Goal: Task Accomplishment & Management: Manage account settings

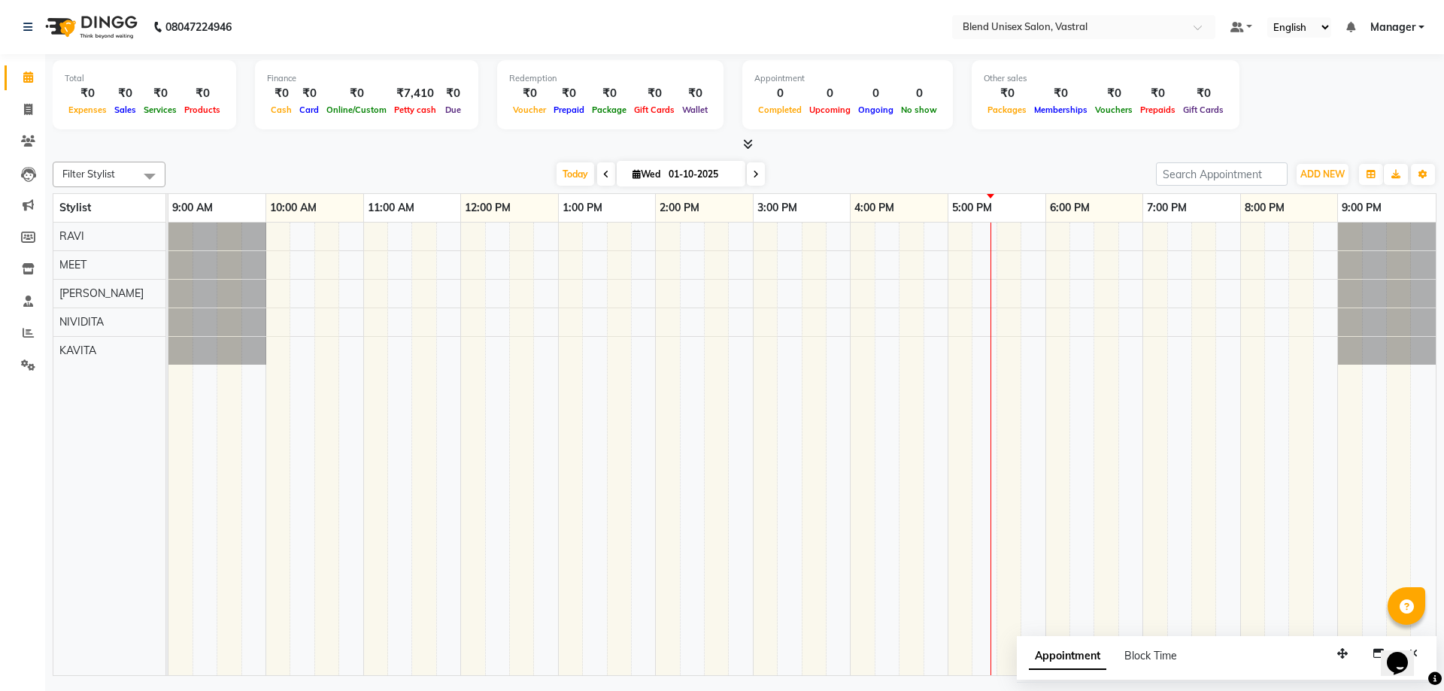
drag, startPoint x: 0, startPoint y: 0, endPoint x: 271, endPoint y: 26, distance: 272.7
click at [270, 26] on nav "08047224946 Select Location × Blend Unisex Salon, Vastral Default Panel My Pane…" at bounding box center [722, 27] width 1444 height 54
click at [271, 26] on nav "08047224946 Select Location × Blend Unisex Salon, Vastral Default Panel My Pane…" at bounding box center [722, 27] width 1444 height 54
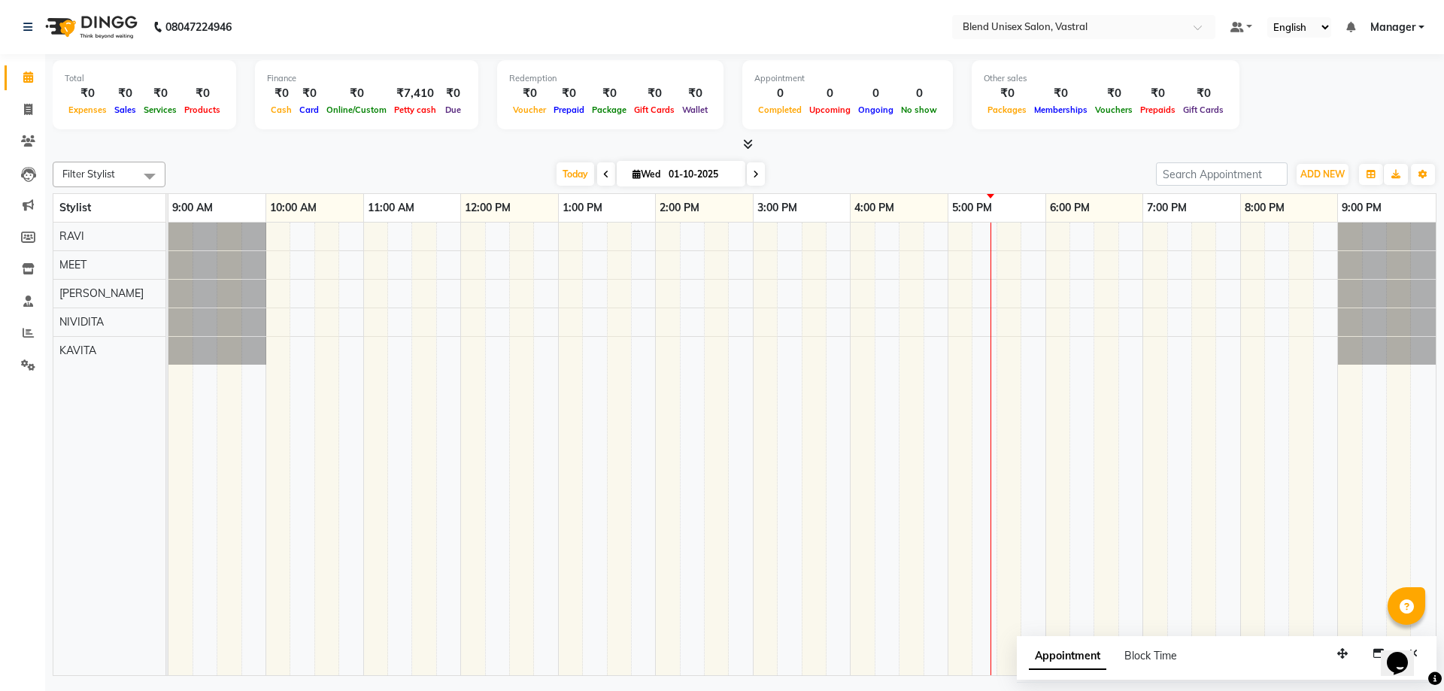
click at [271, 26] on nav "08047224946 Select Location × Blend Unisex Salon, Vastral Default Panel My Pane…" at bounding box center [722, 27] width 1444 height 54
click at [1028, 168] on div "[DATE] [DATE]" at bounding box center [660, 174] width 975 height 23
click at [1057, 237] on div at bounding box center [801, 449] width 1267 height 453
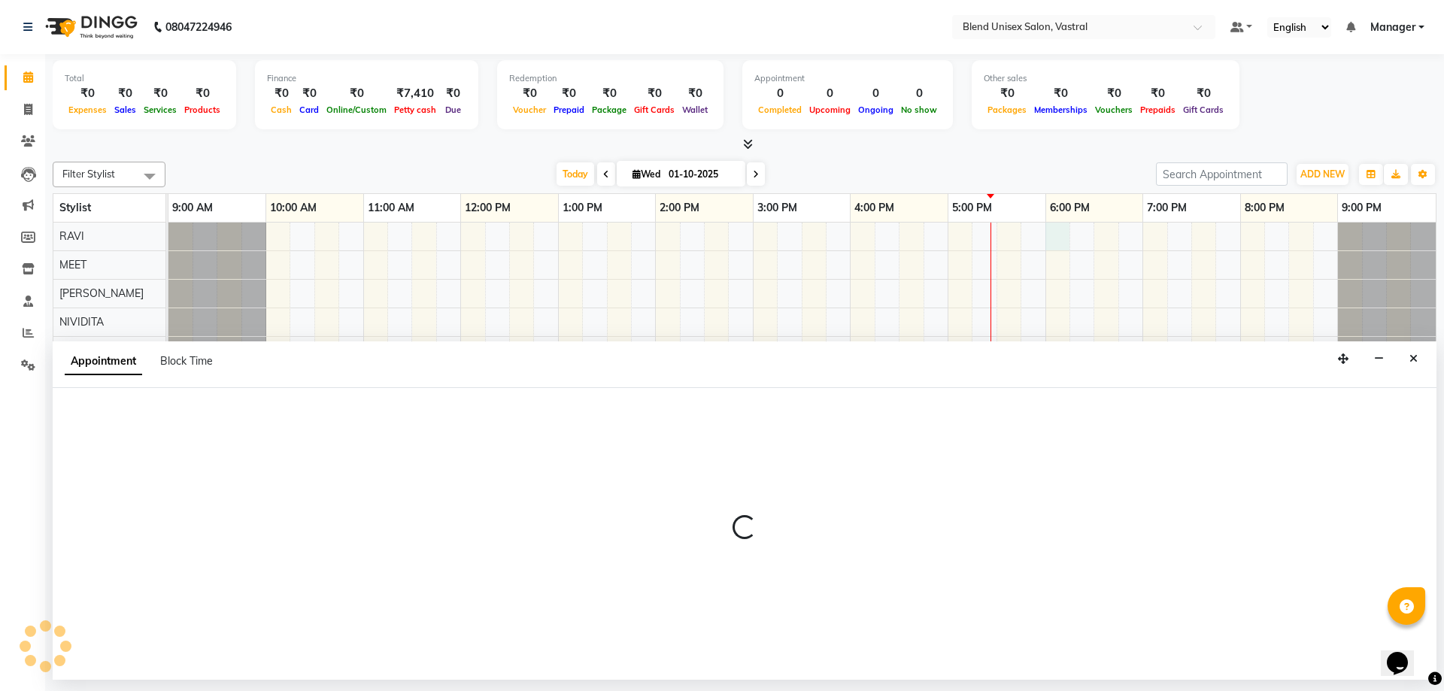
select select "92885"
select select "1080"
select select "tentative"
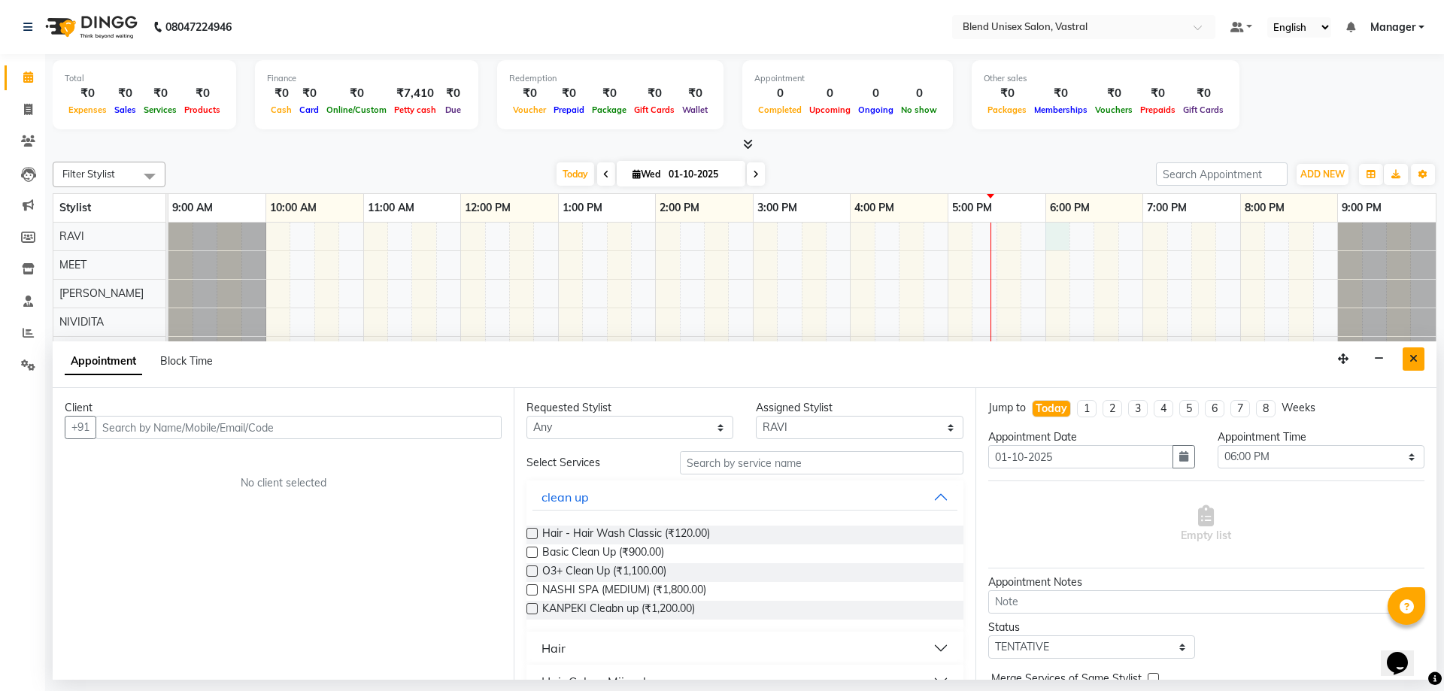
click at [1415, 362] on icon "Close" at bounding box center [1413, 358] width 8 height 11
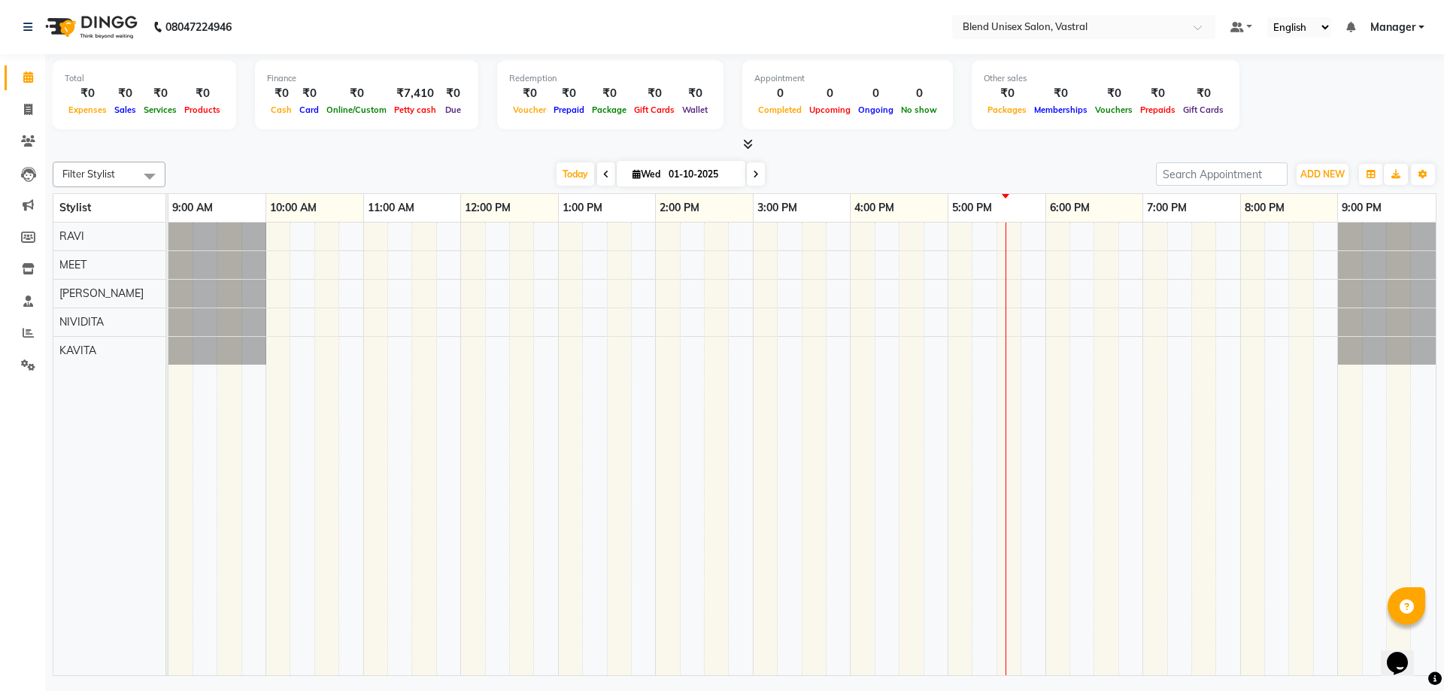
click at [1064, 267] on div at bounding box center [801, 449] width 1267 height 453
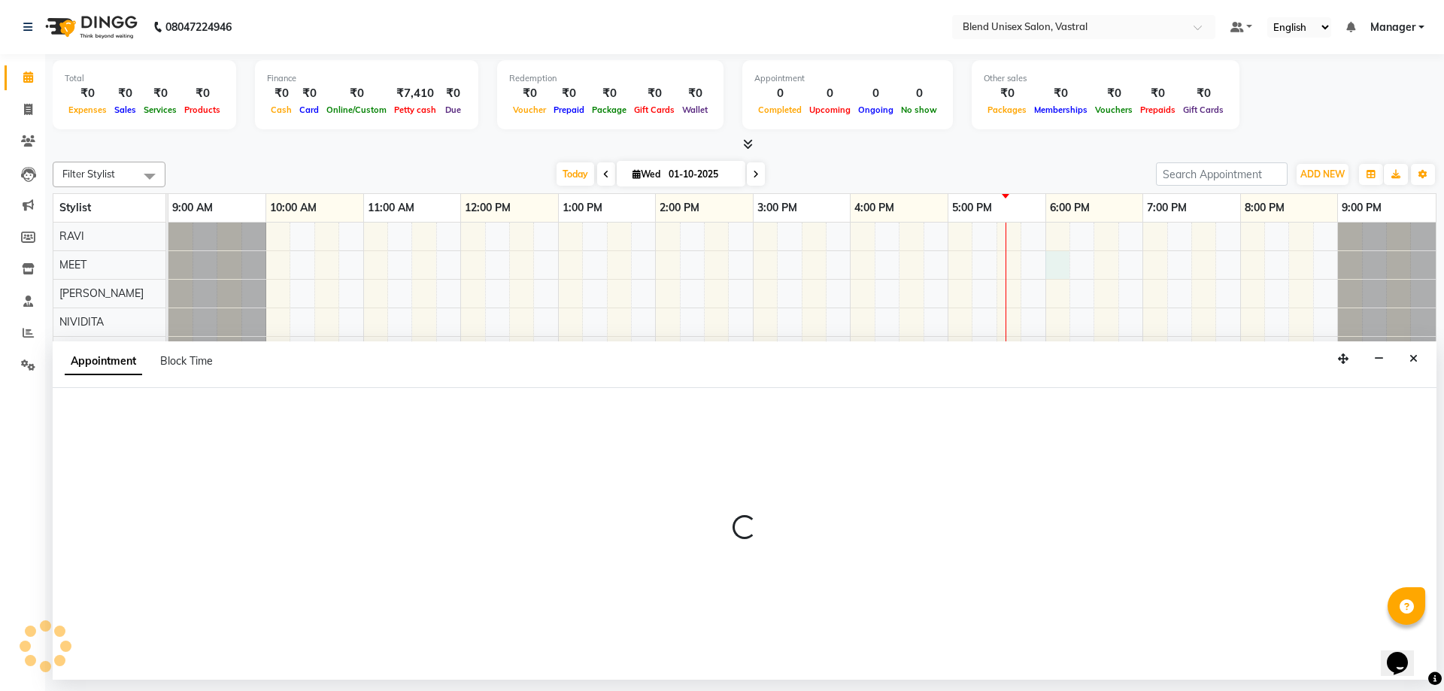
select select "92886"
select select "1080"
select select "tentative"
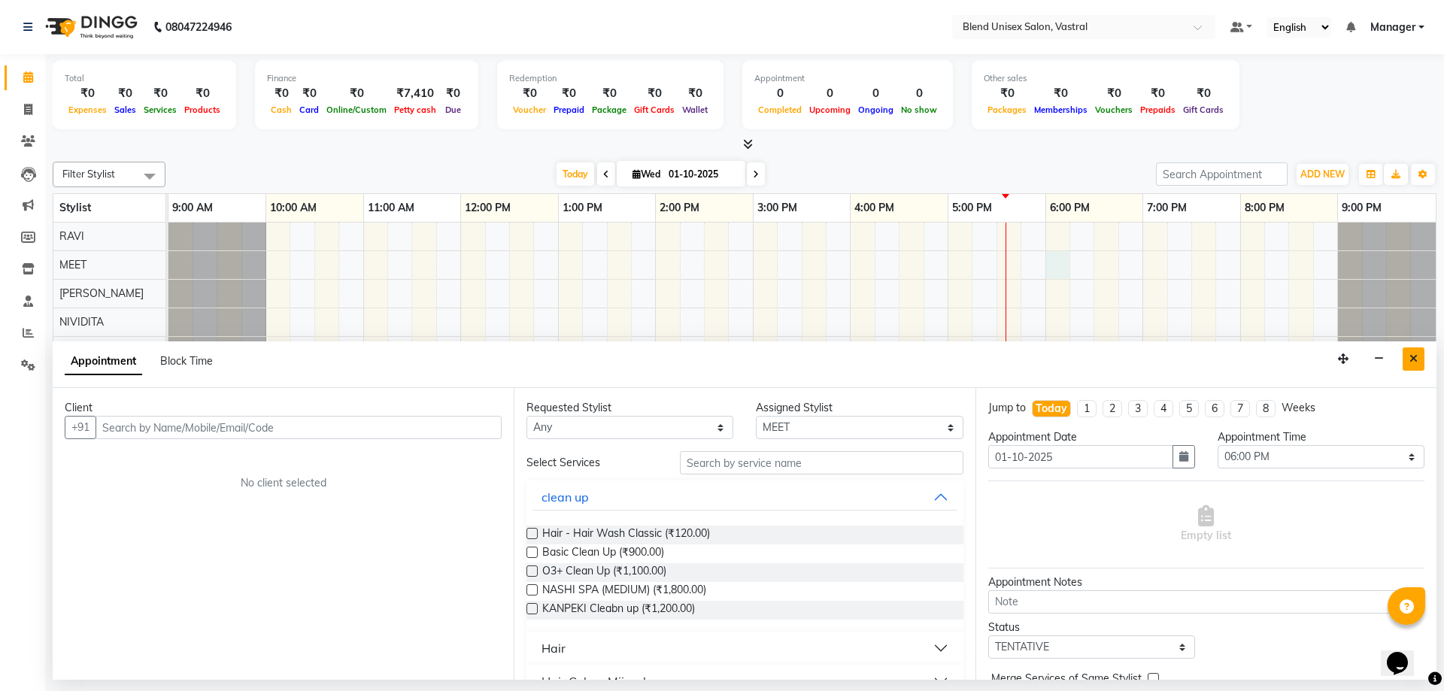
click at [1421, 353] on button "Close" at bounding box center [1413, 358] width 22 height 23
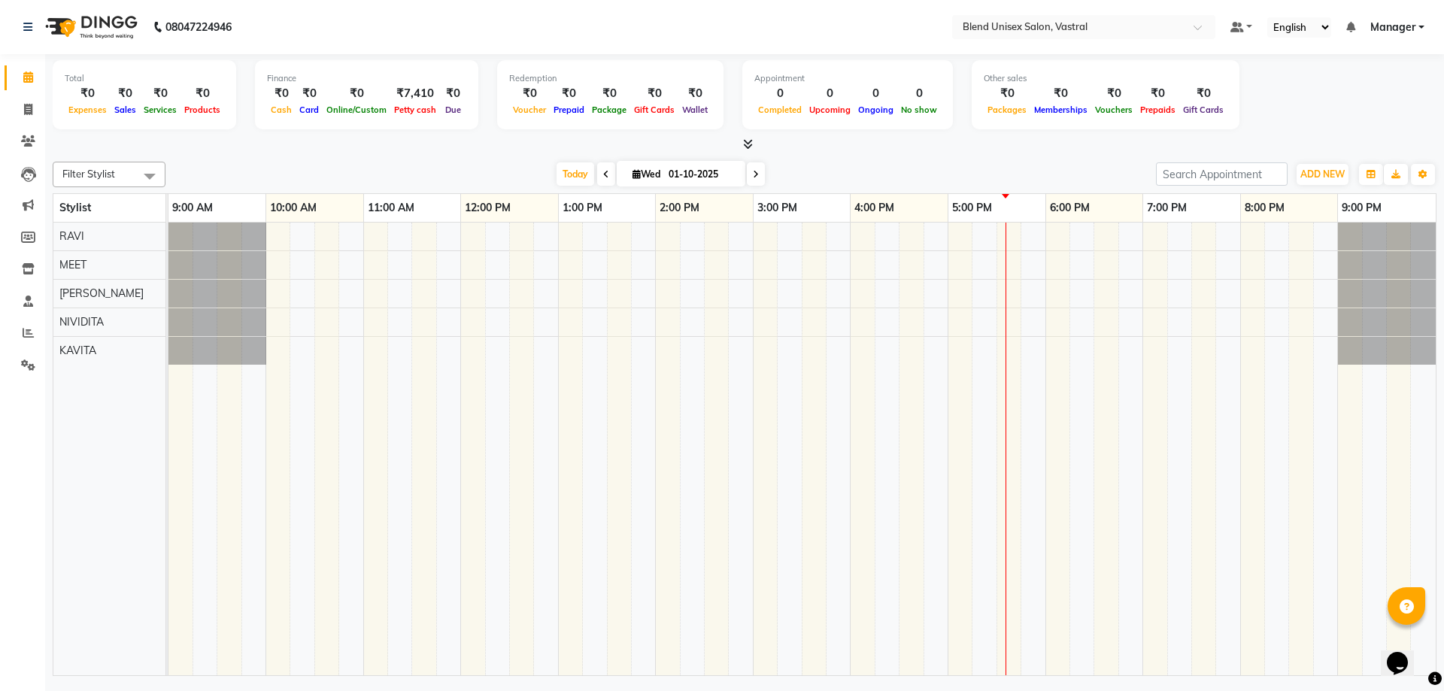
click at [1129, 264] on div at bounding box center [801, 449] width 1267 height 453
select select "92886"
select select "tentative"
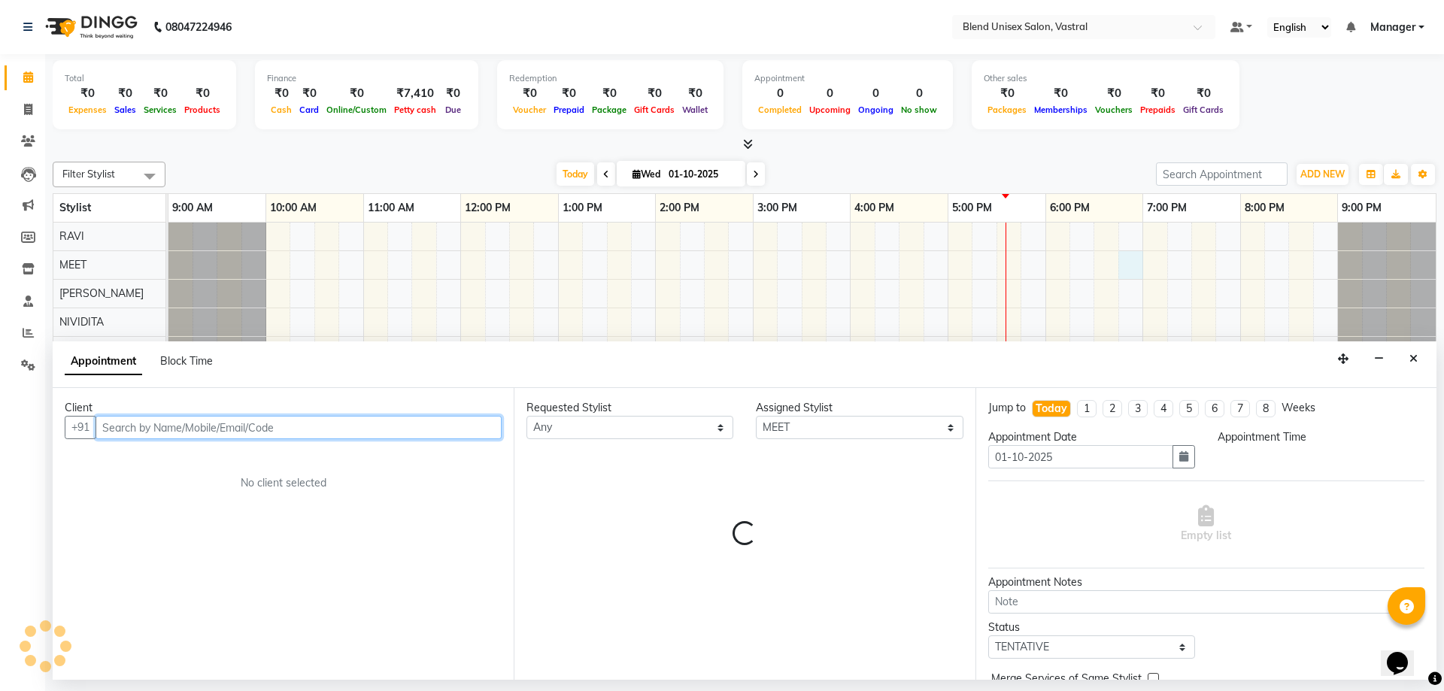
select select "1125"
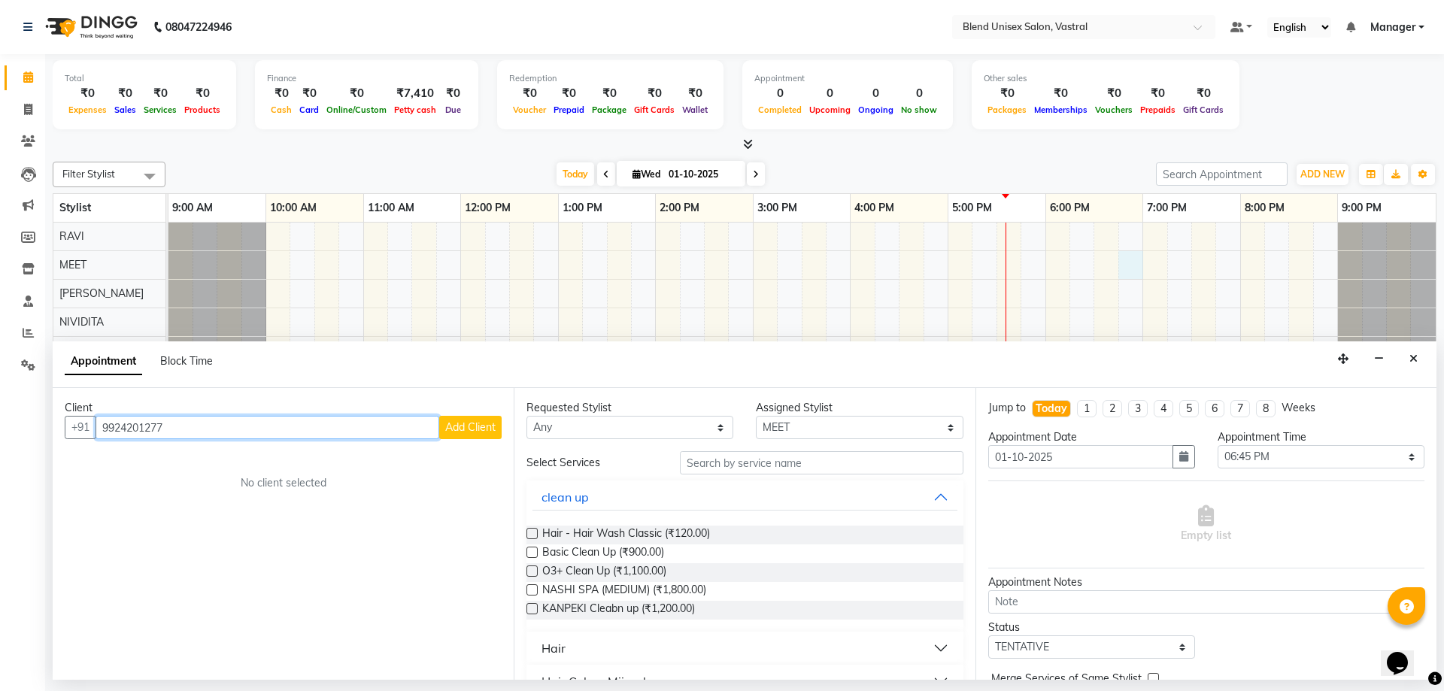
type input "9924201277"
click at [449, 431] on span "Add Client" at bounding box center [470, 427] width 50 height 14
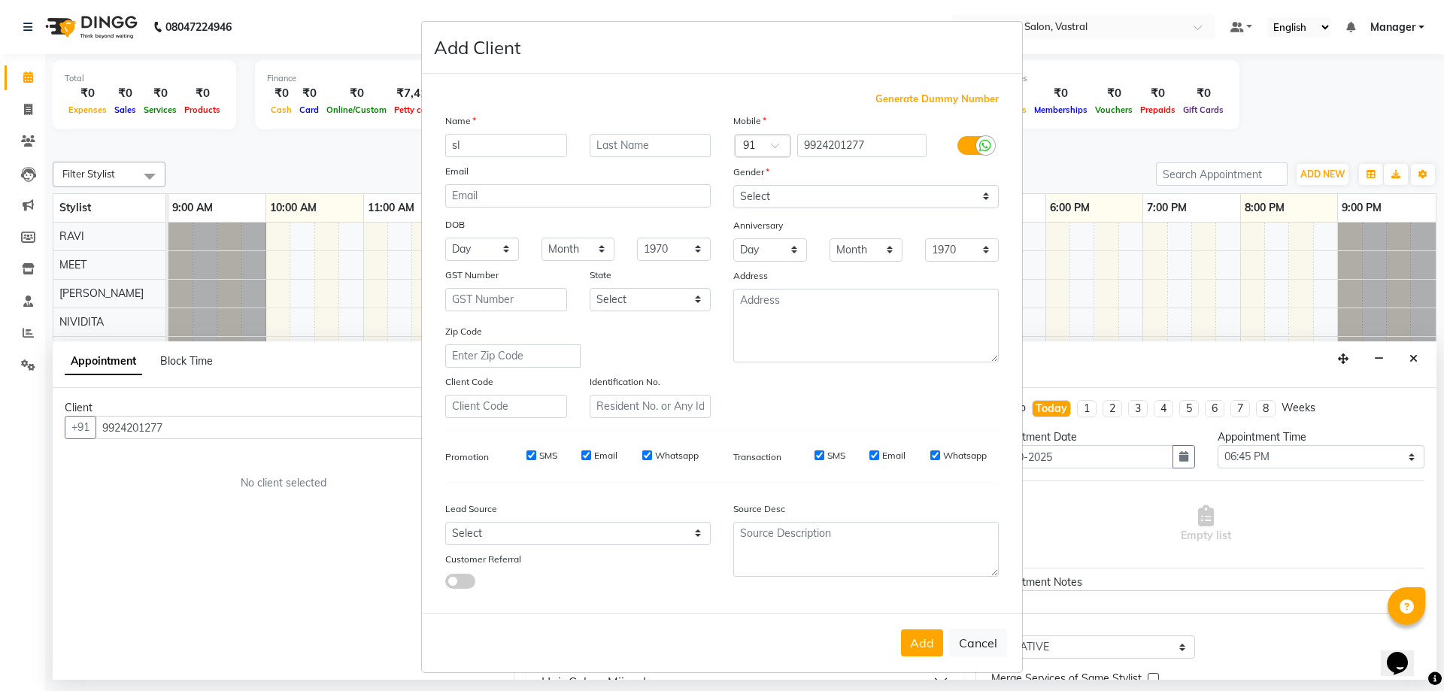
type input "s"
type input "[PERSON_NAME]"
select select "[DEMOGRAPHIC_DATA]"
click at [901, 647] on button "Add" at bounding box center [922, 642] width 42 height 27
select select
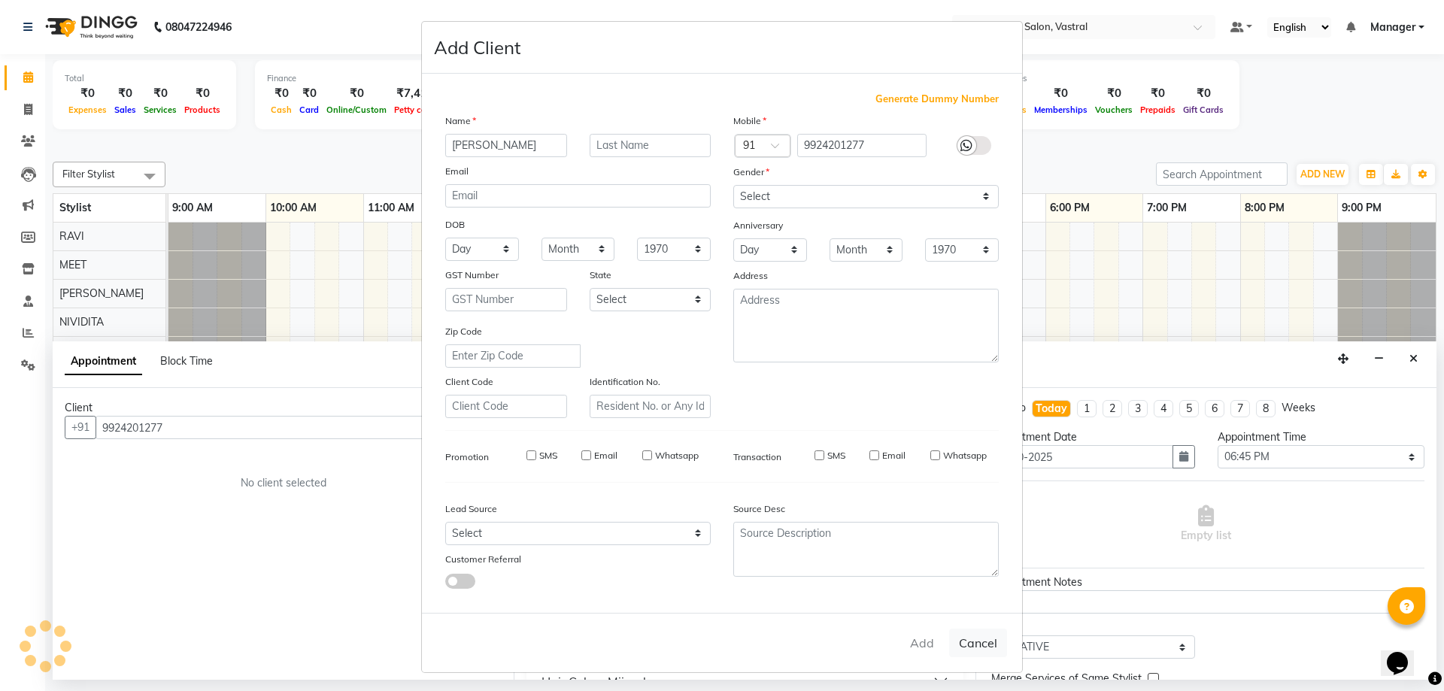
select select
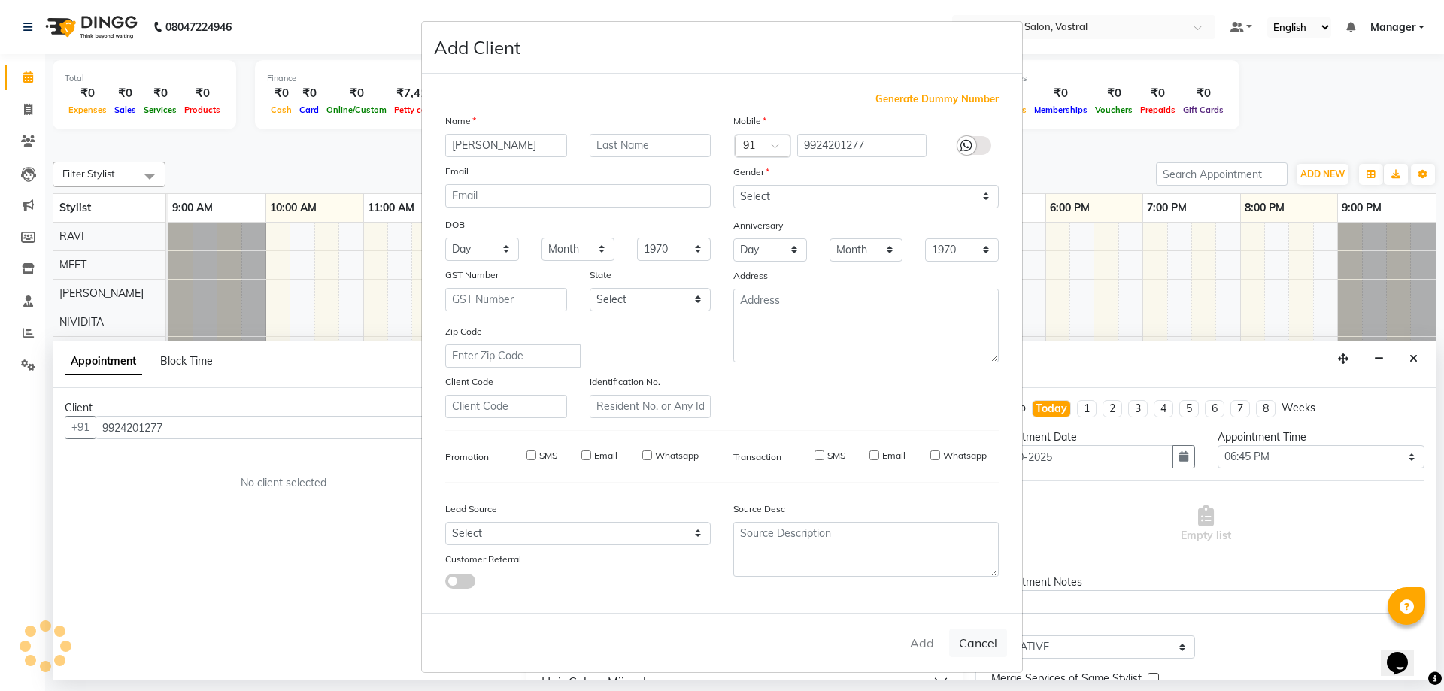
select select
checkbox input "false"
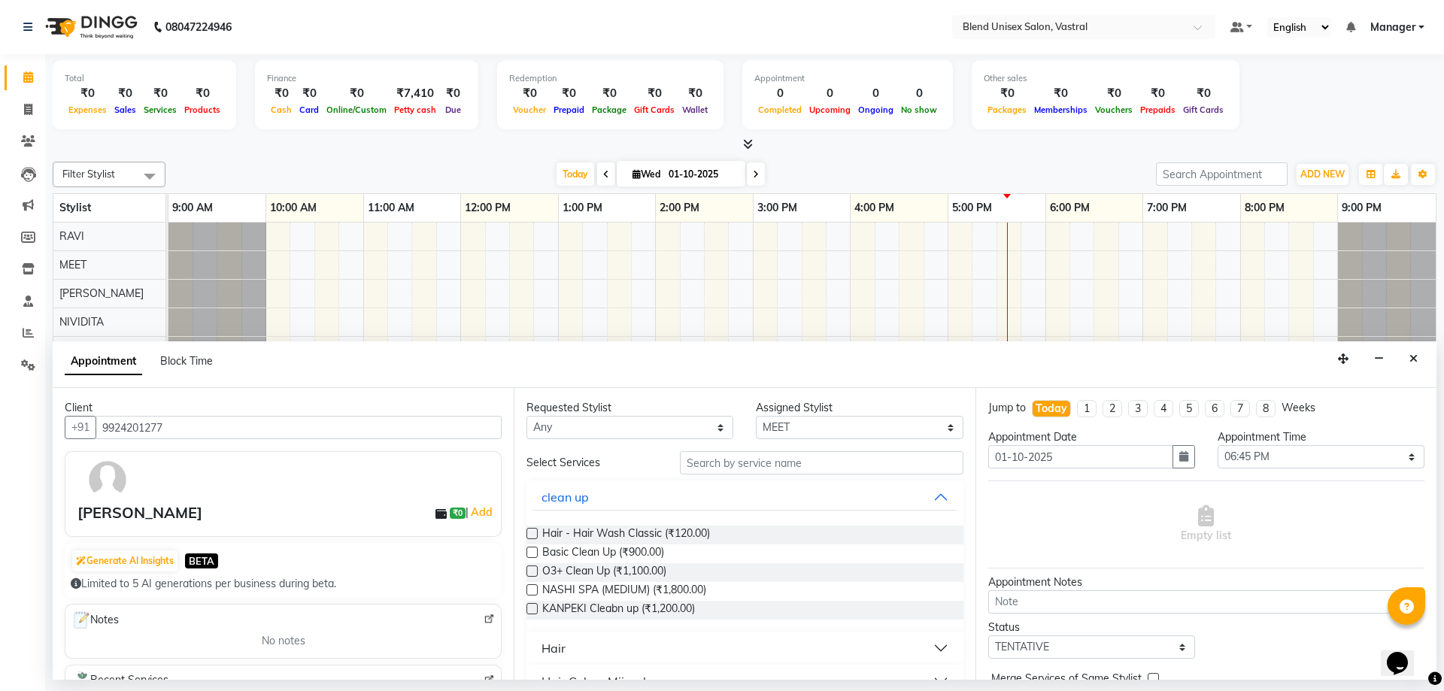
scroll to position [75, 0]
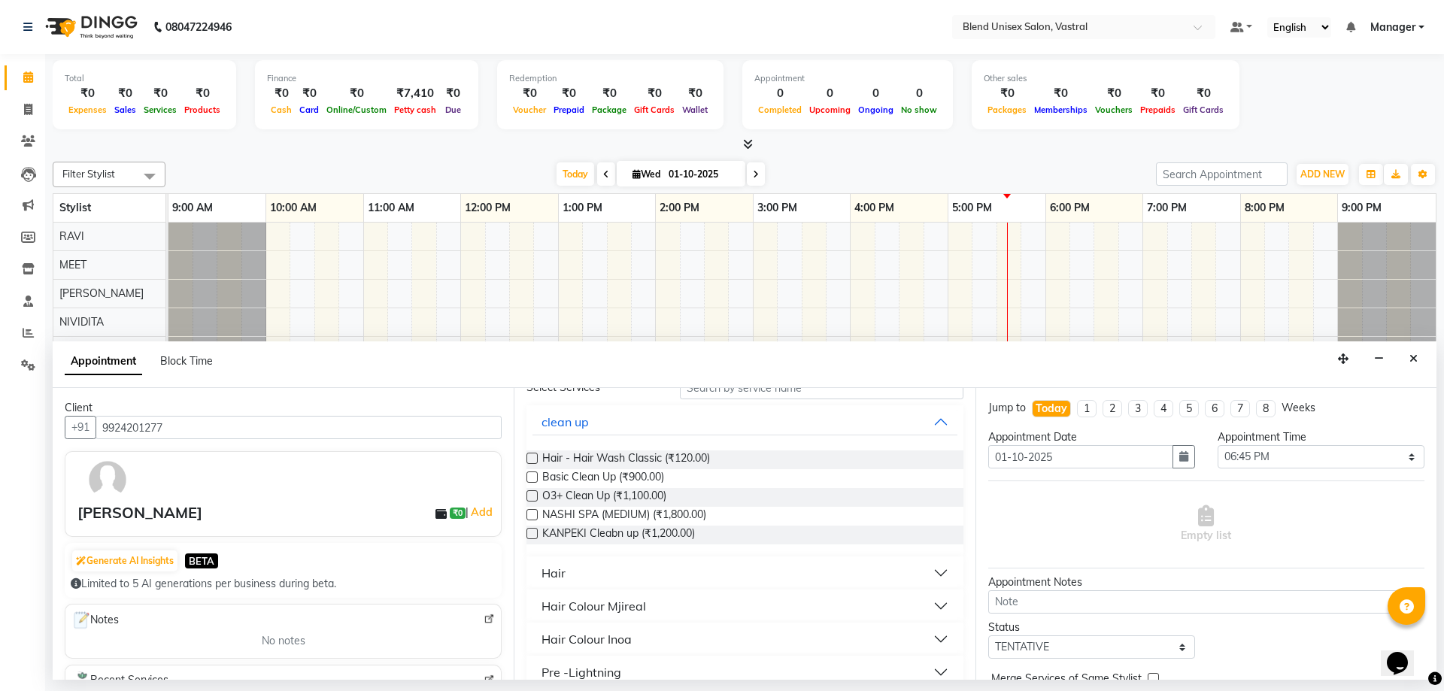
click at [705, 579] on button "Hair" at bounding box center [744, 572] width 424 height 27
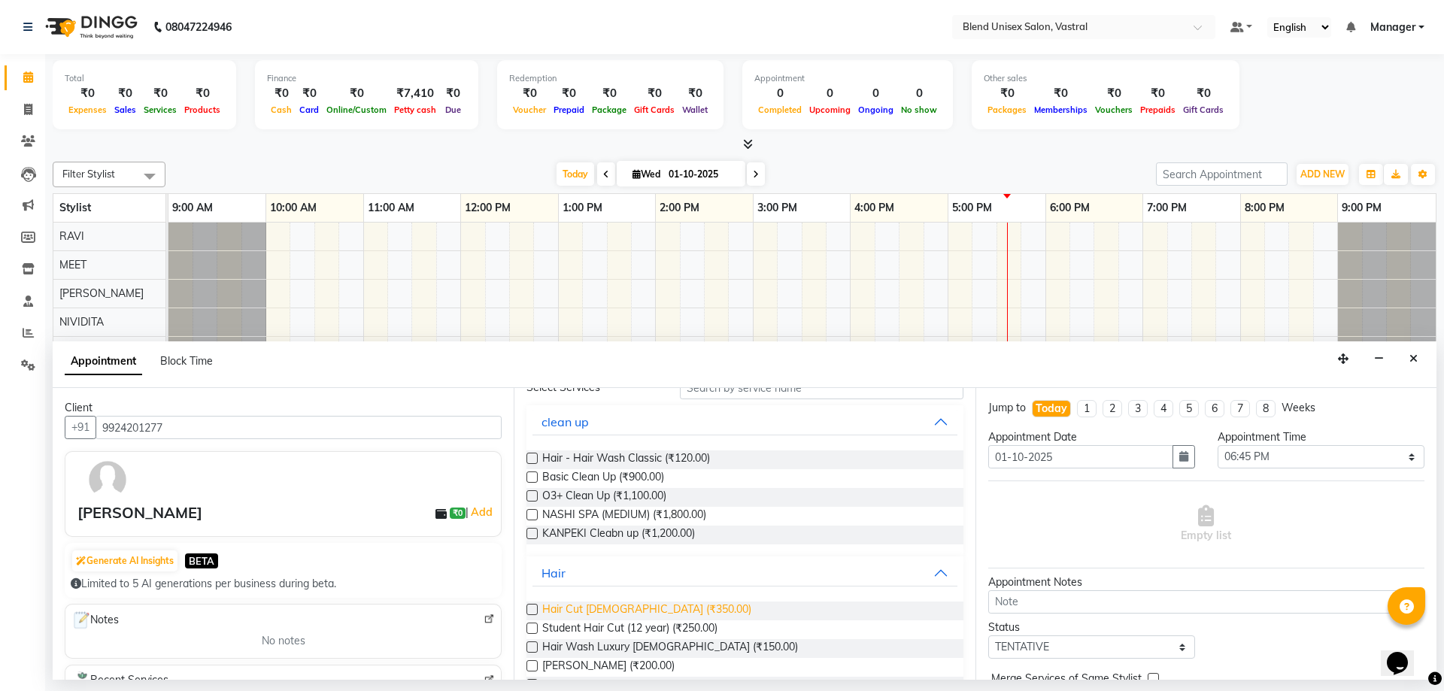
click at [633, 611] on span "Hair Cut [DEMOGRAPHIC_DATA] (₹350.00)" at bounding box center [646, 611] width 209 height 19
checkbox input "false"
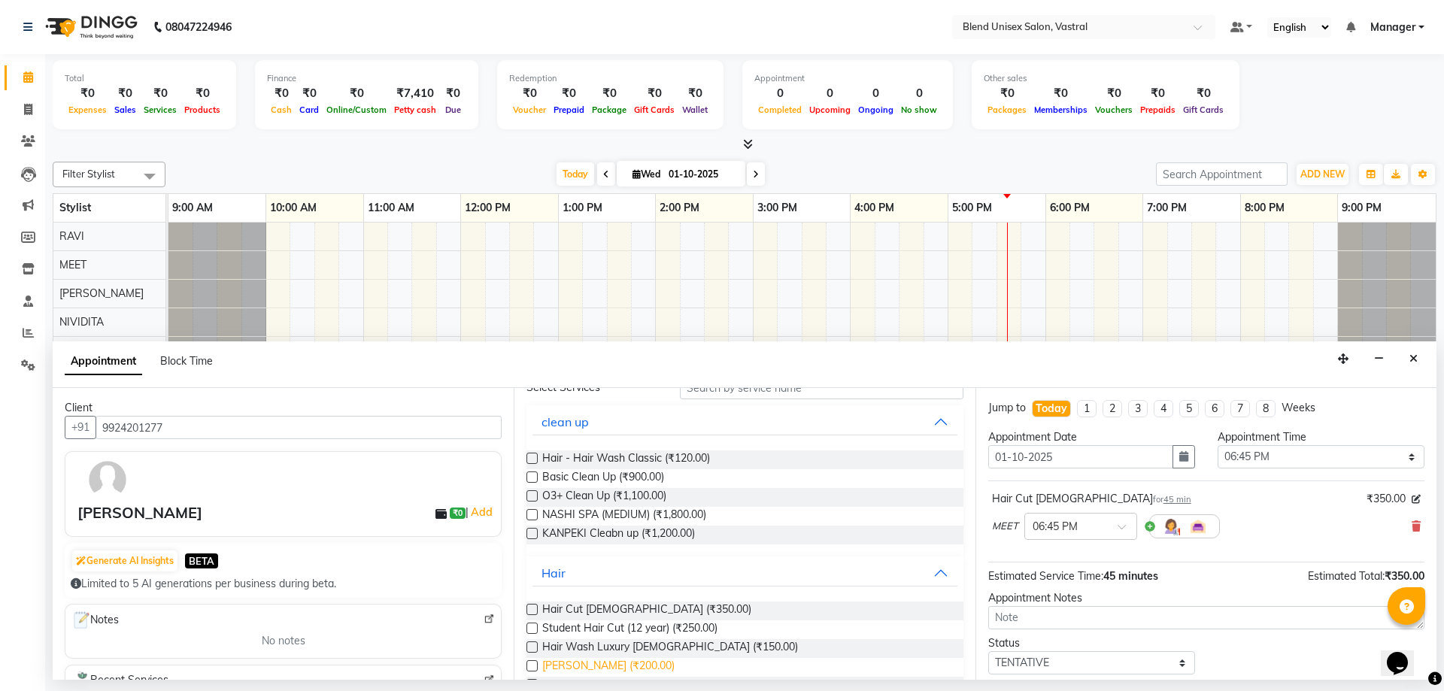
click at [570, 670] on span "[PERSON_NAME] (₹200.00)" at bounding box center [608, 667] width 132 height 19
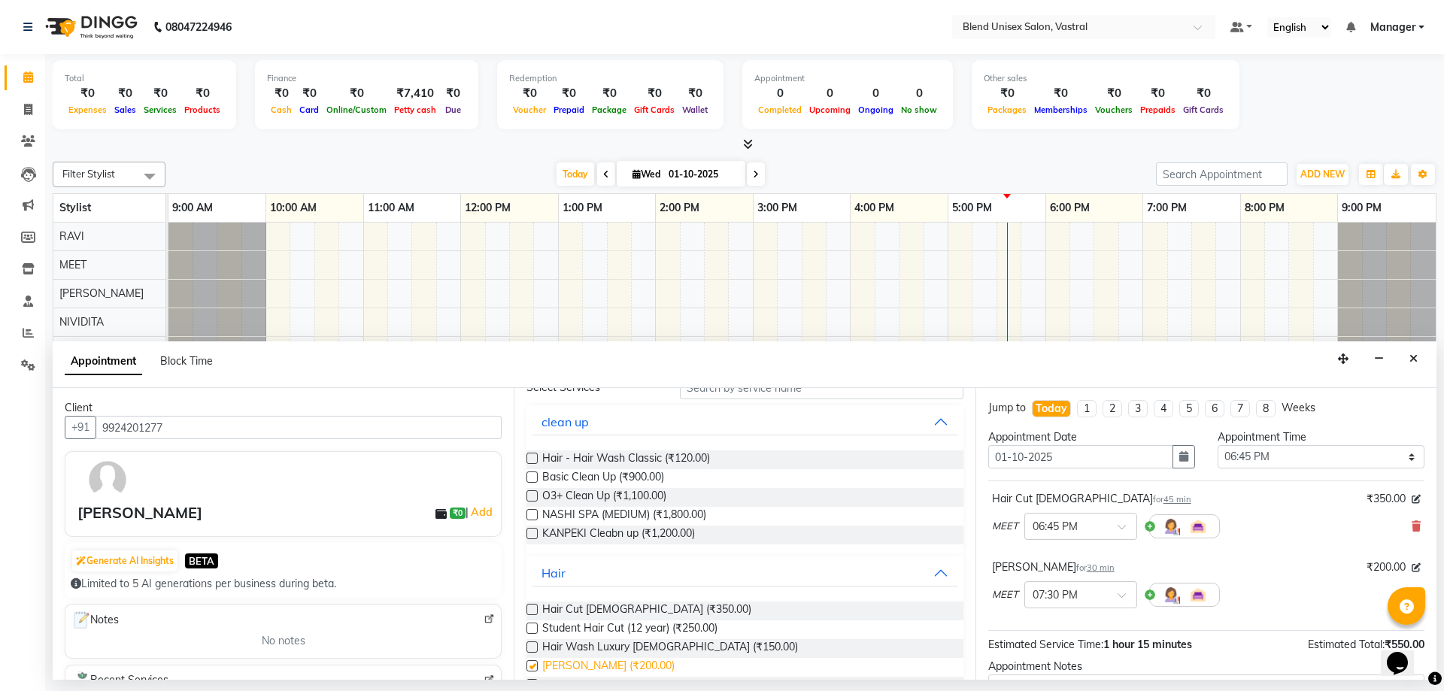
checkbox input "false"
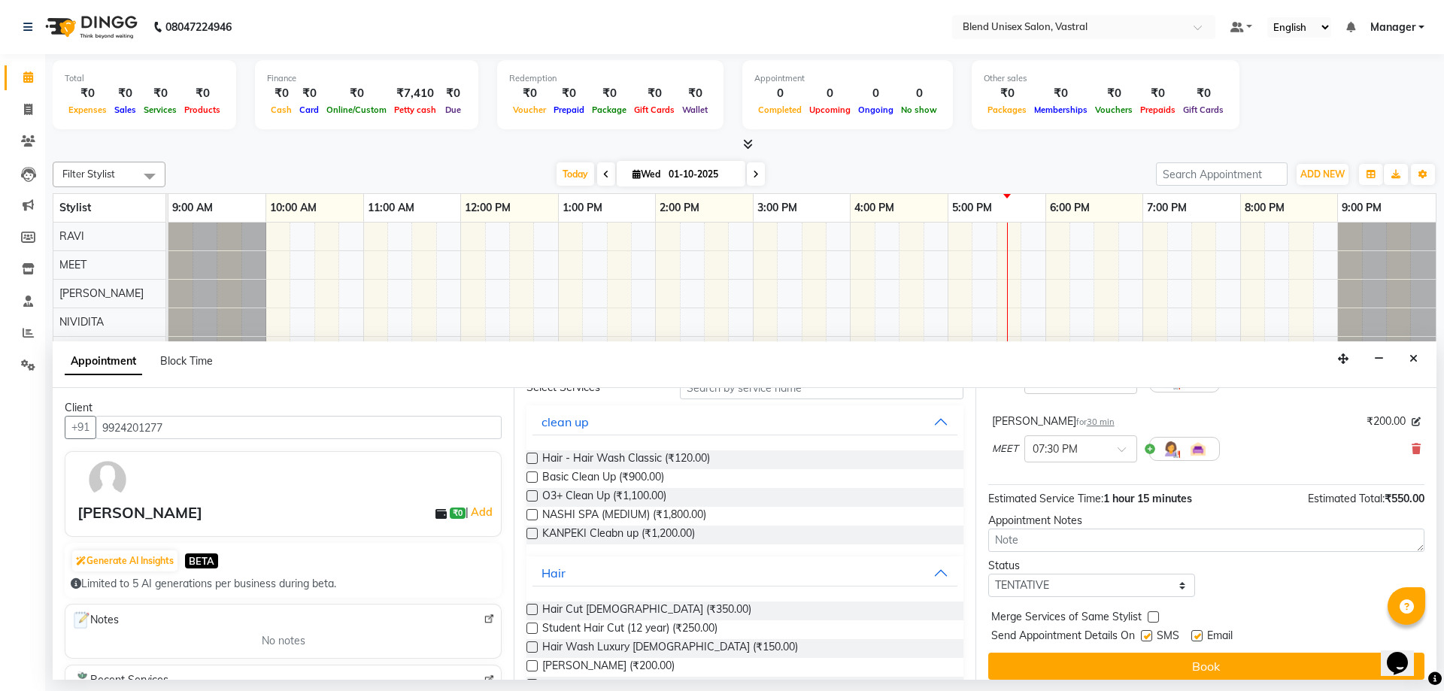
scroll to position [158, 0]
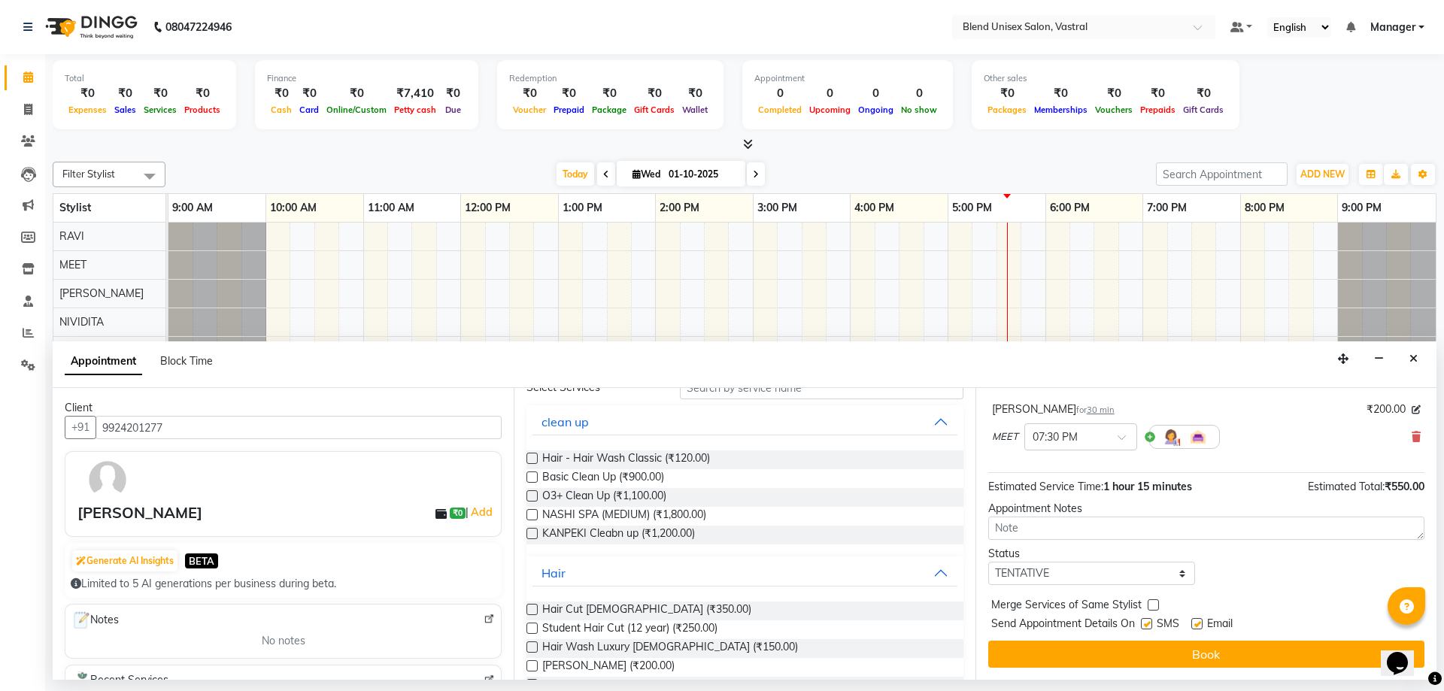
click at [1056, 660] on button "Book" at bounding box center [1206, 654] width 436 height 27
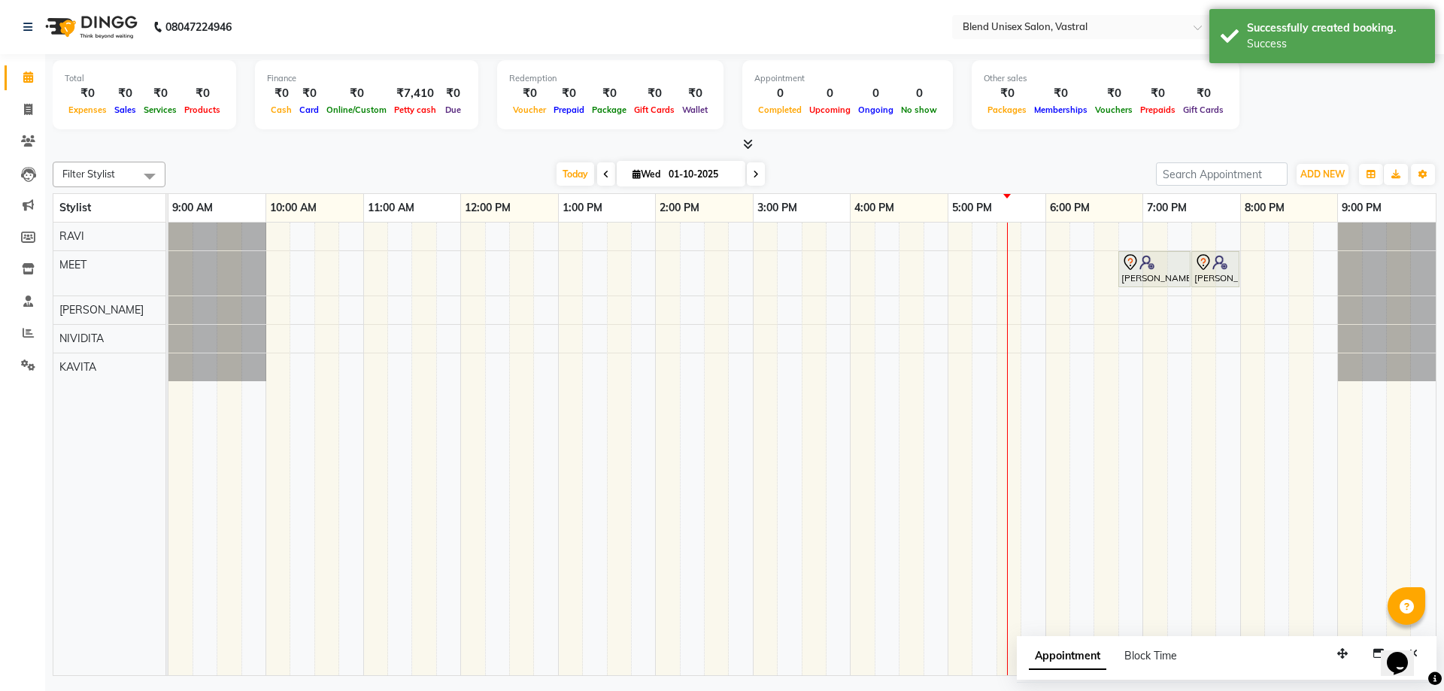
click at [759, 175] on span at bounding box center [756, 173] width 18 height 23
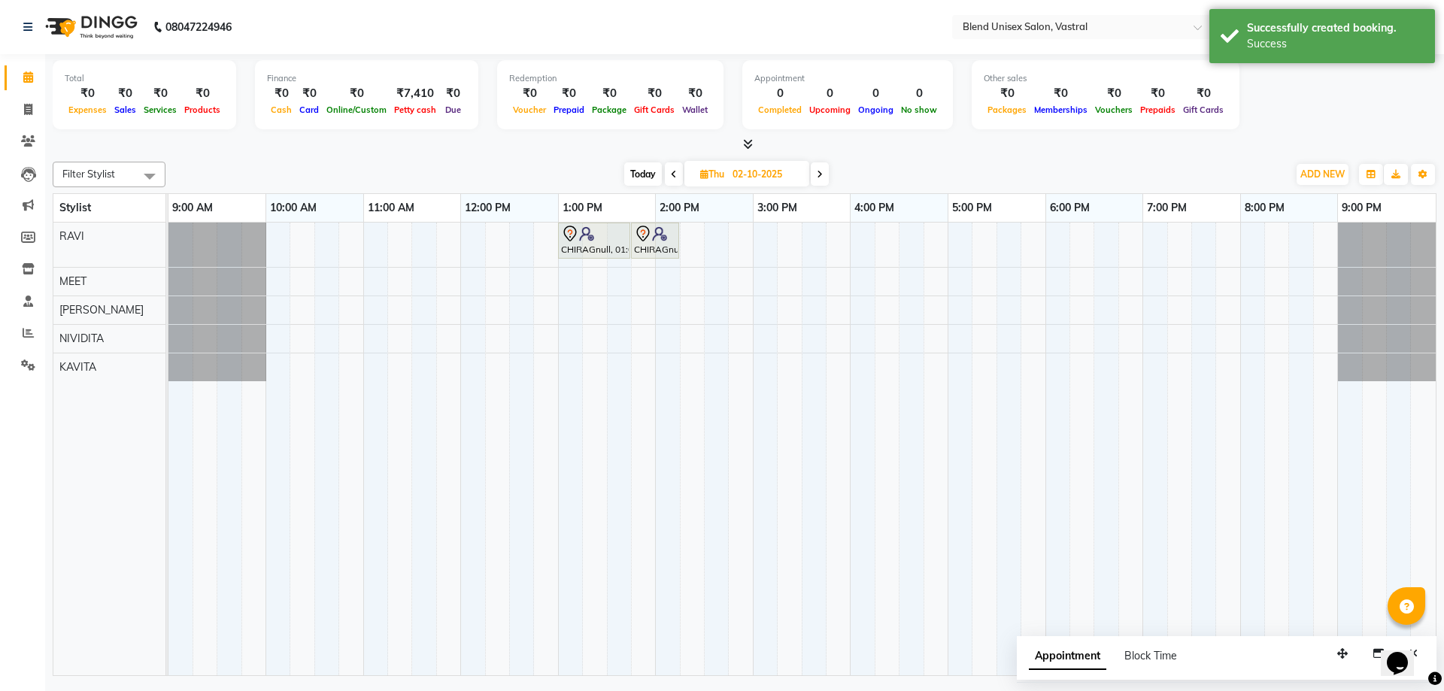
click at [632, 173] on span "Today" at bounding box center [643, 173] width 38 height 23
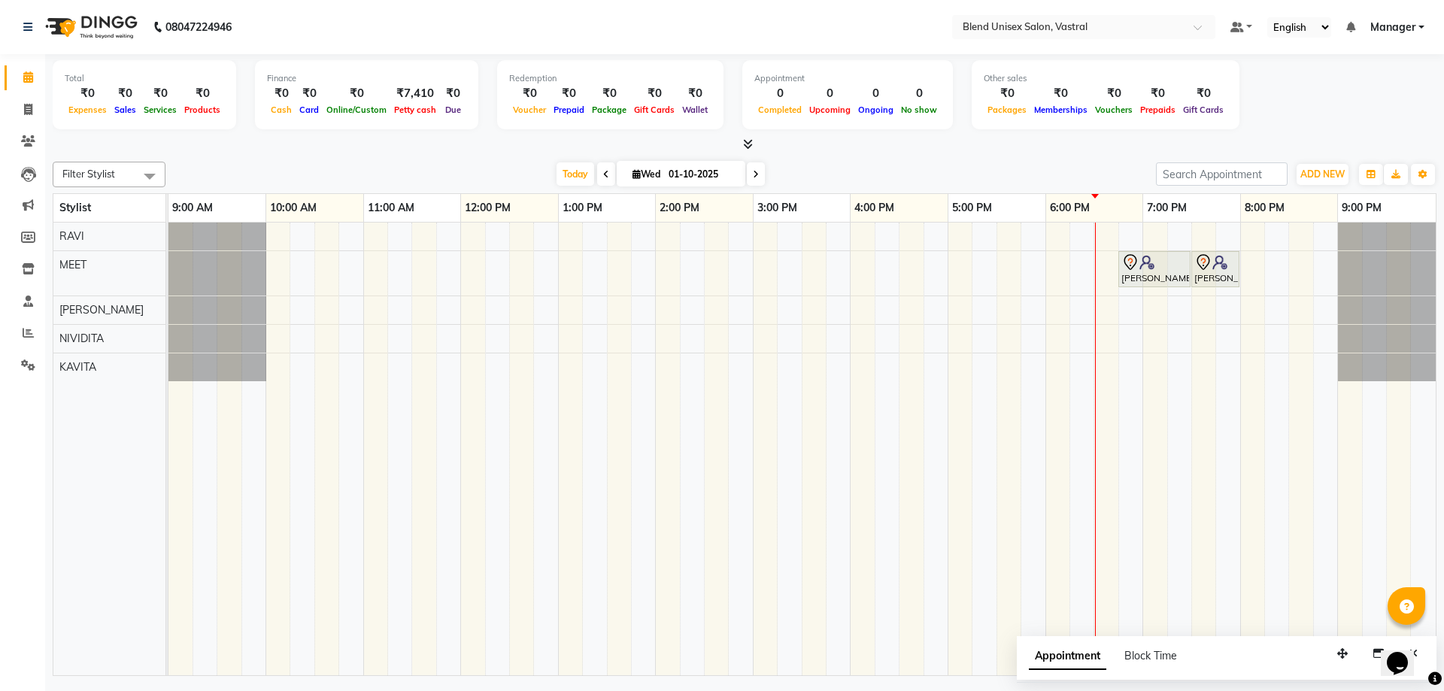
click at [748, 171] on span at bounding box center [756, 173] width 18 height 23
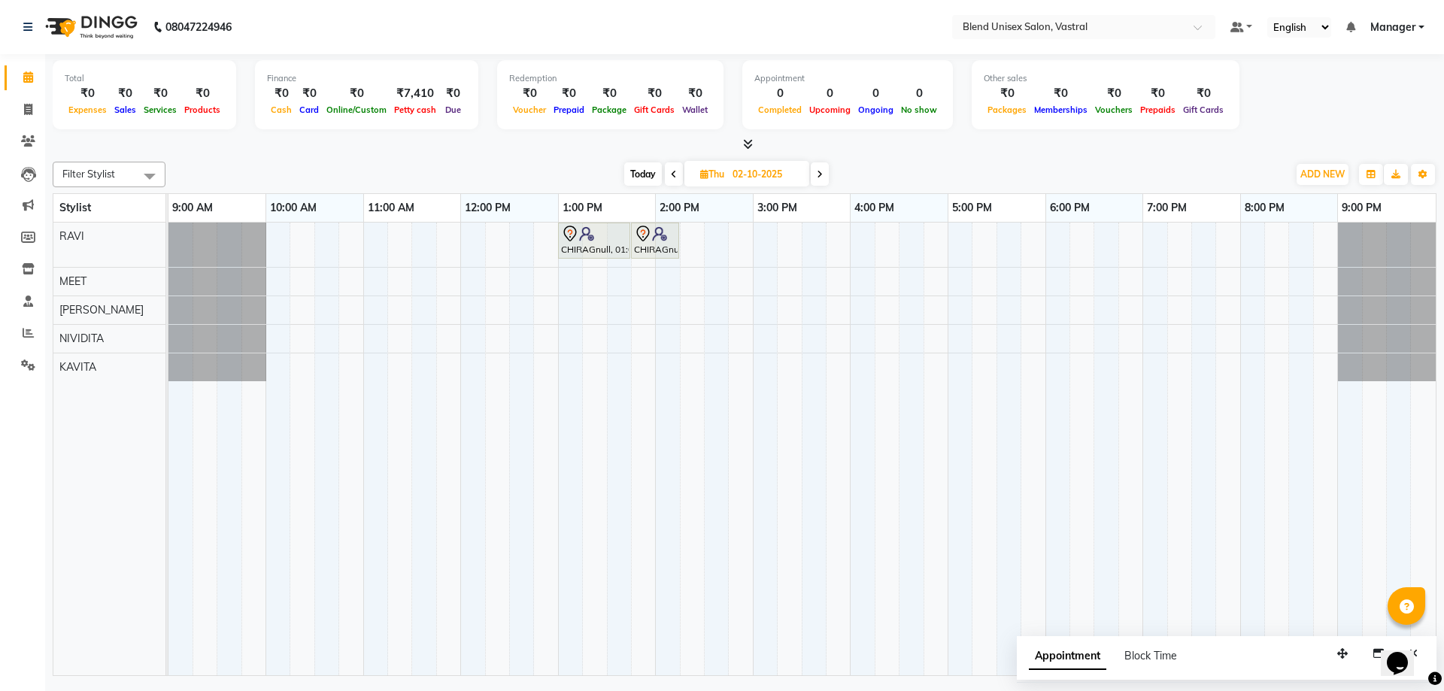
click at [646, 170] on span "Today" at bounding box center [643, 173] width 38 height 23
type input "01-10-2025"
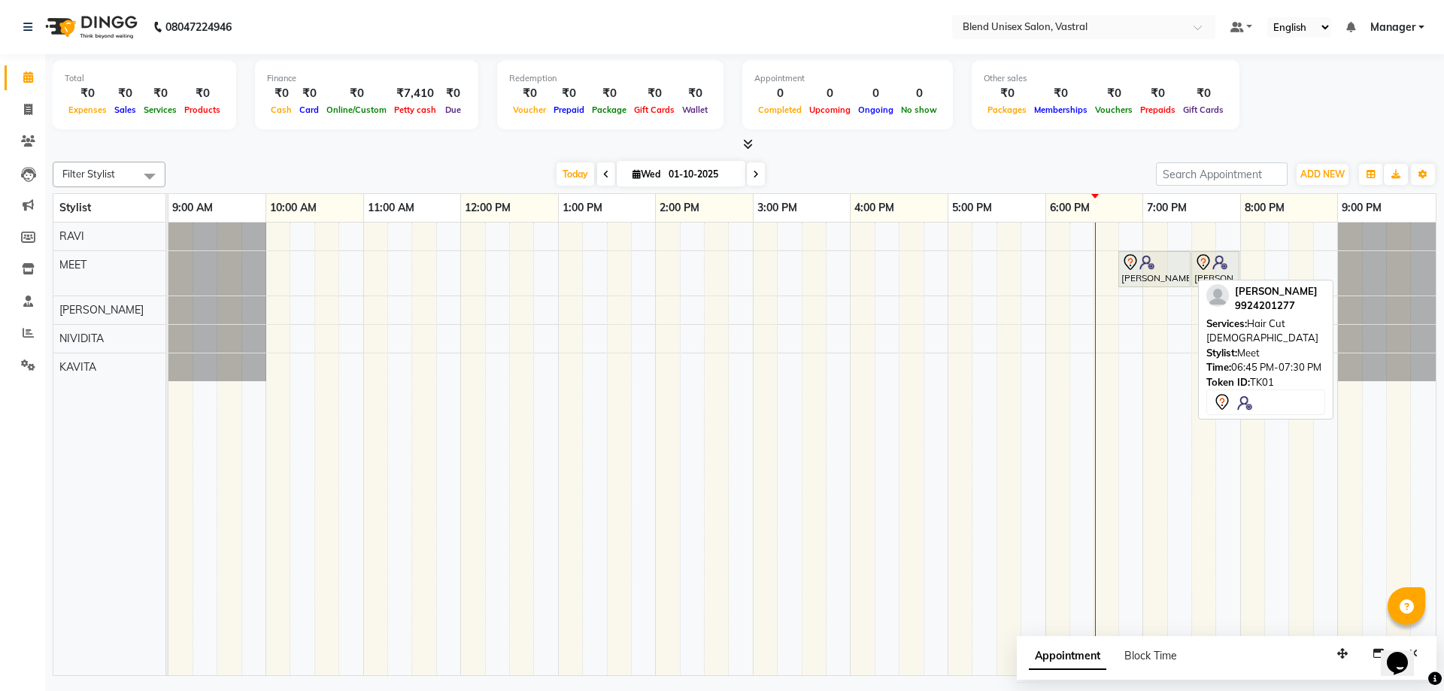
click at [1130, 273] on div "[PERSON_NAME], TK01, 06:45 PM-07:30 PM, Hair Cut [DEMOGRAPHIC_DATA]" at bounding box center [1154, 269] width 69 height 32
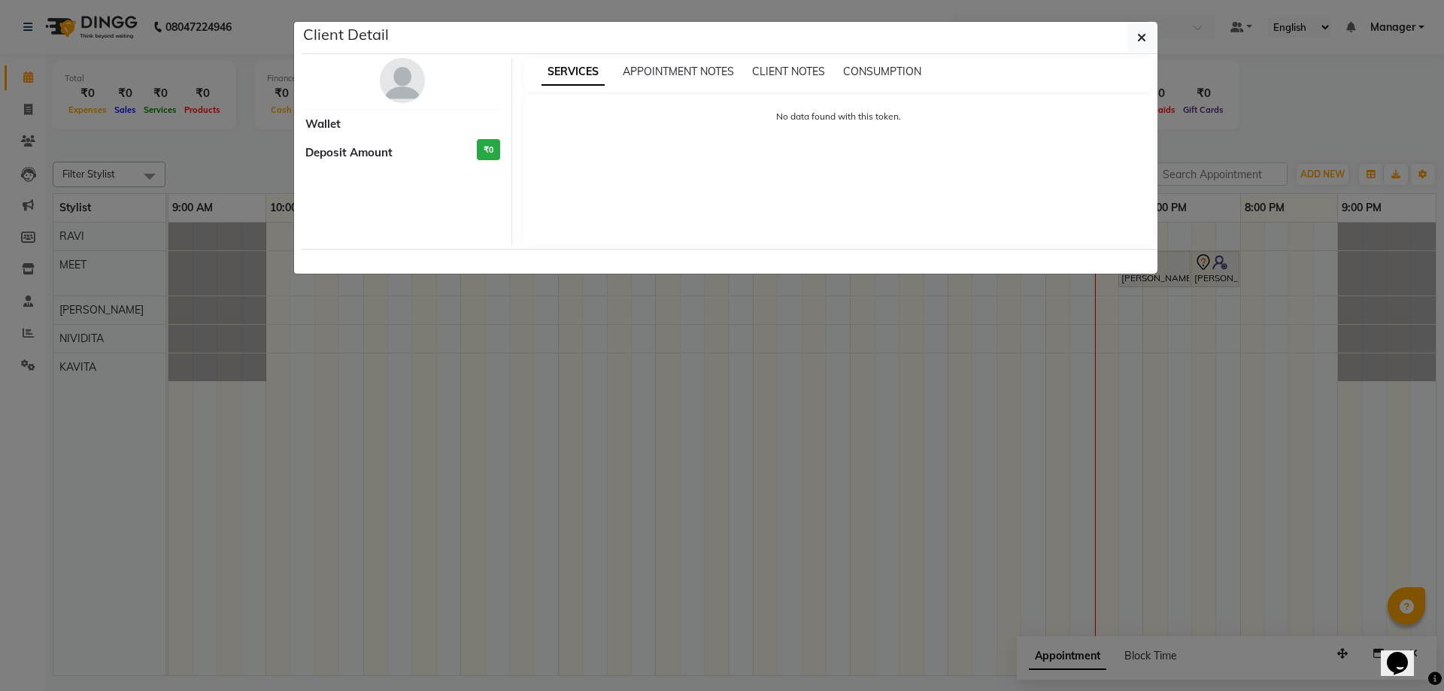
select select "7"
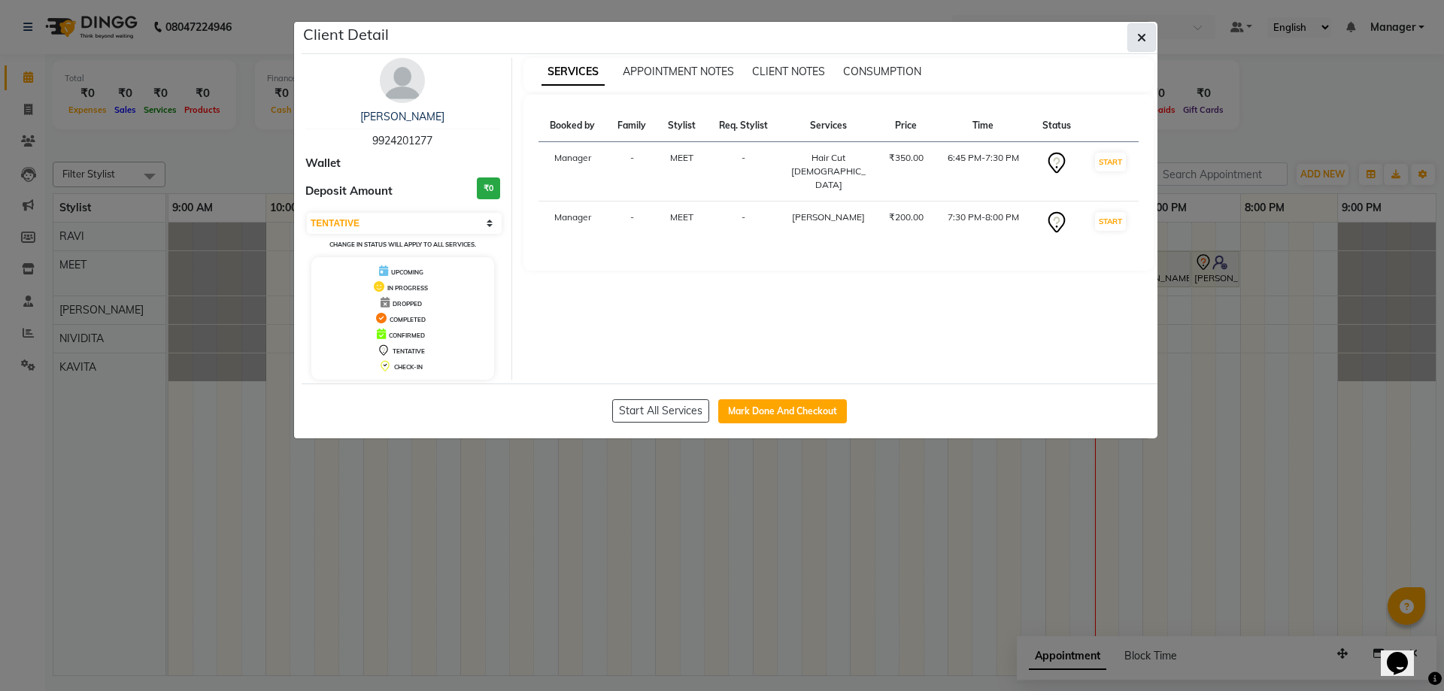
click at [1132, 44] on button "button" at bounding box center [1141, 37] width 29 height 29
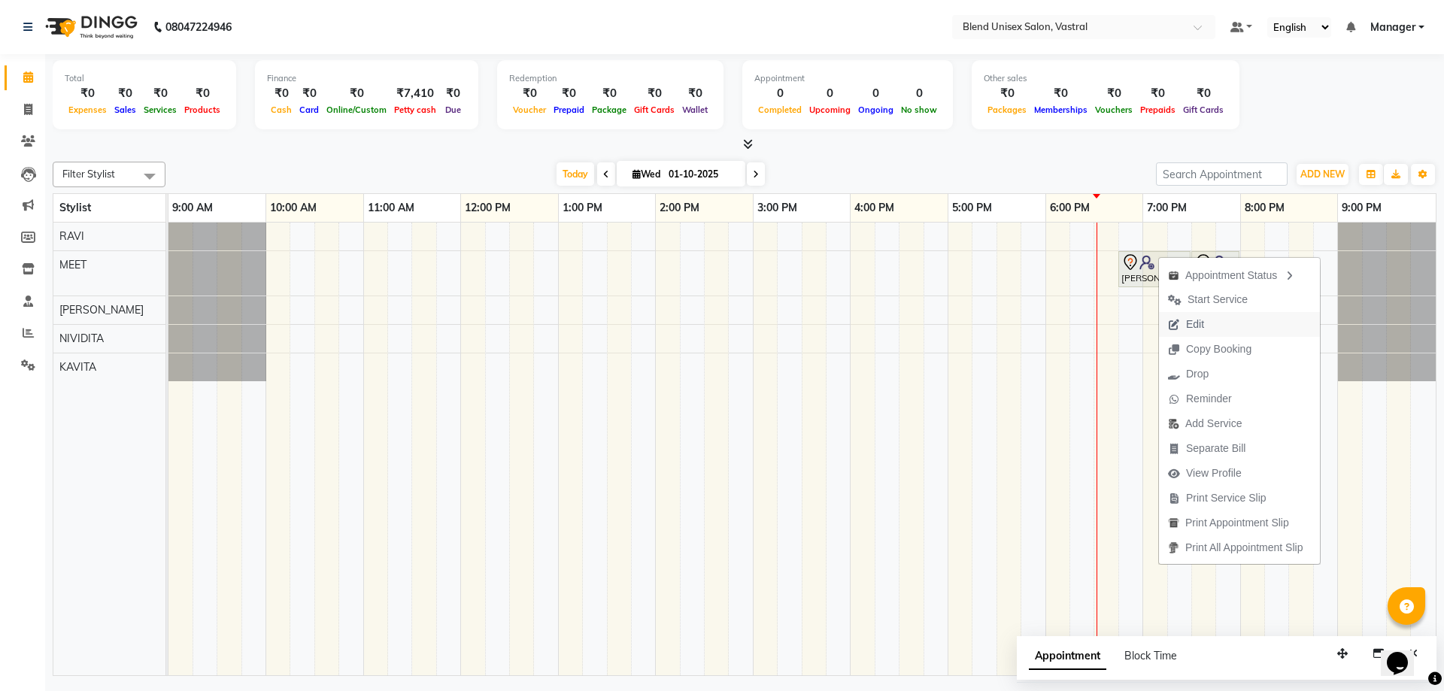
click at [1208, 326] on span "Edit" at bounding box center [1186, 324] width 54 height 25
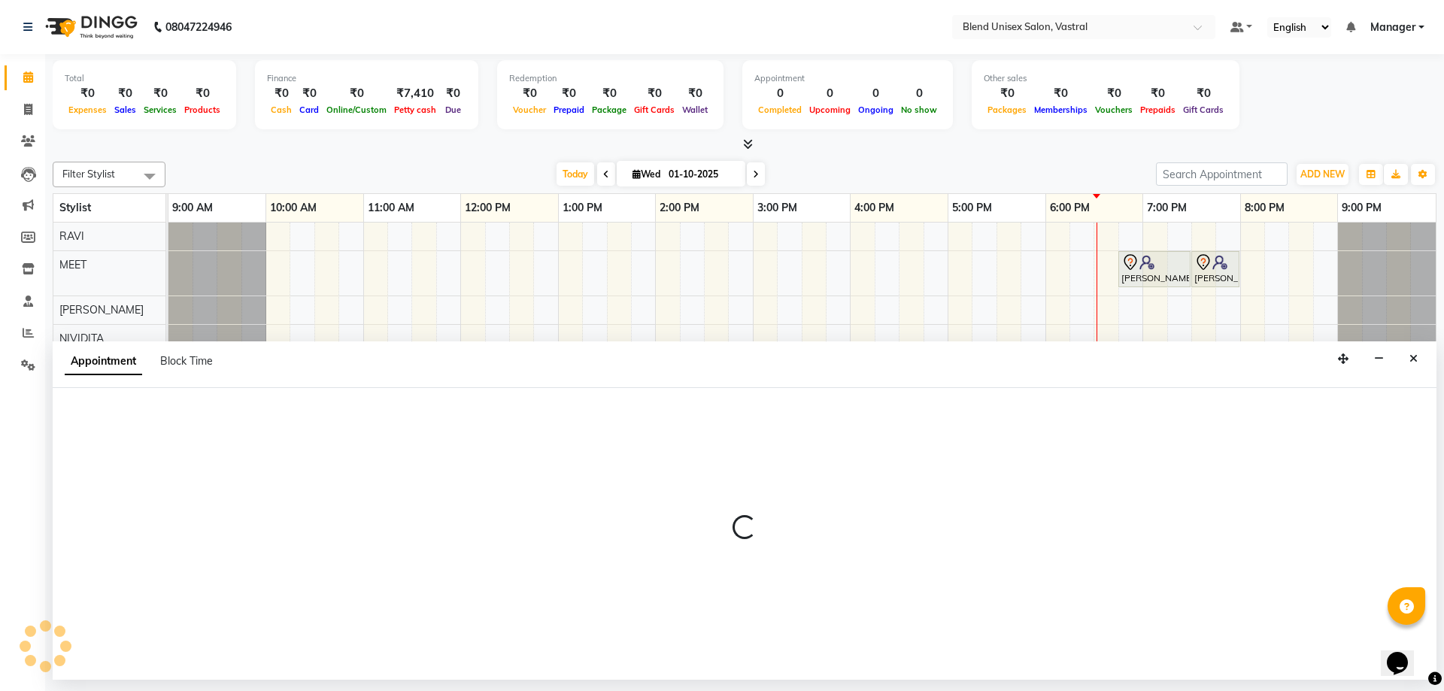
select select "tentative"
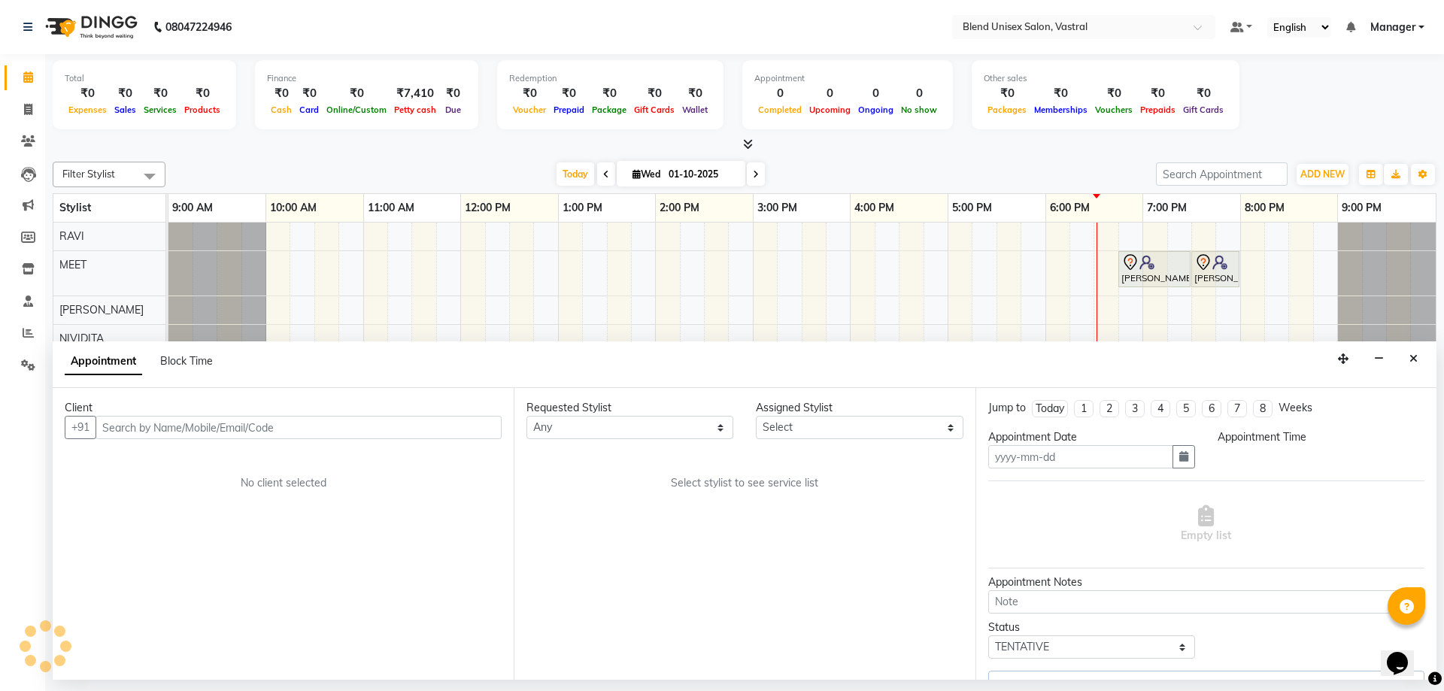
type input "01-10-2025"
select select "92886"
select select "1125"
select select "4595"
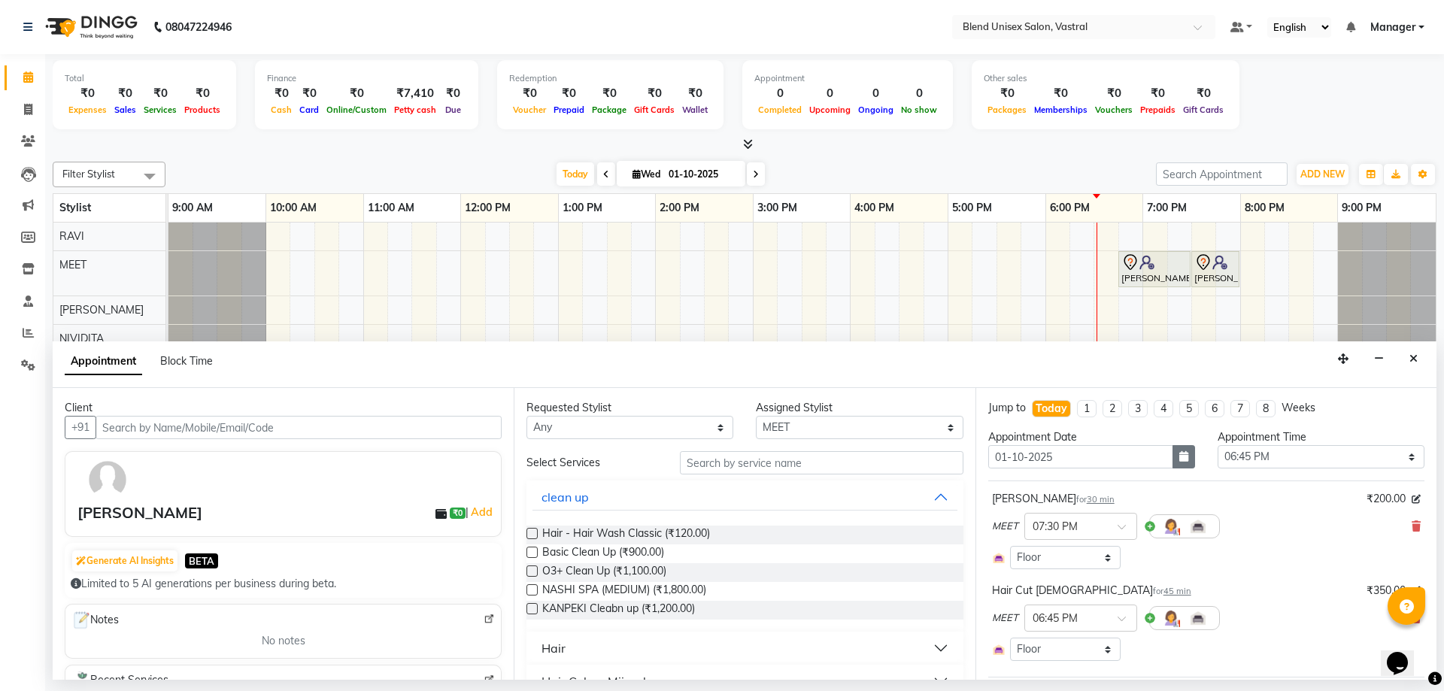
click at [1172, 454] on button "button" at bounding box center [1183, 456] width 23 height 23
click at [1077, 532] on div "2" at bounding box center [1076, 535] width 24 height 24
type input "02-10-2025"
select select "1125"
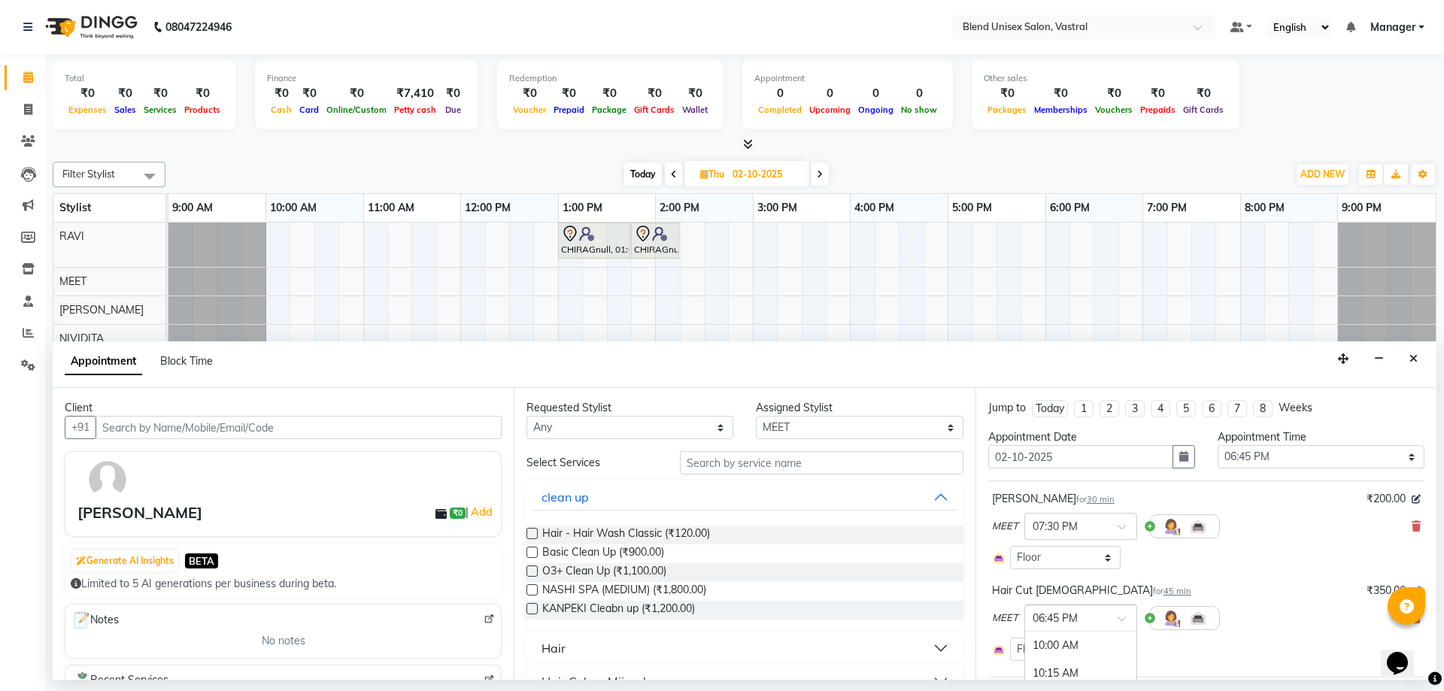
click at [1114, 622] on div at bounding box center [1080, 617] width 111 height 16
click at [1108, 610] on div at bounding box center [1080, 617] width 111 height 16
click at [1111, 611] on div at bounding box center [1080, 617] width 111 height 16
click at [1123, 620] on span at bounding box center [1126, 623] width 19 height 16
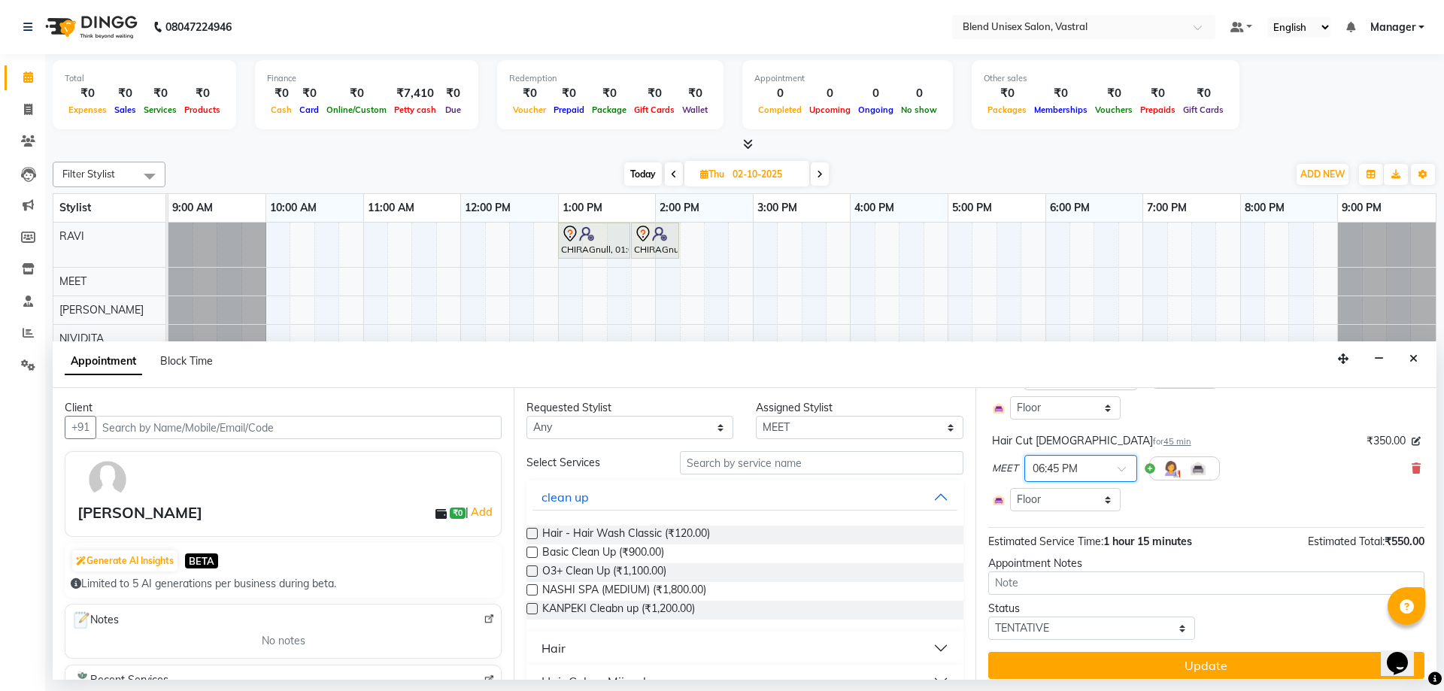
scroll to position [161, 0]
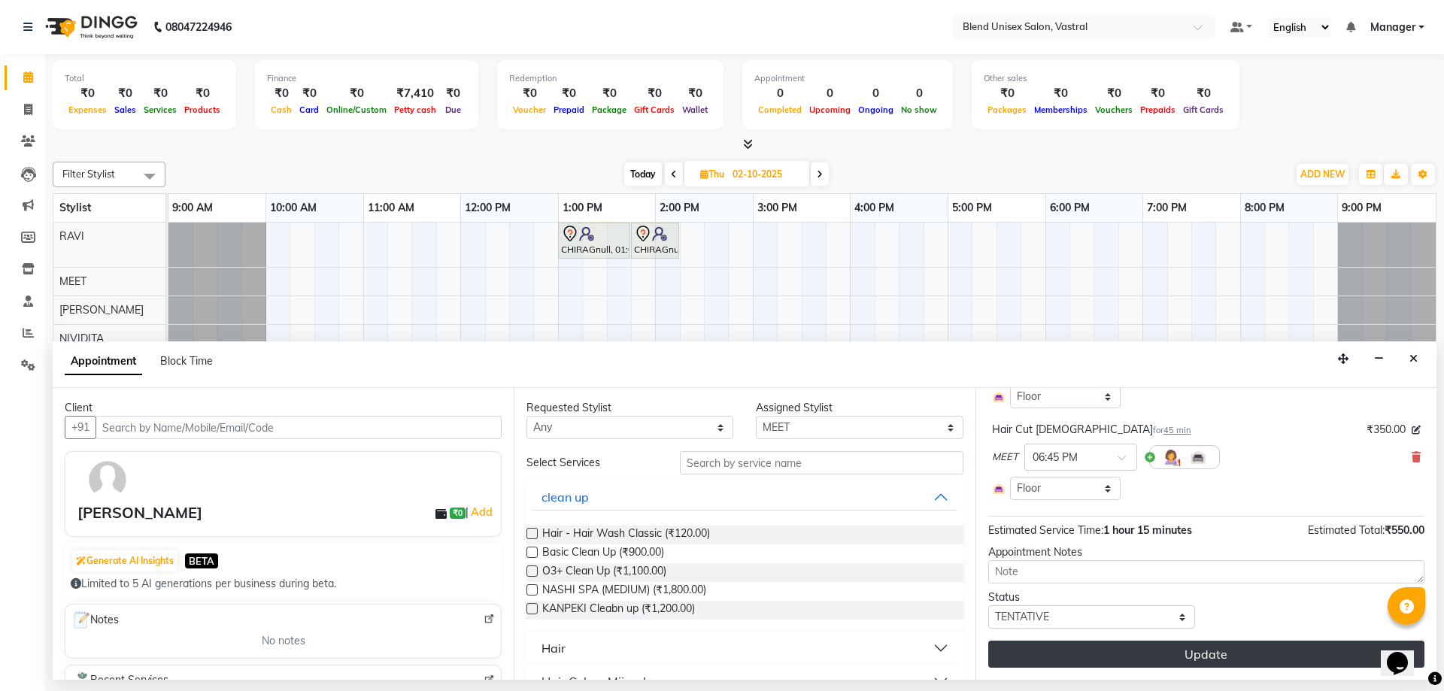
click at [1144, 648] on button "Update" at bounding box center [1206, 654] width 436 height 27
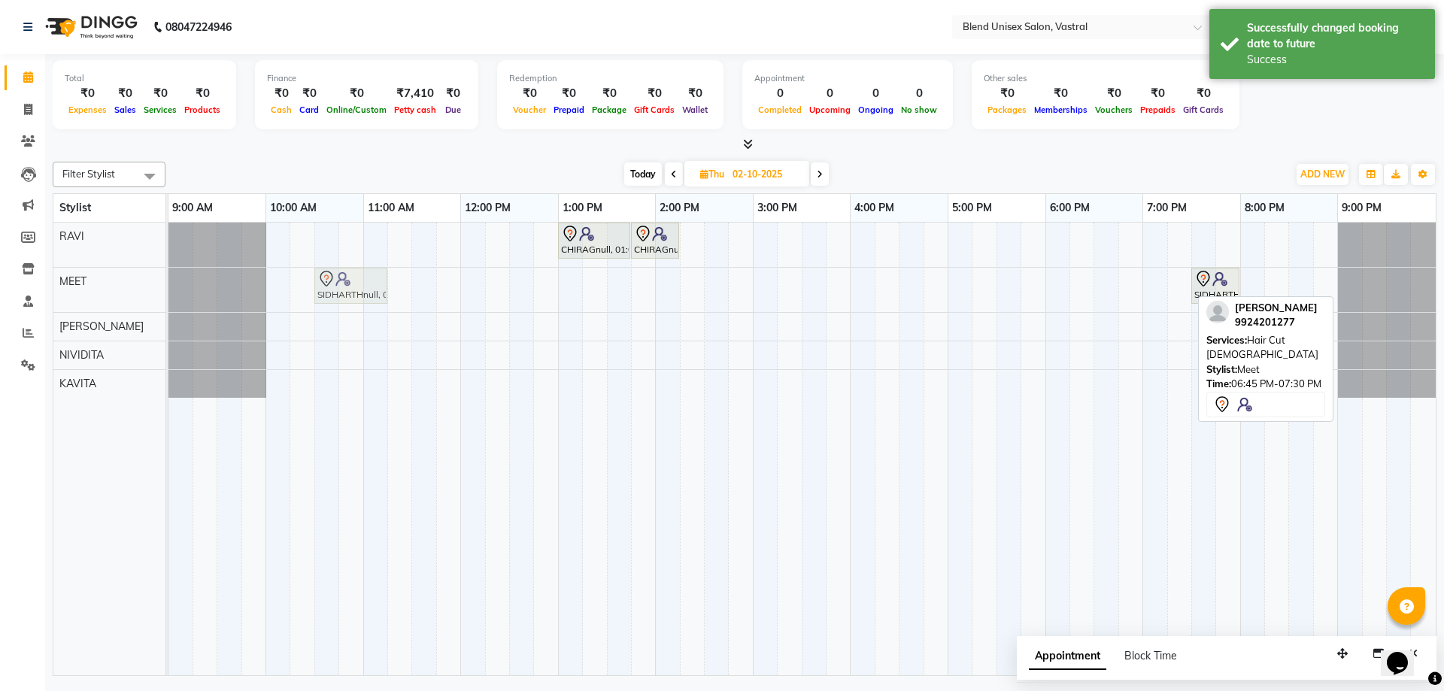
drag, startPoint x: 1136, startPoint y: 287, endPoint x: 320, endPoint y: 275, distance: 816.0
click at [168, 275] on div "SIDHARTHnull, 06:45 PM-07:30 PM, Hair Cut [DEMOGRAPHIC_DATA] SIDHARTHnull, 07:3…" at bounding box center [168, 290] width 0 height 44
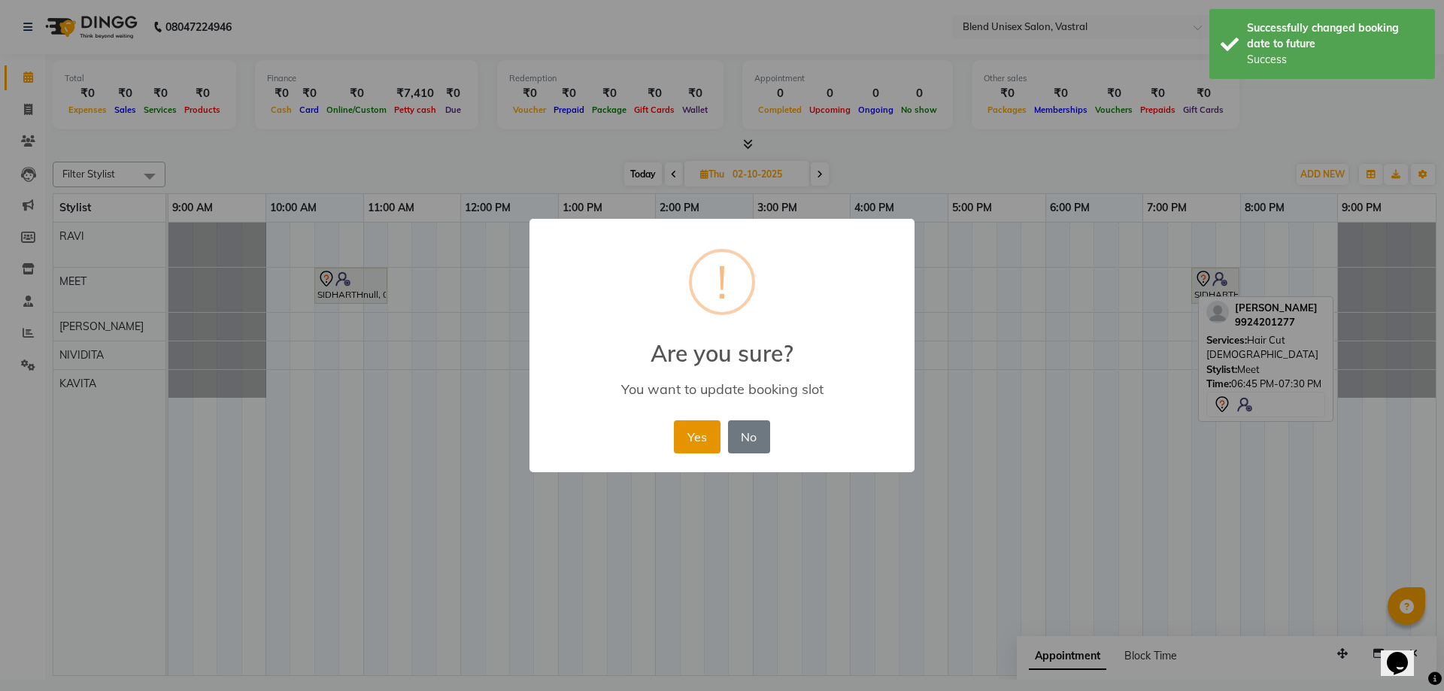
click at [705, 429] on button "Yes" at bounding box center [697, 436] width 46 height 33
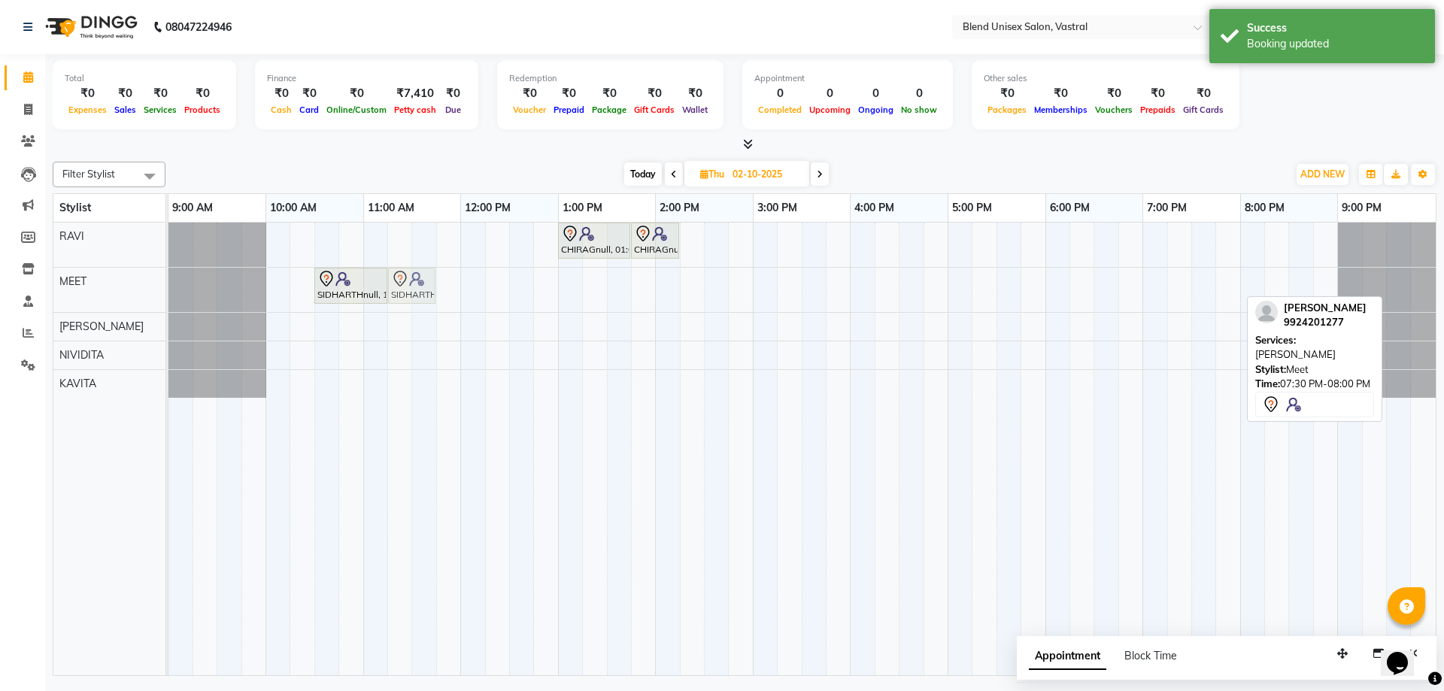
drag, startPoint x: 1205, startPoint y: 289, endPoint x: 406, endPoint y: 284, distance: 798.6
click at [168, 284] on div "SIDHARTHnull, 10:30 AM-11:15 AM, Hair Cut [DEMOGRAPHIC_DATA] SIDHARTHnull, 07:3…" at bounding box center [168, 290] width 0 height 44
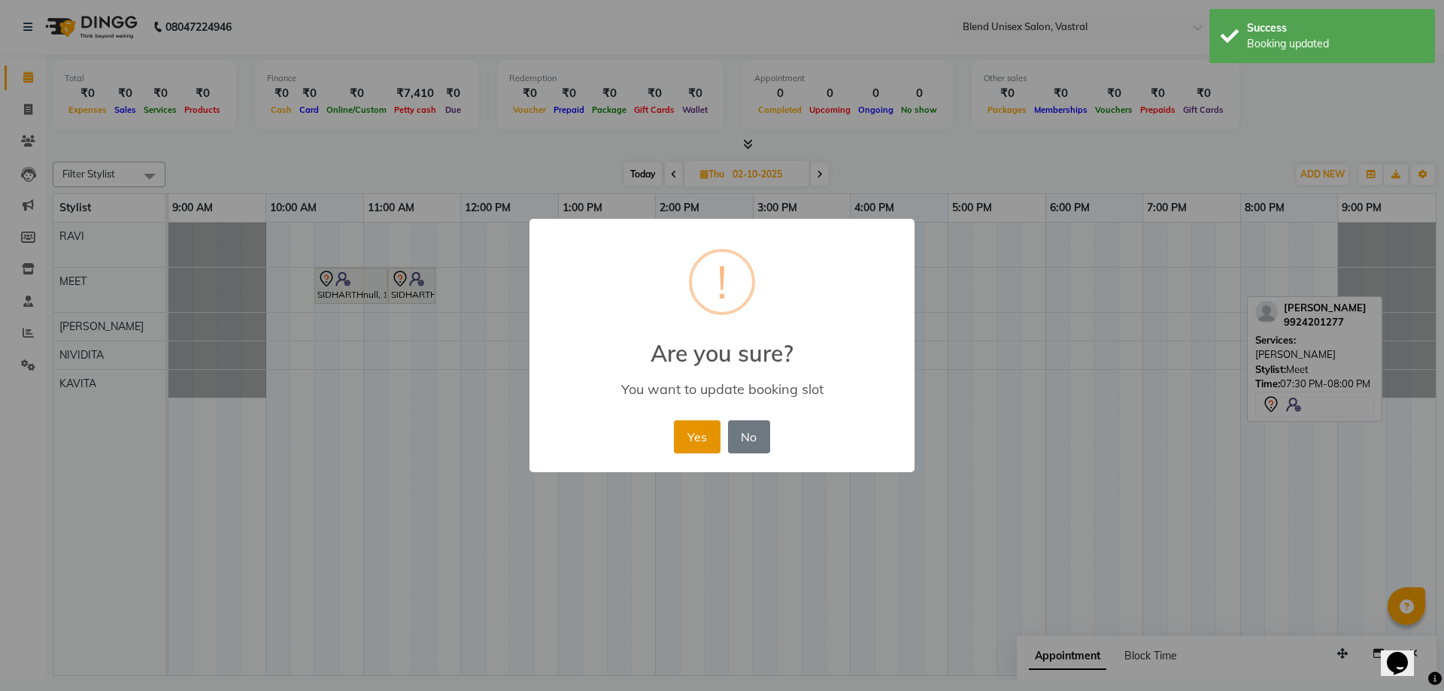
click at [699, 432] on button "Yes" at bounding box center [697, 436] width 46 height 33
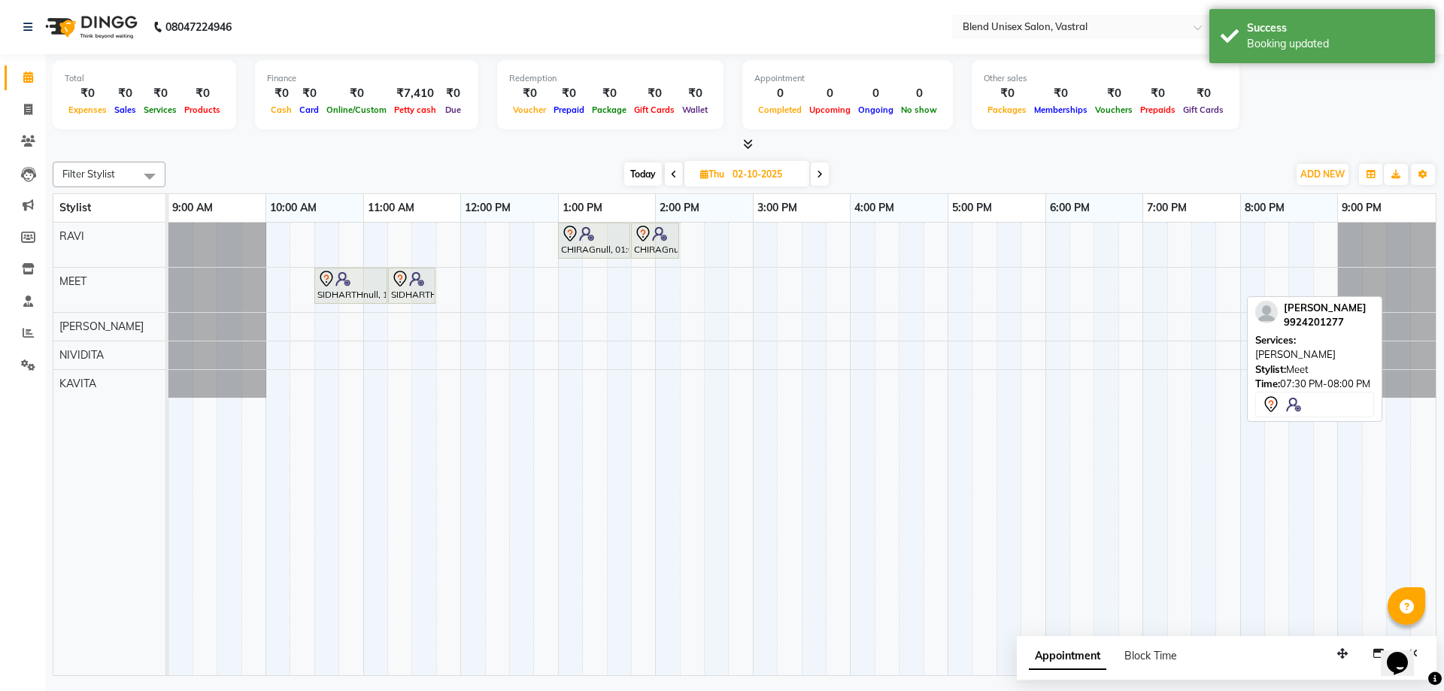
click at [641, 173] on span "Today" at bounding box center [643, 173] width 38 height 23
type input "01-10-2025"
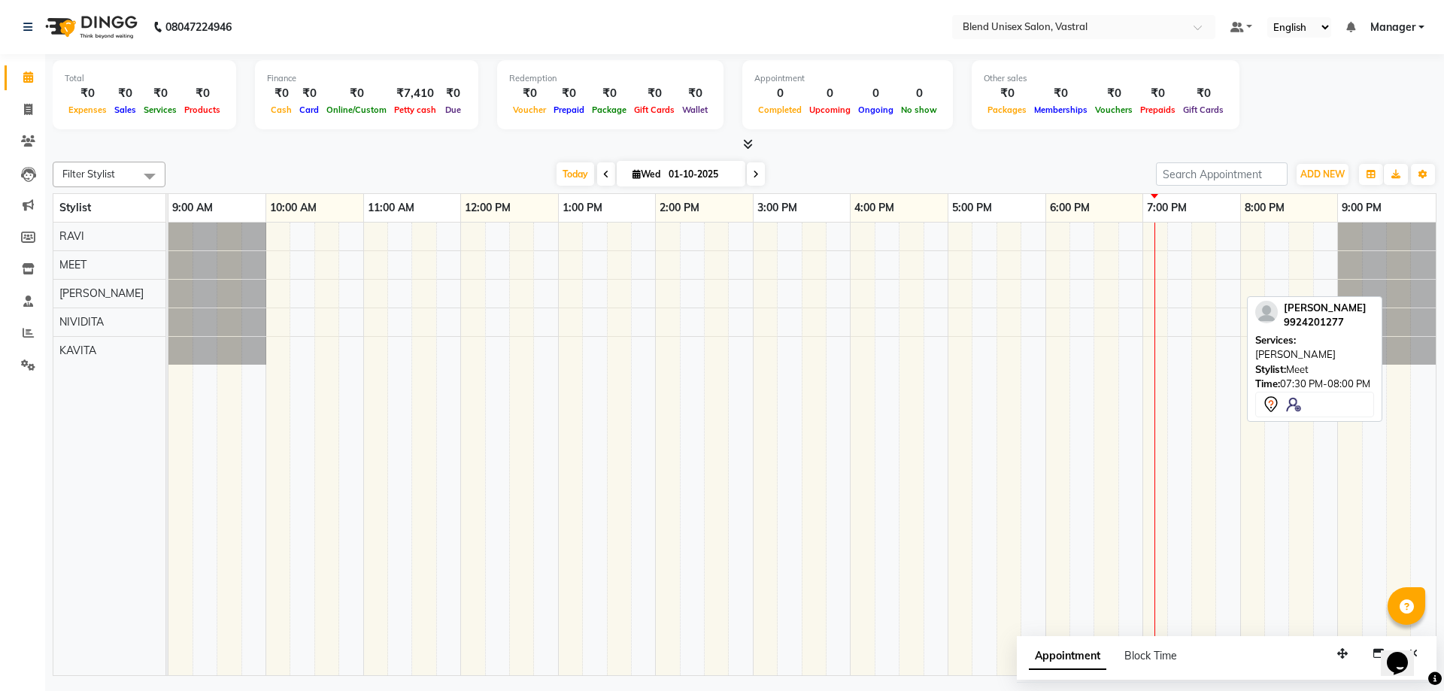
click at [341, 154] on div "Total ₹0 Expenses ₹0 Sales ₹0 Services ₹0 Products Finance ₹0 Cash ₹0 Card ₹0 O…" at bounding box center [744, 367] width 1399 height 626
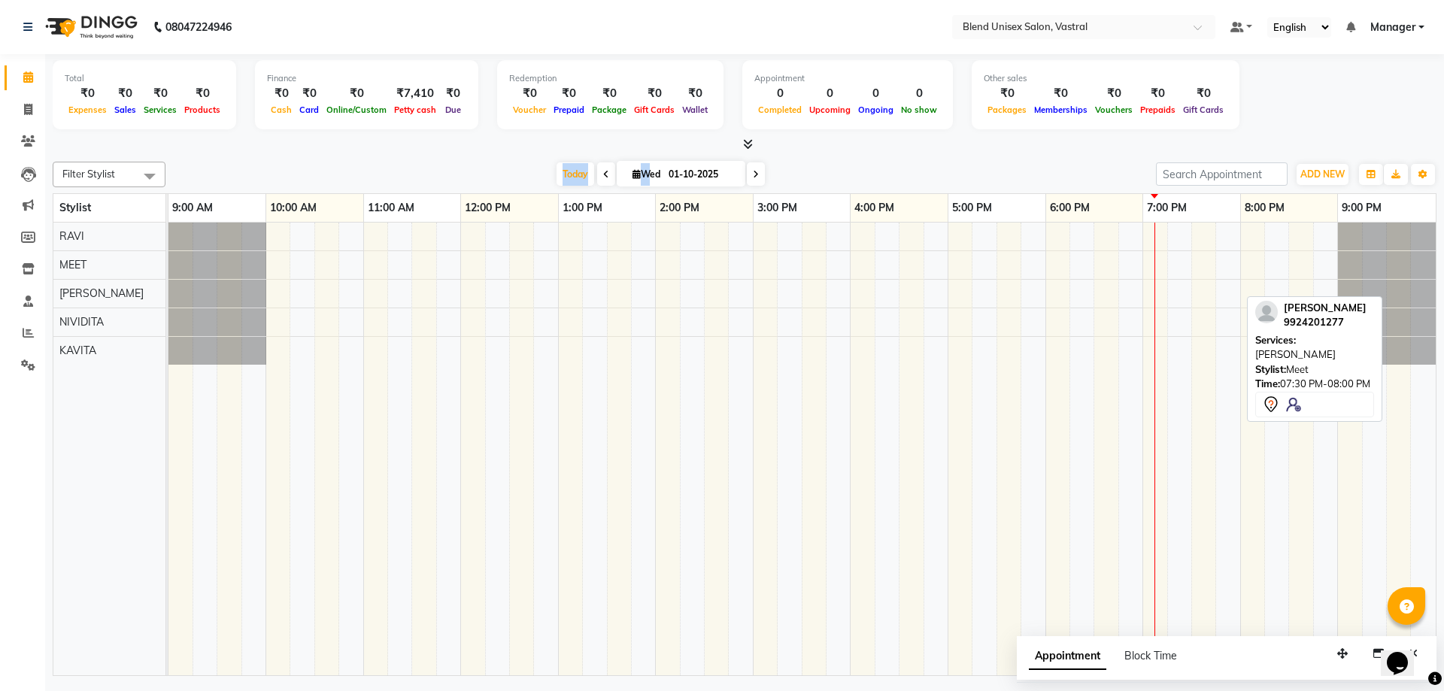
click at [341, 154] on div "Total ₹0 Expenses ₹0 Sales ₹0 Services ₹0 Products Finance ₹0 Cash ₹0 Card ₹0 O…" at bounding box center [744, 367] width 1399 height 626
click at [456, 175] on div "[DATE] [DATE]" at bounding box center [660, 174] width 975 height 23
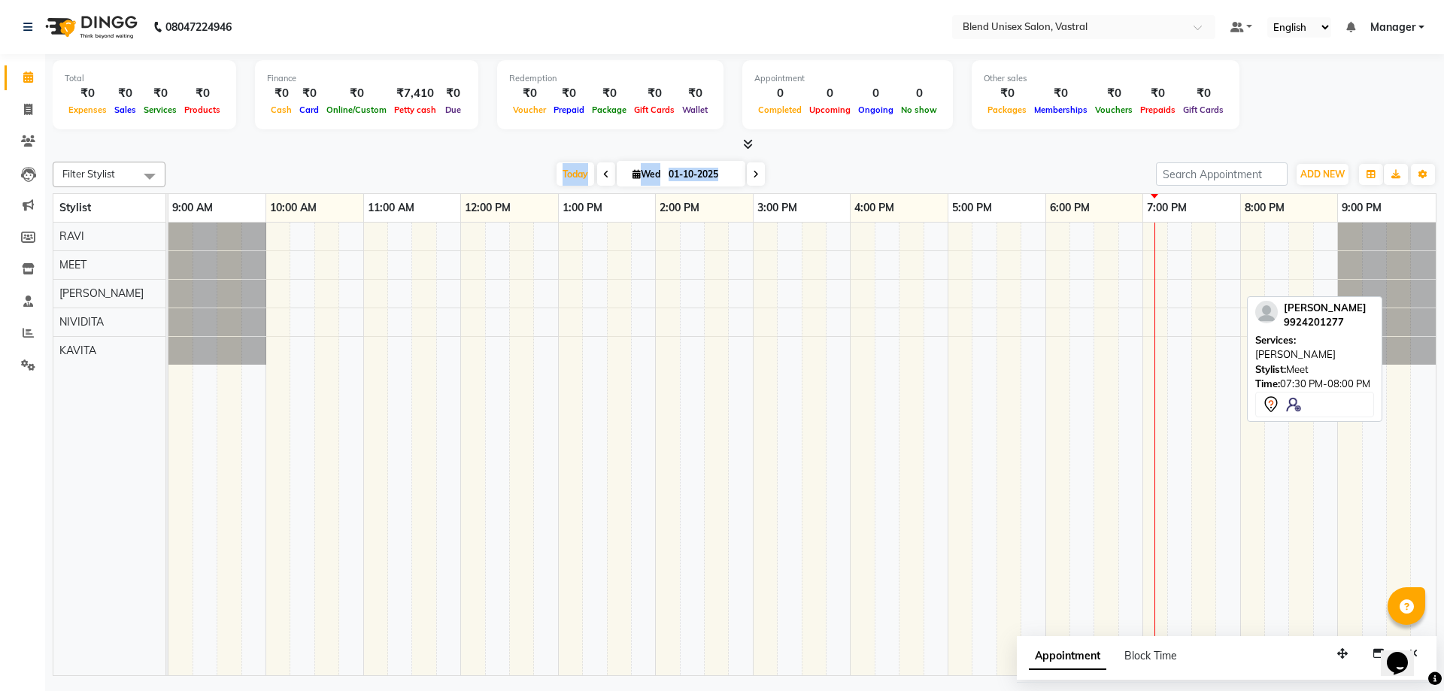
click at [456, 175] on div "[DATE] [DATE]" at bounding box center [660, 174] width 975 height 23
drag, startPoint x: 456, startPoint y: 175, endPoint x: 758, endPoint y: 142, distance: 304.1
click at [464, 175] on div "[DATE] [DATE]" at bounding box center [660, 174] width 975 height 23
click at [866, 173] on div "[DATE] [DATE]" at bounding box center [660, 174] width 975 height 23
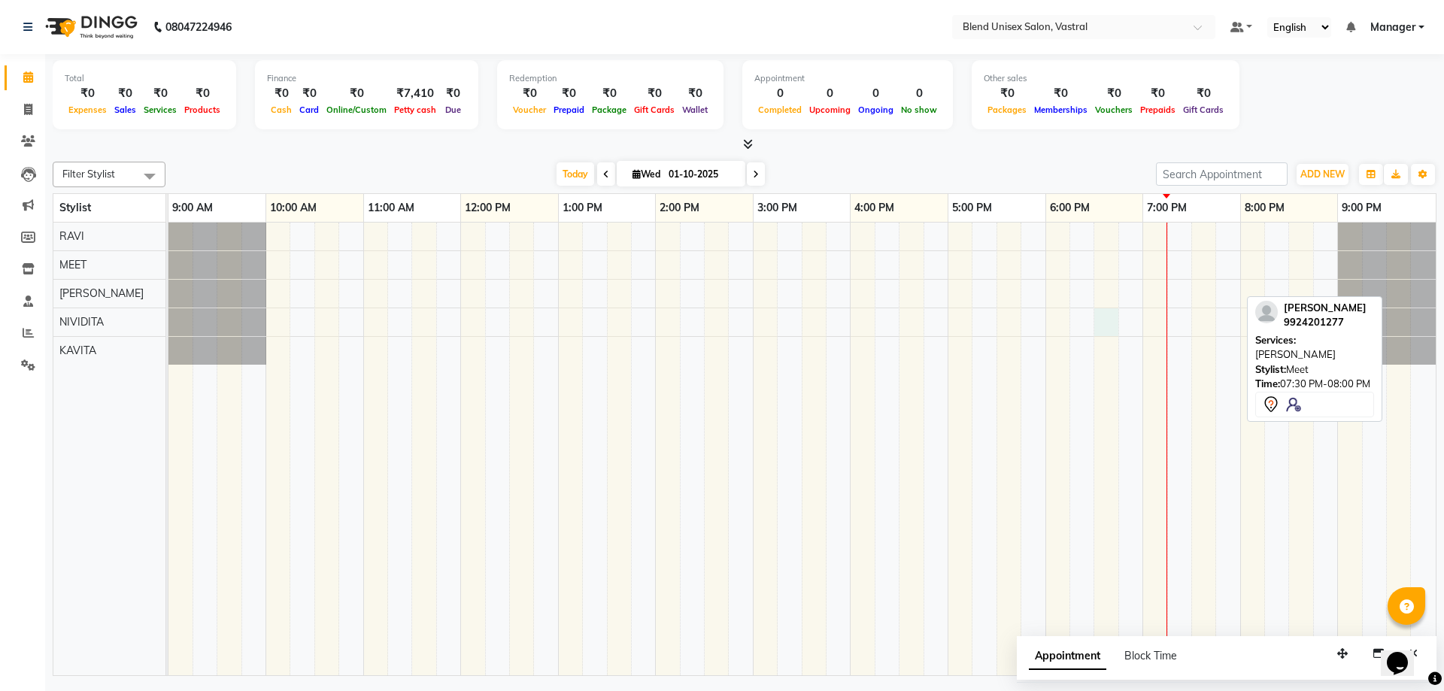
click at [1109, 324] on div at bounding box center [801, 449] width 1267 height 453
select select "92889"
select select "tentative"
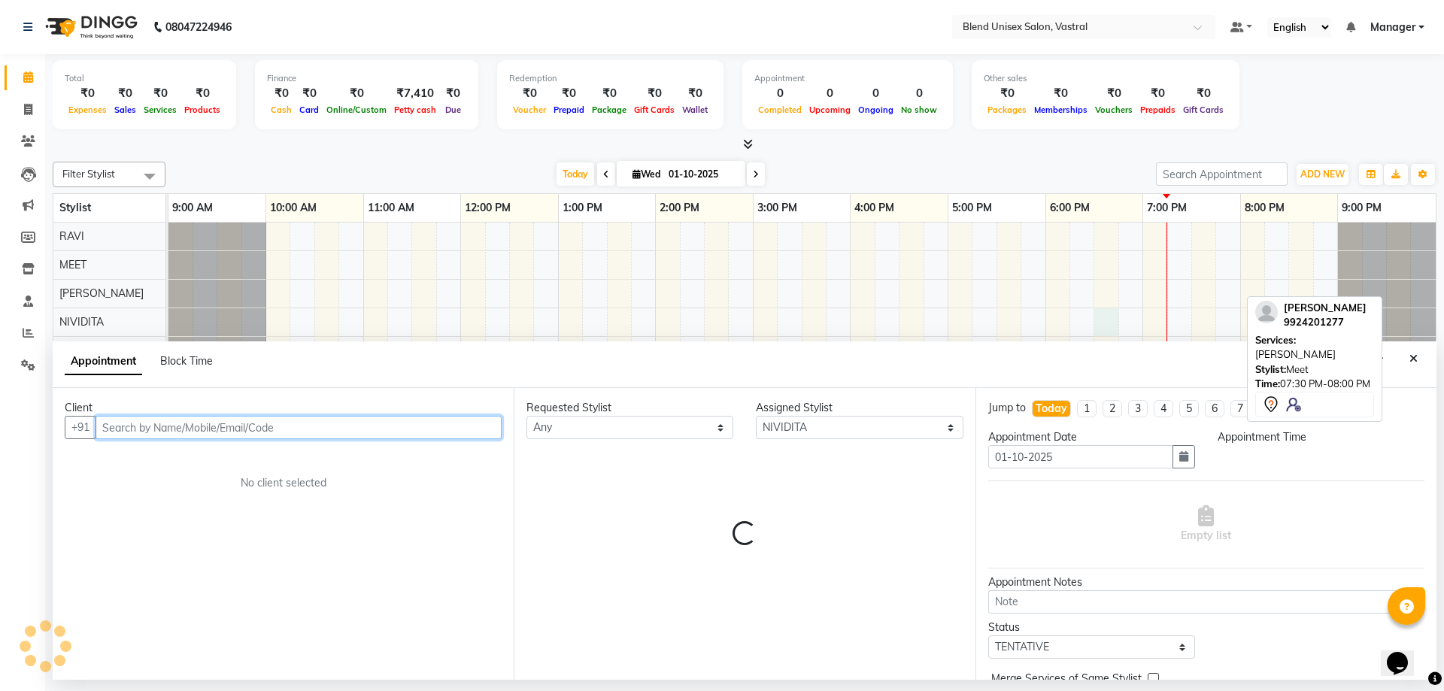
select select "1110"
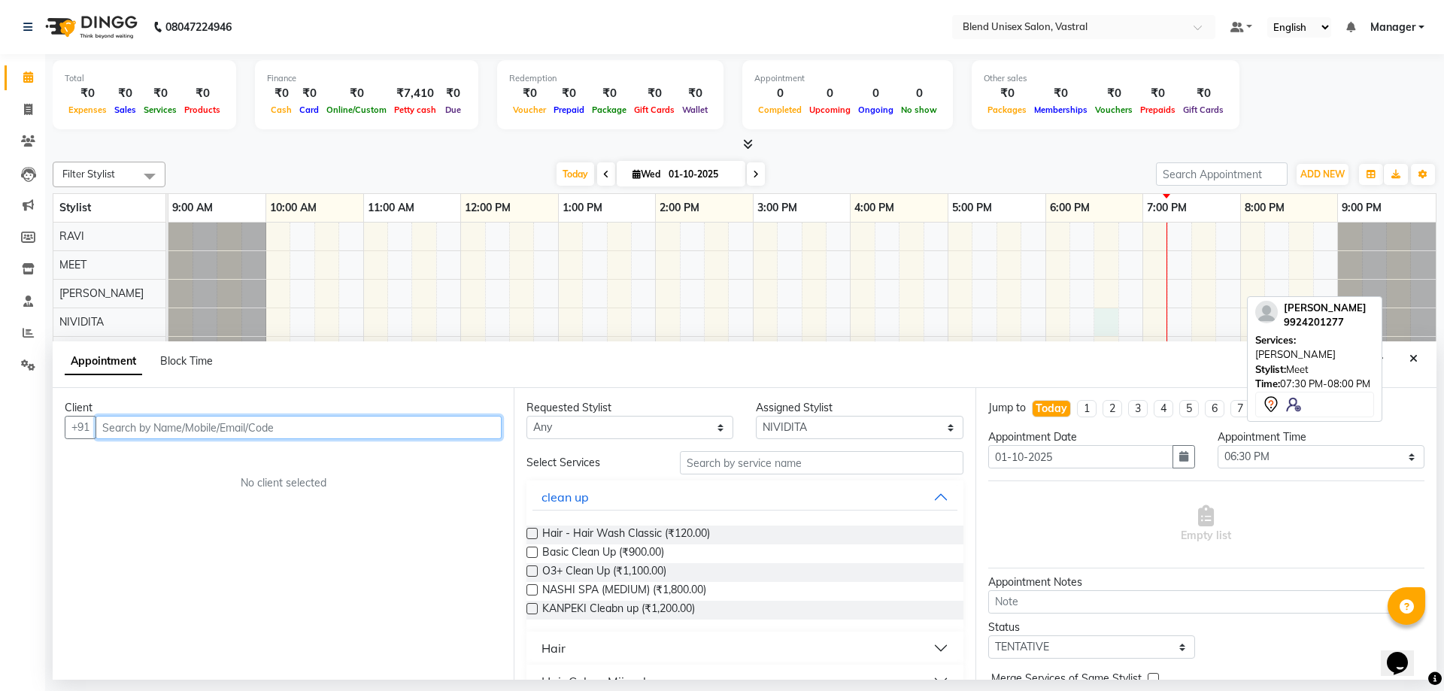
click at [193, 433] on input "text" at bounding box center [298, 427] width 406 height 23
type input "9"
type input "7984235276"
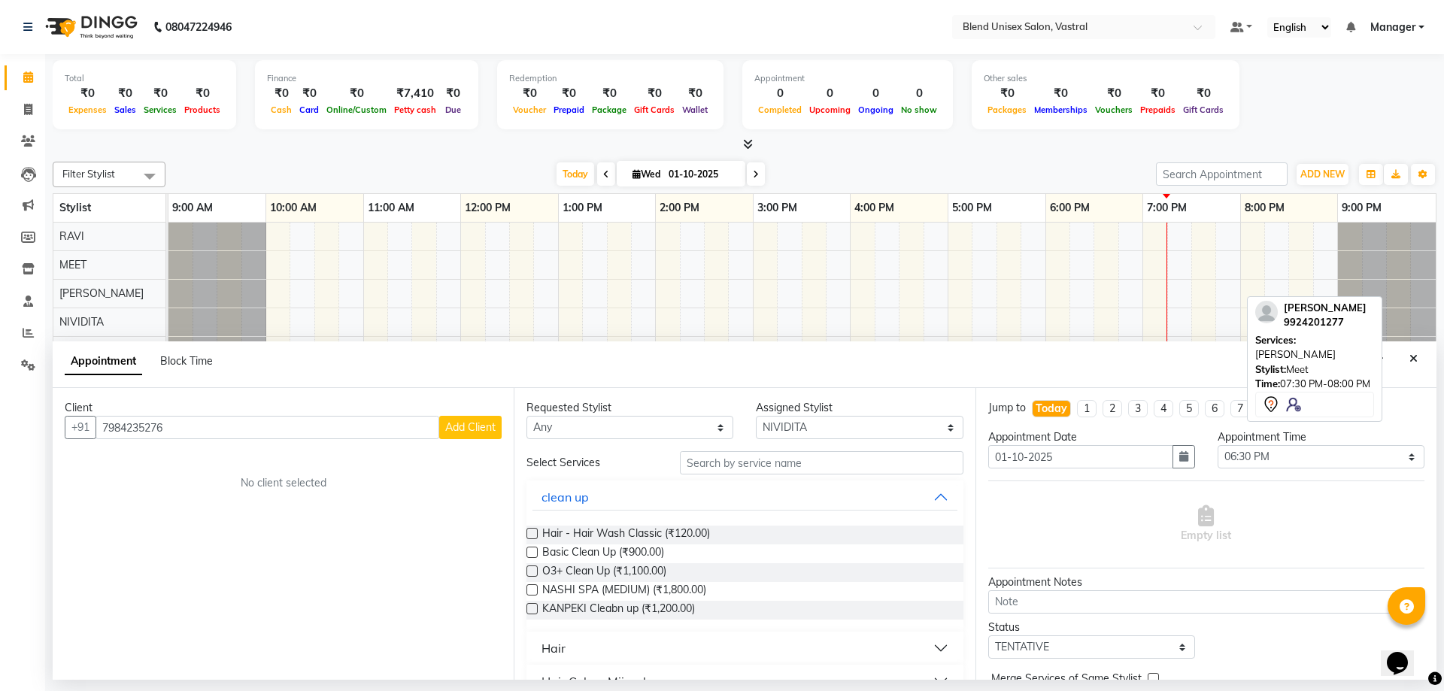
click at [477, 423] on span "Add Client" at bounding box center [470, 427] width 50 height 14
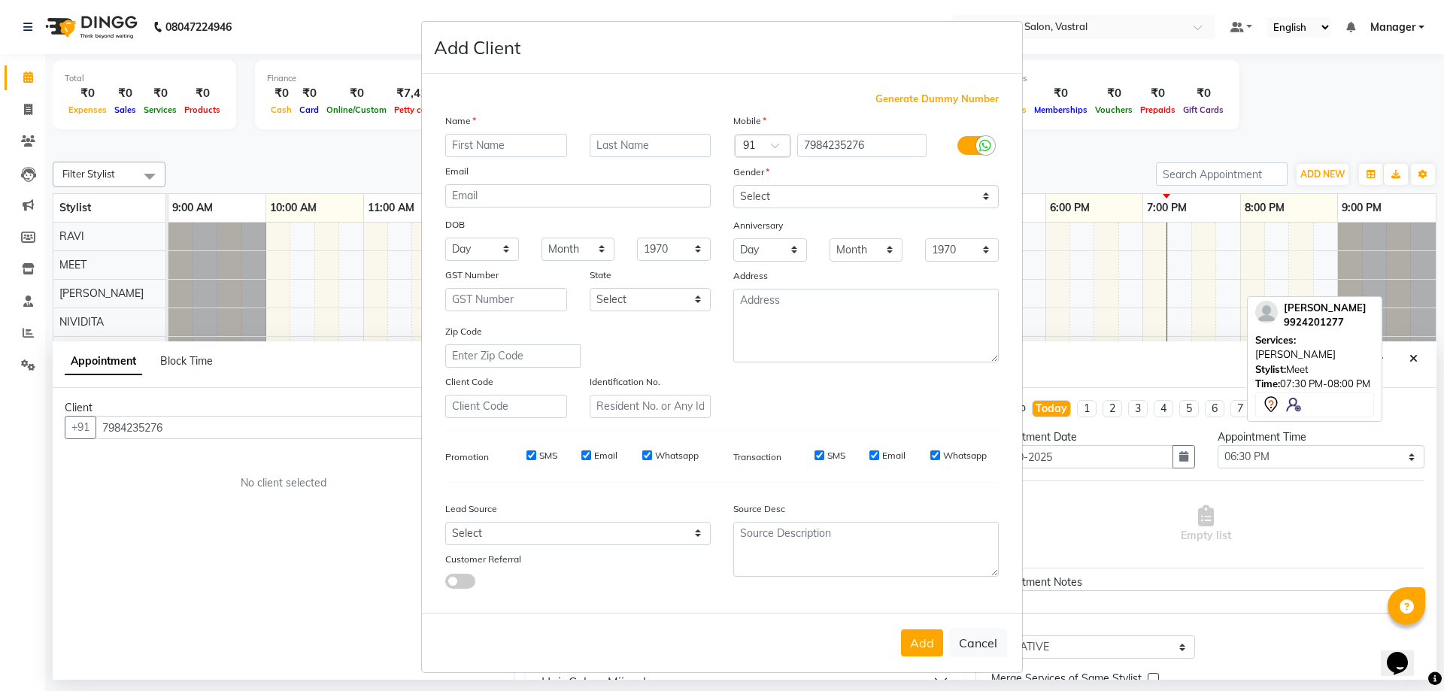
click at [508, 146] on input "text" at bounding box center [506, 145] width 122 height 23
type input "KAVITA"
click at [834, 190] on select "Select [DEMOGRAPHIC_DATA] [DEMOGRAPHIC_DATA] Other Prefer Not To Say" at bounding box center [865, 196] width 265 height 23
select select "[DEMOGRAPHIC_DATA]"
click at [733, 185] on select "Select [DEMOGRAPHIC_DATA] [DEMOGRAPHIC_DATA] Other Prefer Not To Say" at bounding box center [865, 196] width 265 height 23
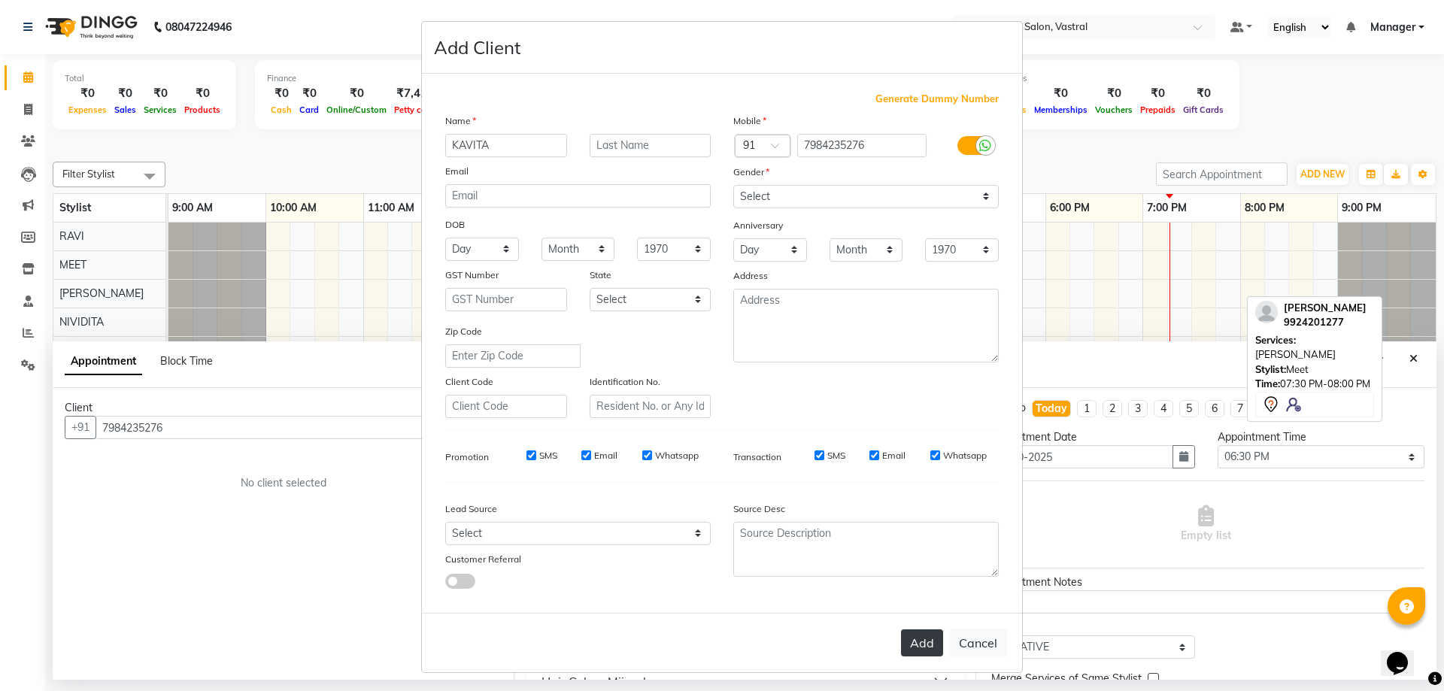
click at [904, 639] on button "Add" at bounding box center [922, 642] width 42 height 27
select select
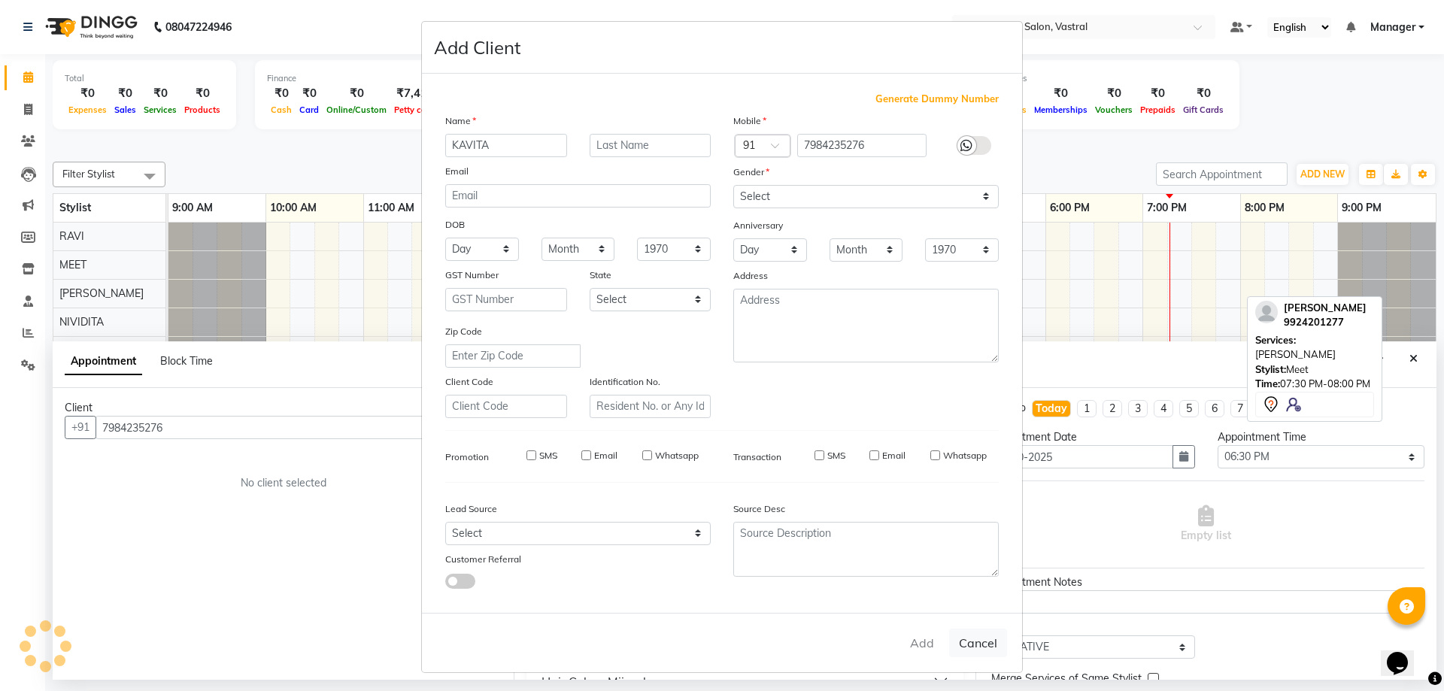
select select
checkbox input "false"
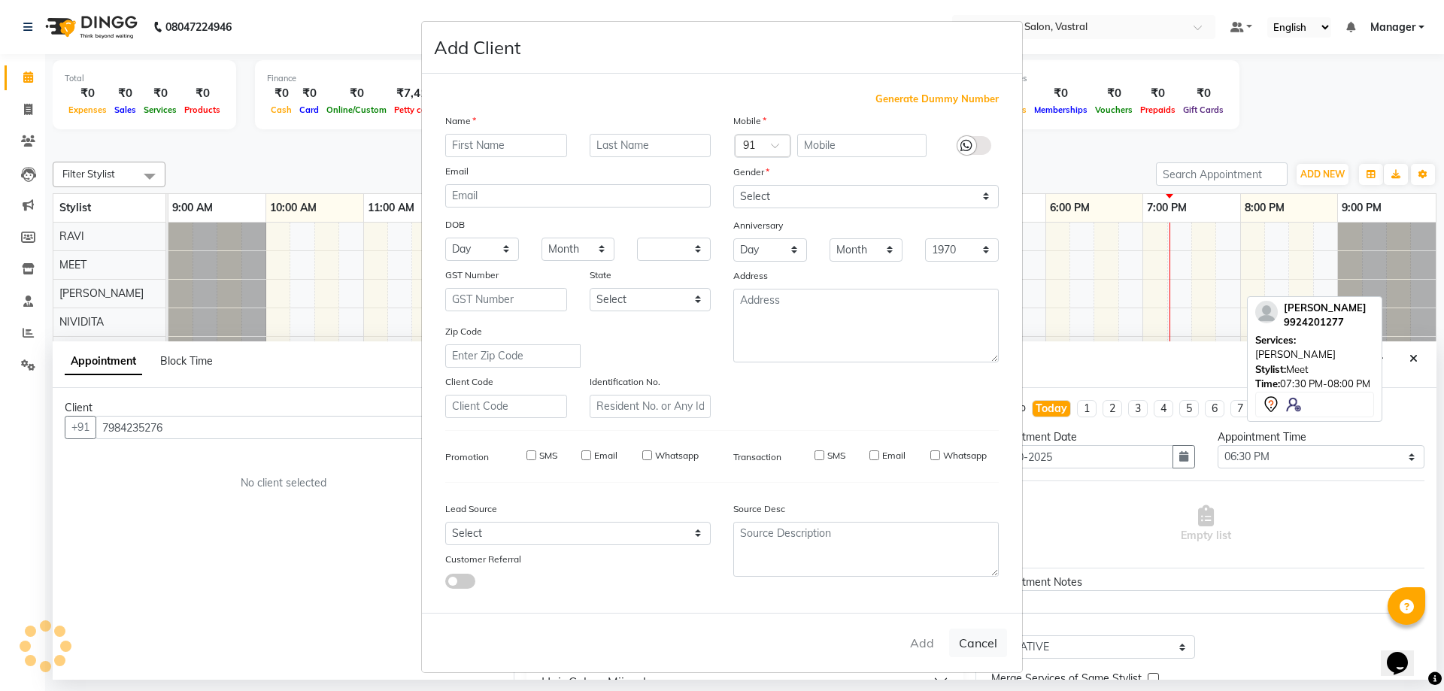
checkbox input "false"
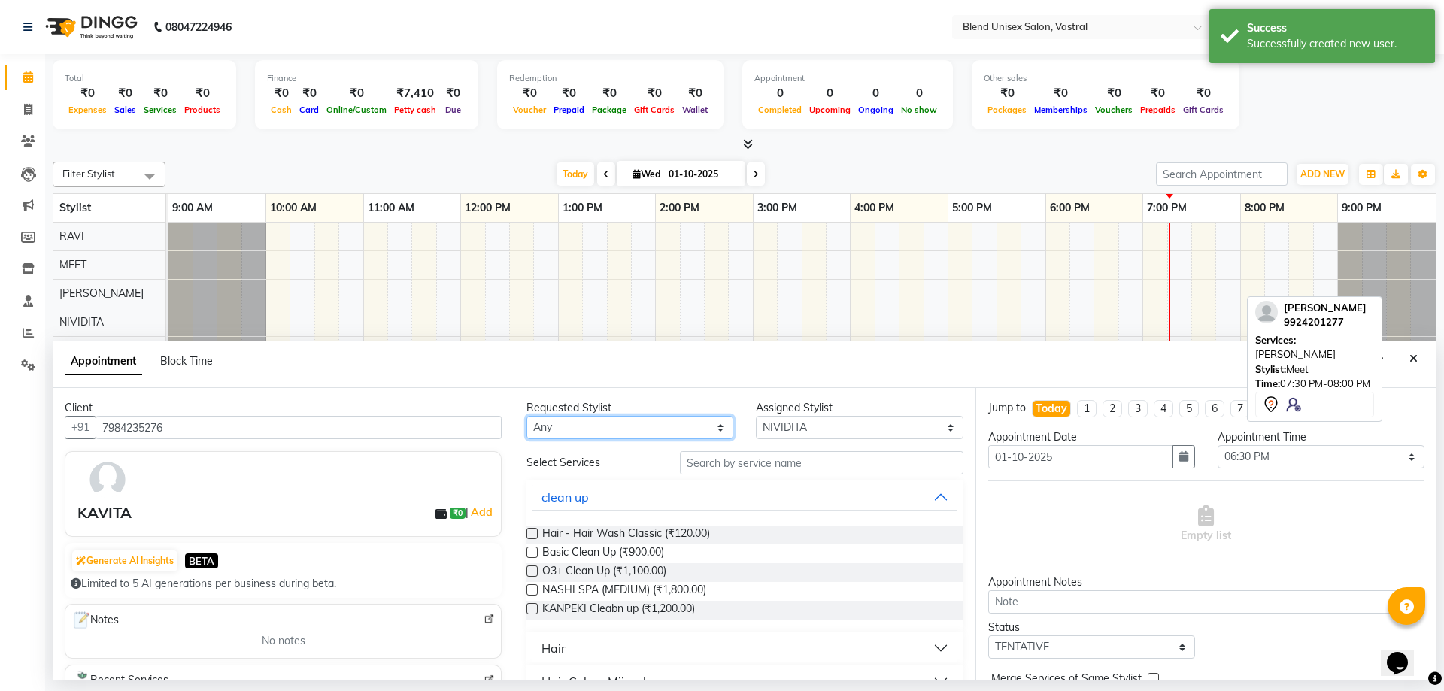
click at [642, 438] on select "Any [PERSON_NAME] MEET [PERSON_NAME]" at bounding box center [629, 427] width 207 height 23
select select "92889"
click at [526, 416] on select "Any [PERSON_NAME] MEET [PERSON_NAME]" at bounding box center [629, 427] width 207 height 23
click at [741, 465] on input "text" at bounding box center [821, 462] width 283 height 23
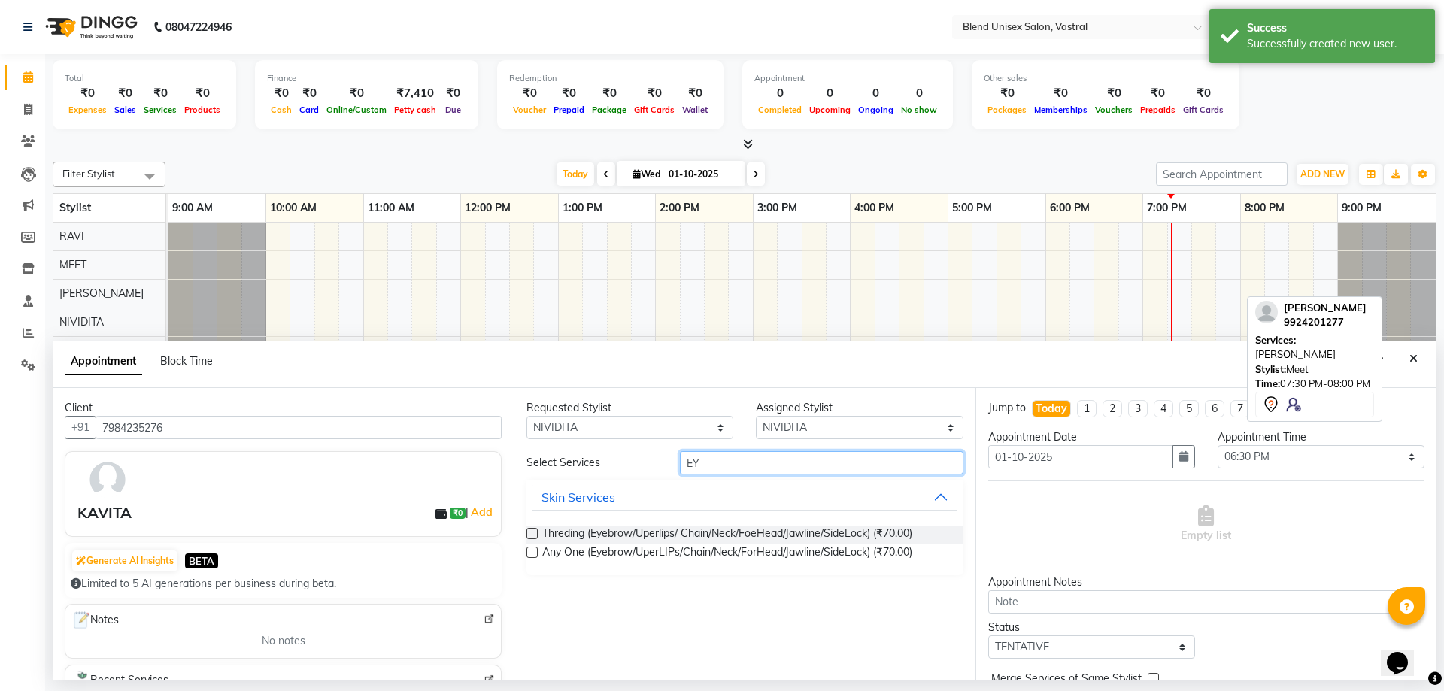
type input "EY"
click at [525, 532] on div "Requested Stylist Any [PERSON_NAME] MEET [PERSON_NAME] Assigned Stylist Select …" at bounding box center [744, 534] width 461 height 292
drag, startPoint x: 531, startPoint y: 532, endPoint x: 568, endPoint y: 525, distance: 38.3
click at [536, 532] on label at bounding box center [531, 533] width 11 height 11
click at [536, 532] on input "checkbox" at bounding box center [531, 535] width 10 height 10
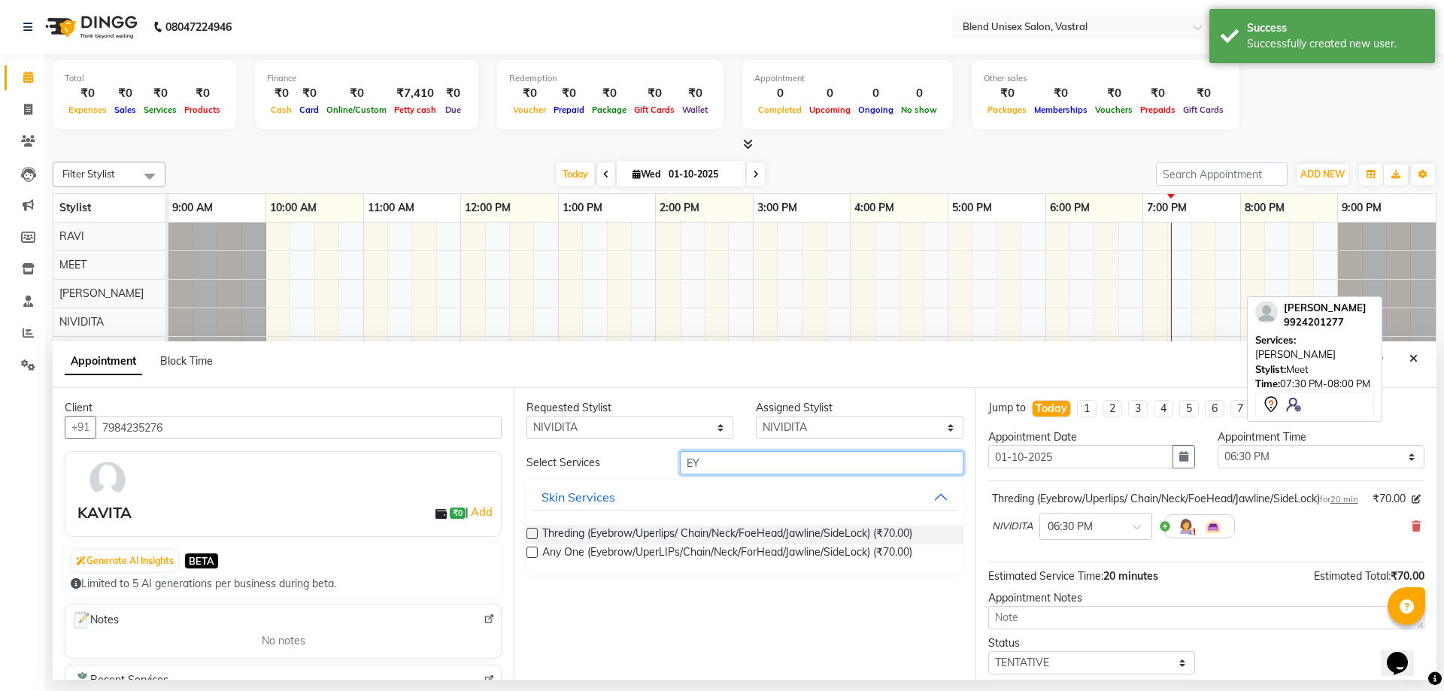
checkbox input "false"
click at [738, 464] on input "EY" at bounding box center [821, 462] width 283 height 23
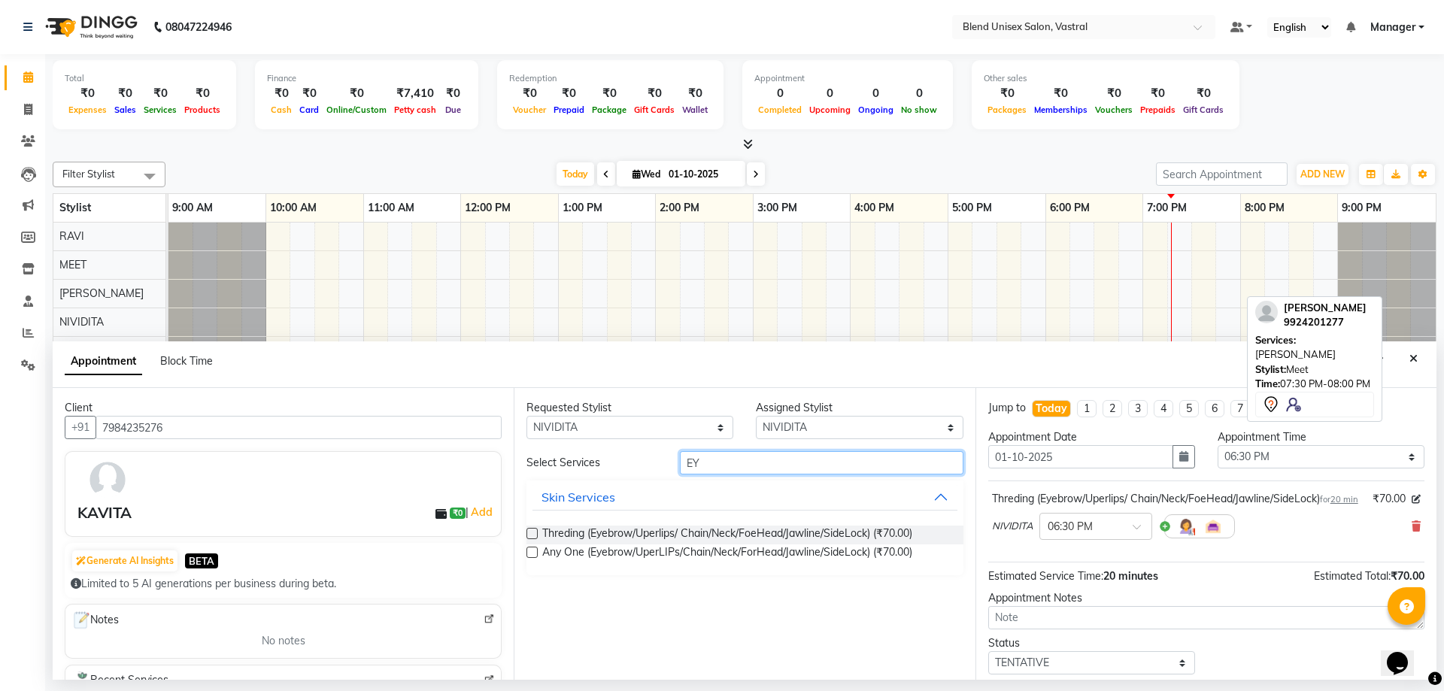
type input "E"
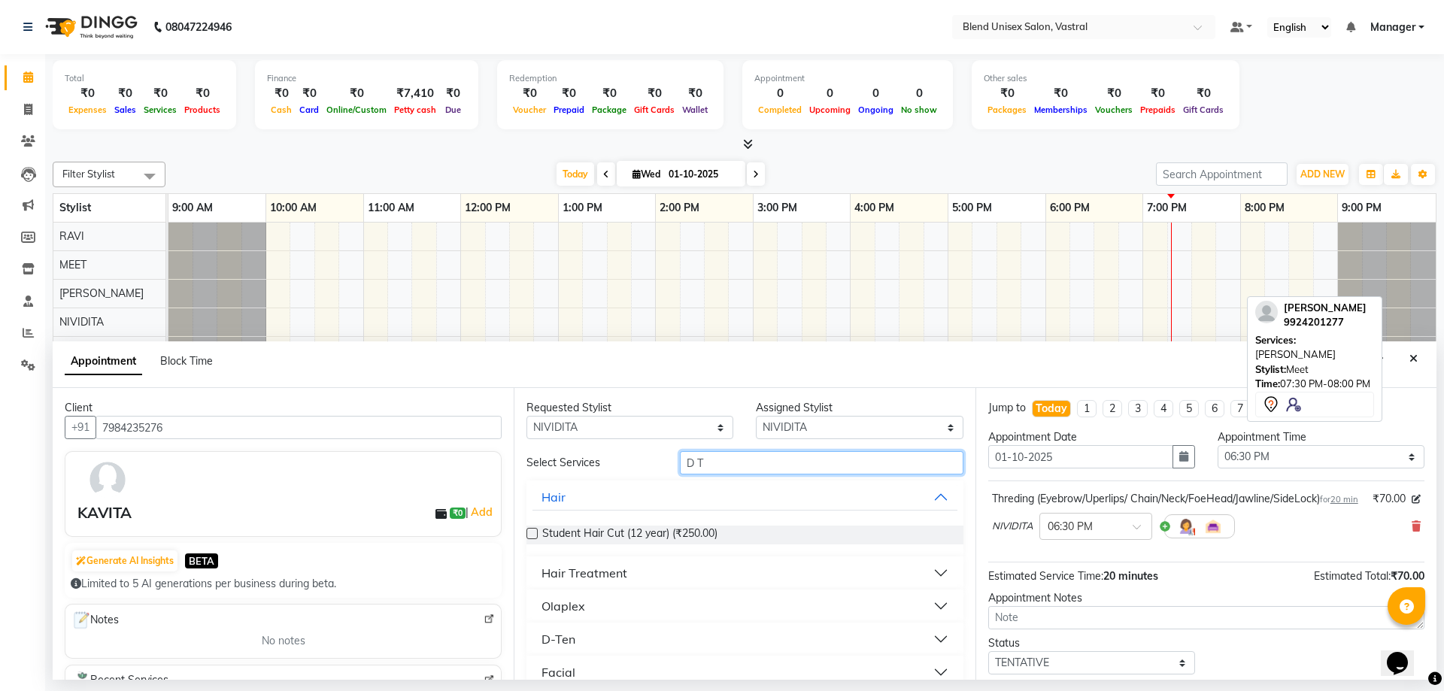
type input "D T"
click at [583, 638] on button "D-Ten" at bounding box center [744, 639] width 424 height 27
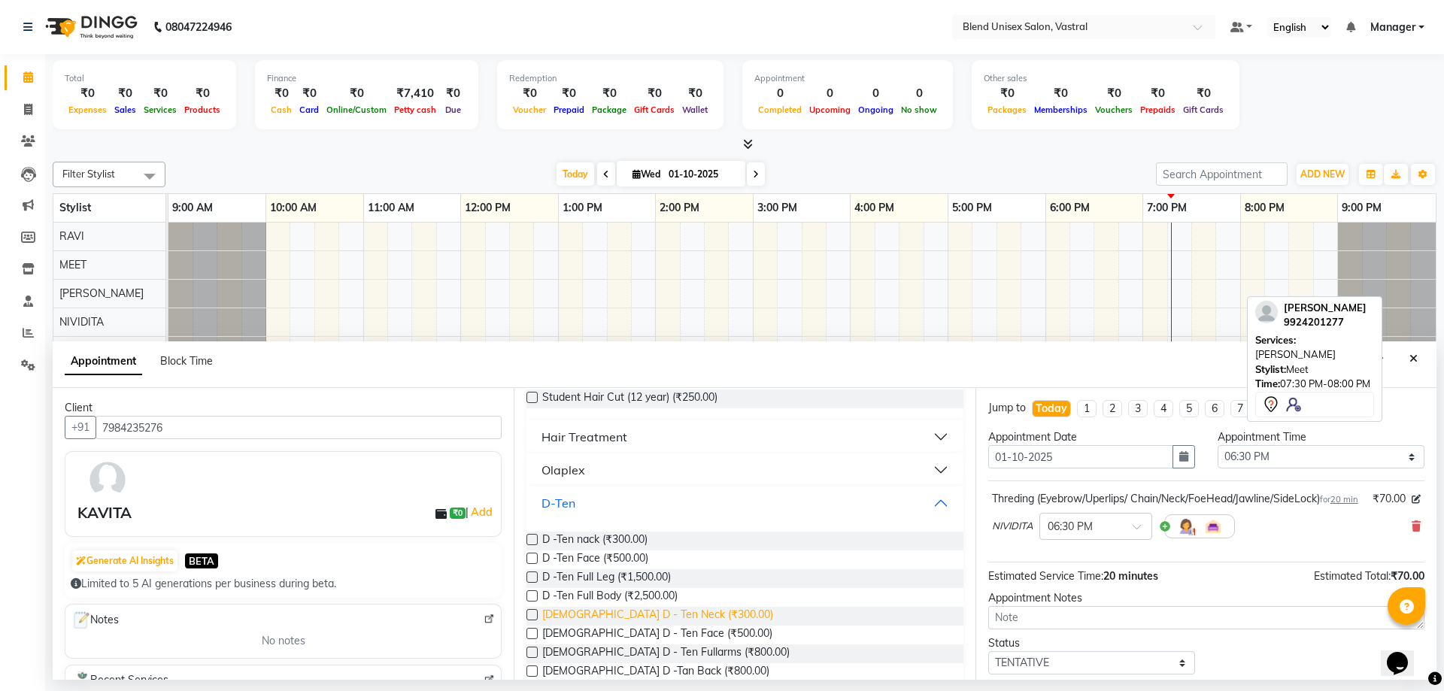
scroll to position [150, 0]
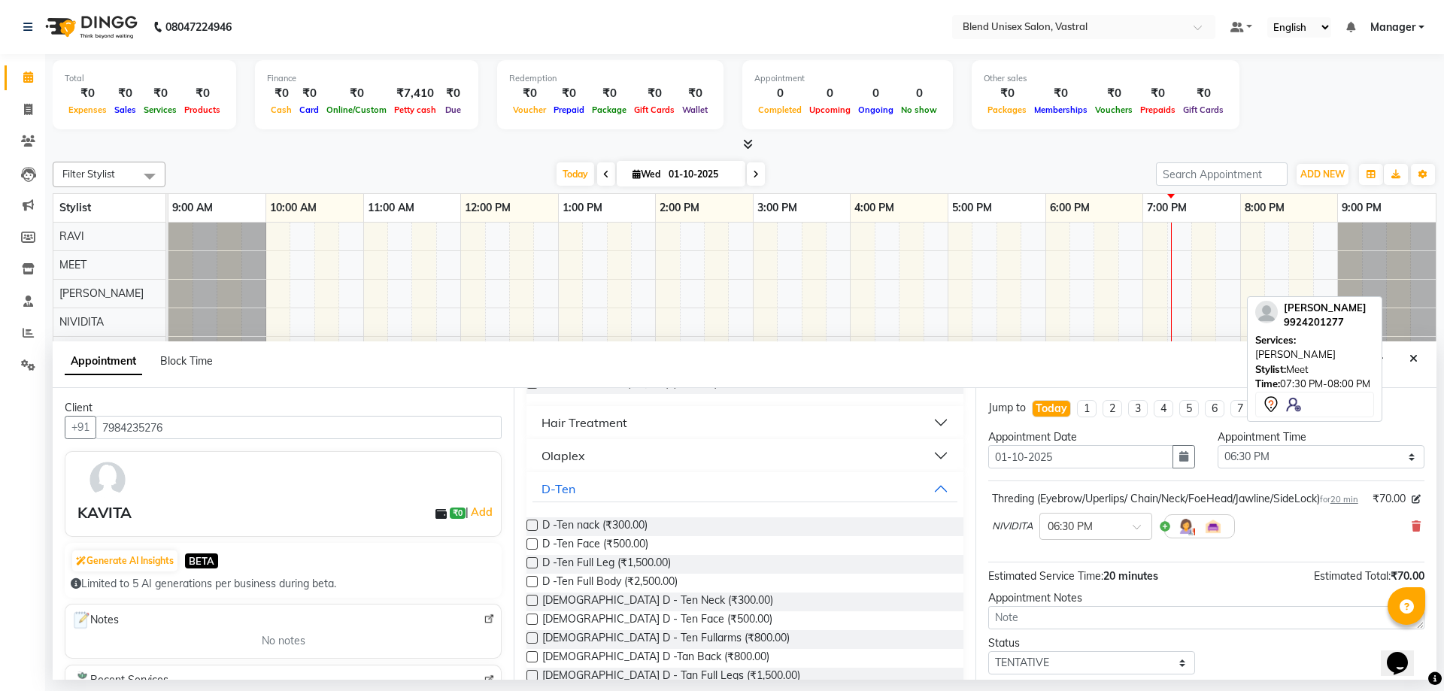
click at [531, 539] on label at bounding box center [531, 543] width 11 height 11
click at [531, 541] on input "checkbox" at bounding box center [531, 546] width 10 height 10
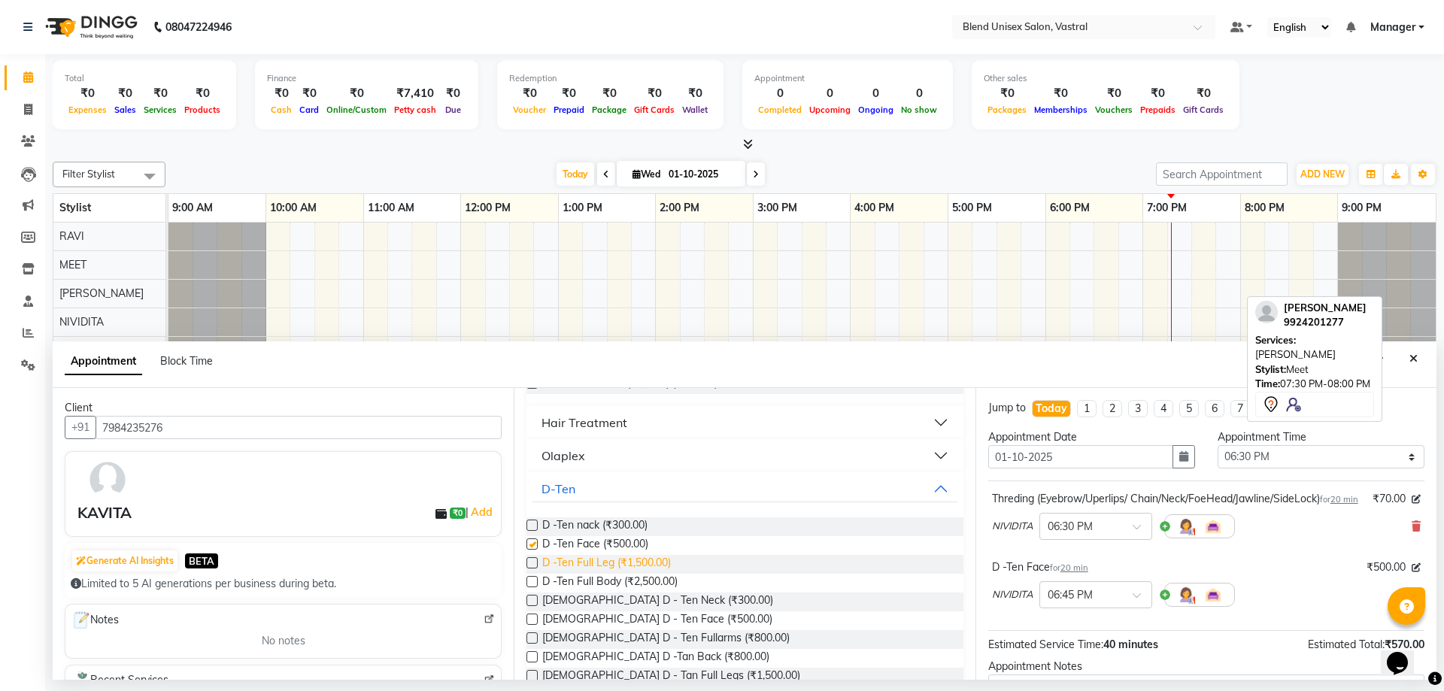
checkbox input "false"
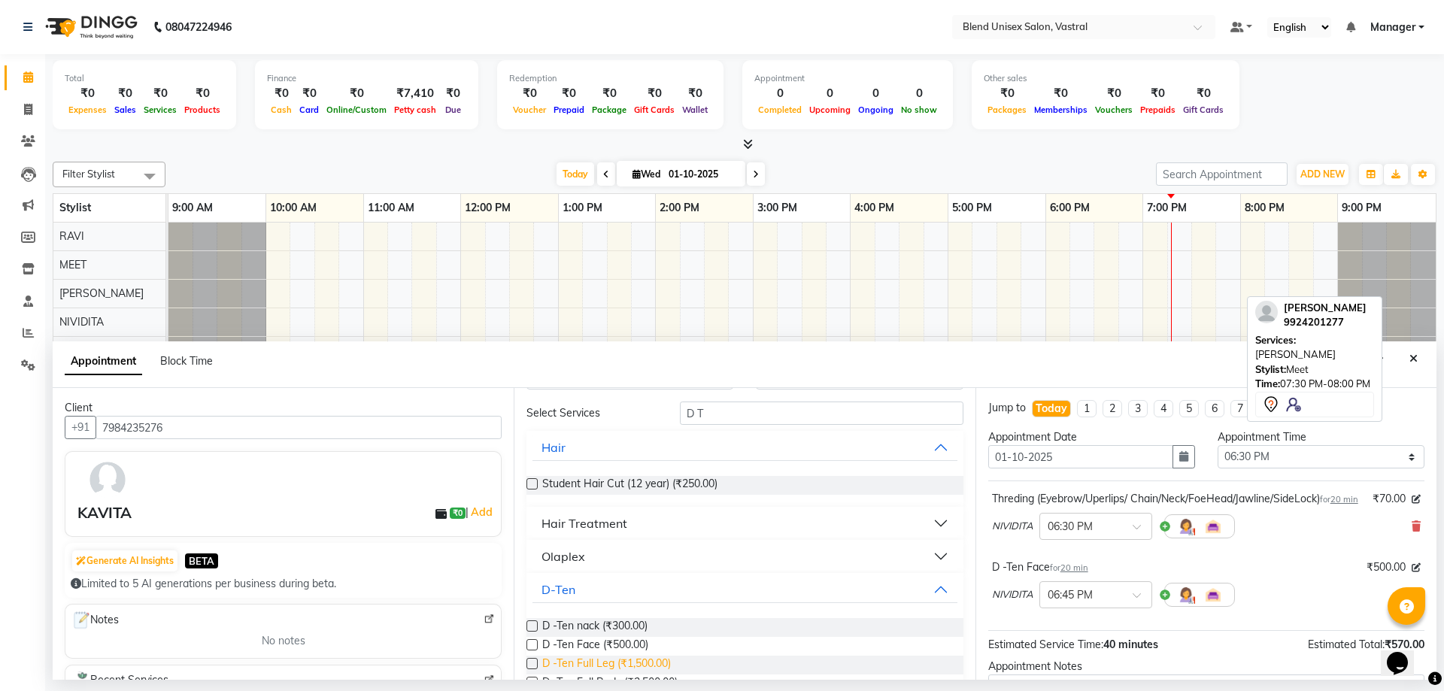
scroll to position [0, 0]
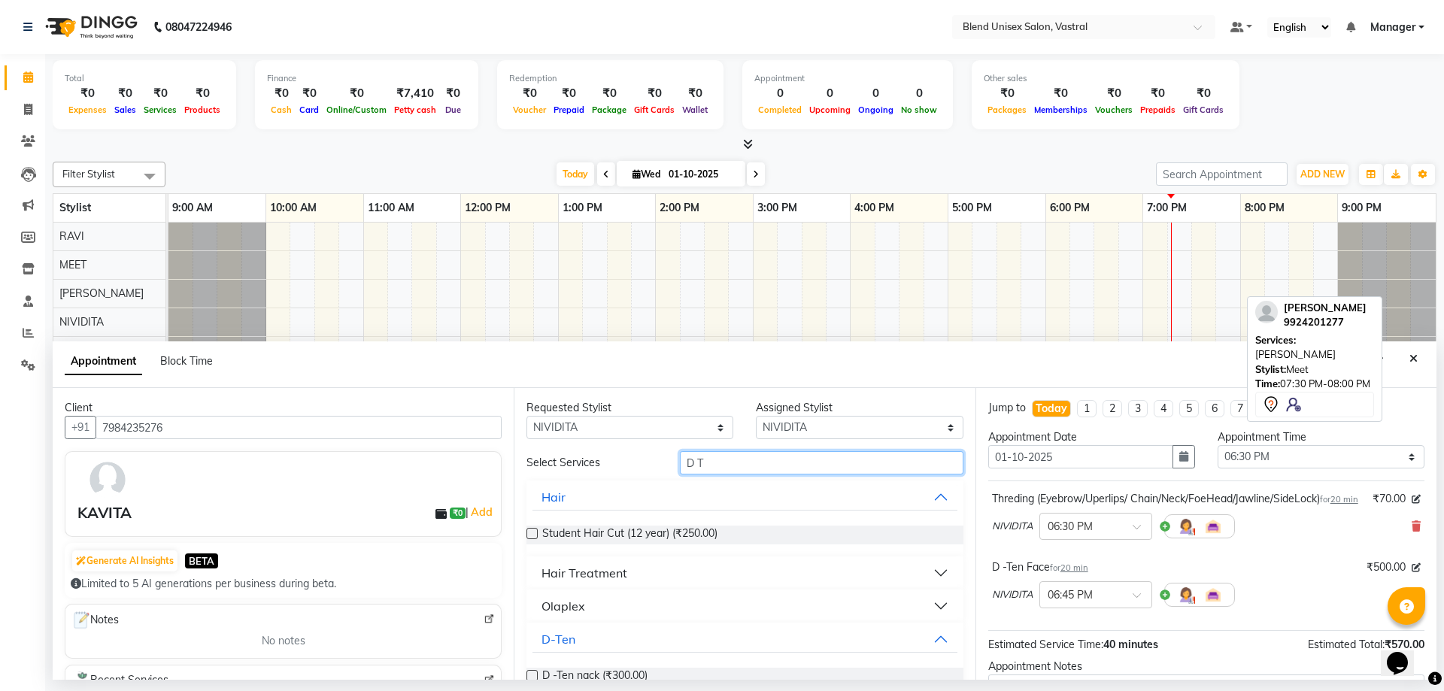
click at [741, 460] on input "D T" at bounding box center [821, 462] width 283 height 23
type input "D"
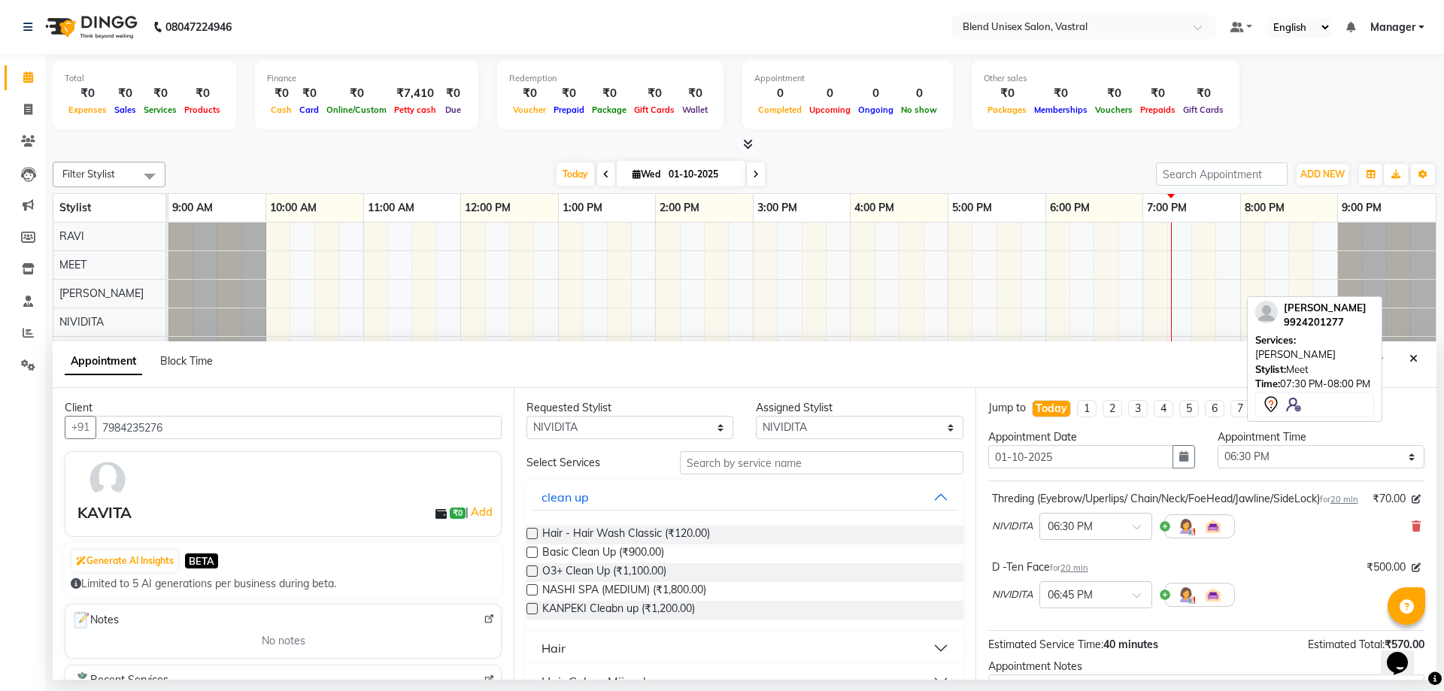
click at [532, 609] on label at bounding box center [531, 608] width 11 height 11
click at [532, 609] on input "checkbox" at bounding box center [531, 610] width 10 height 10
checkbox input "false"
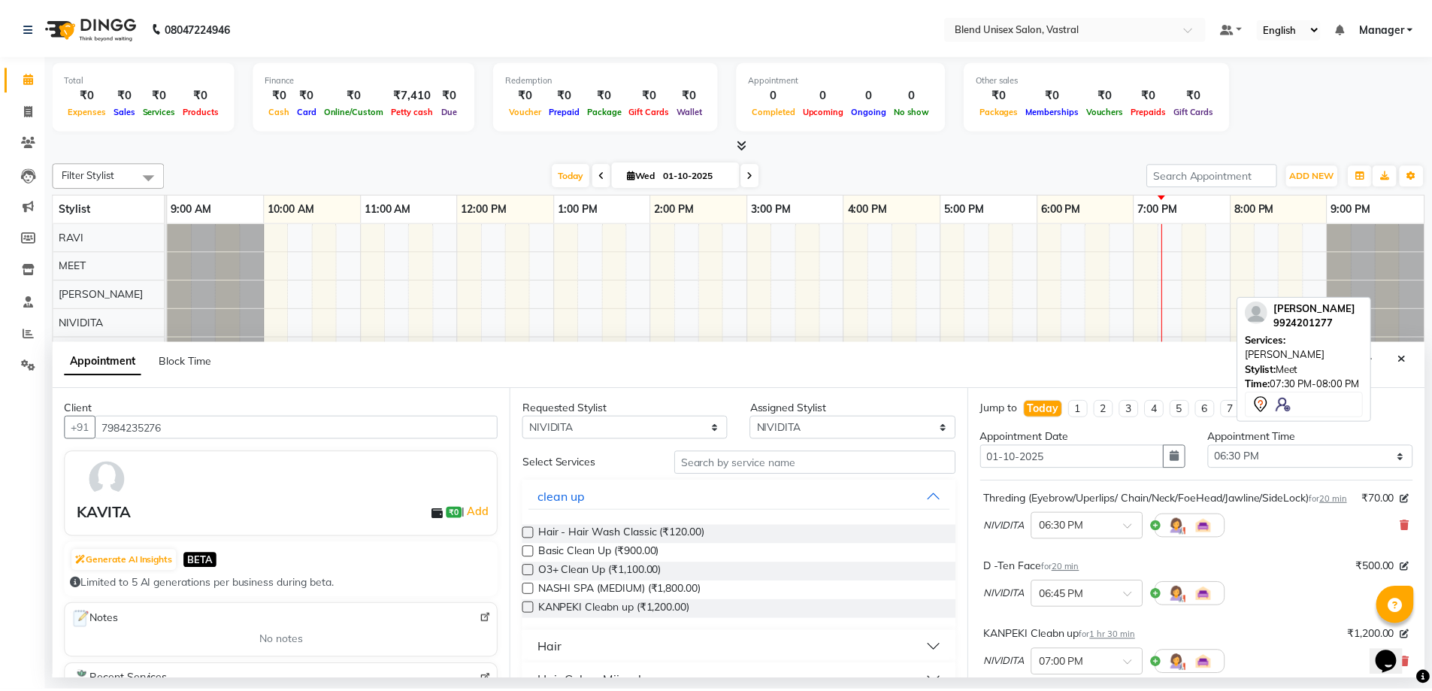
scroll to position [242, 0]
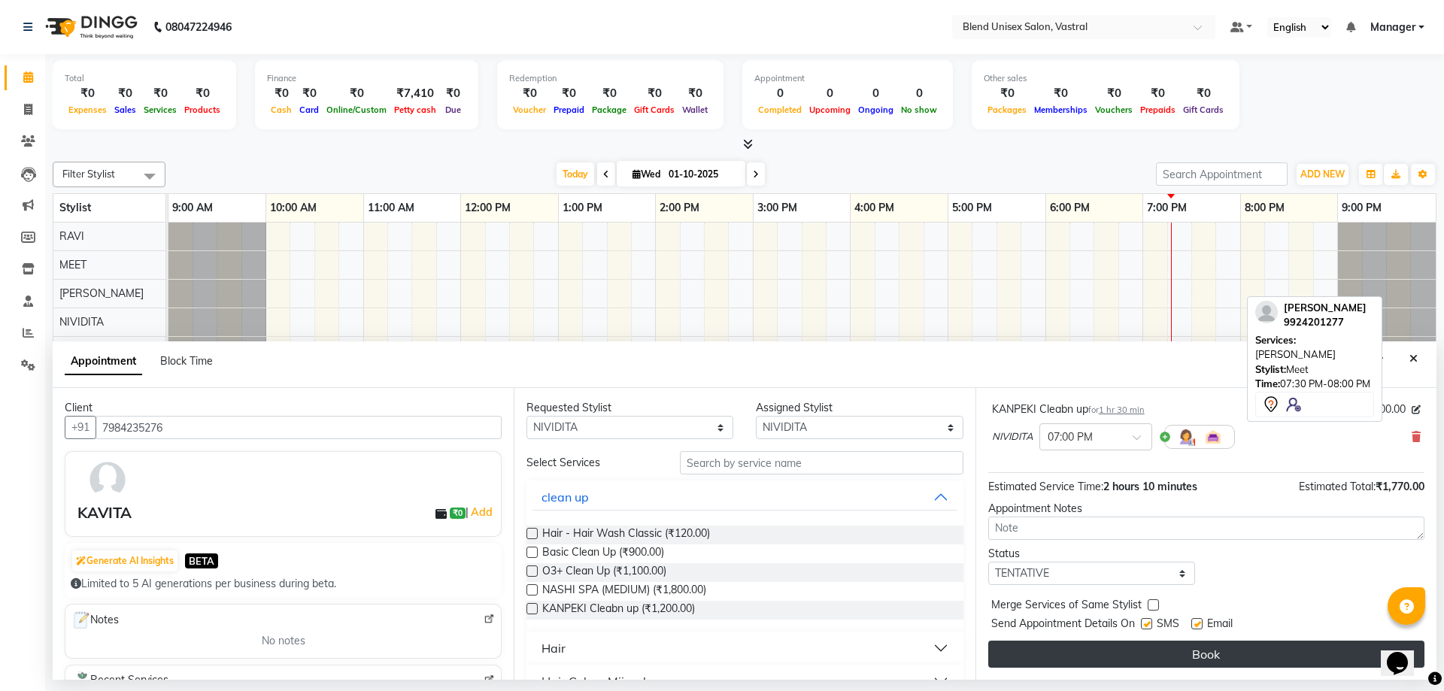
click at [1123, 661] on button "Book" at bounding box center [1206, 654] width 436 height 27
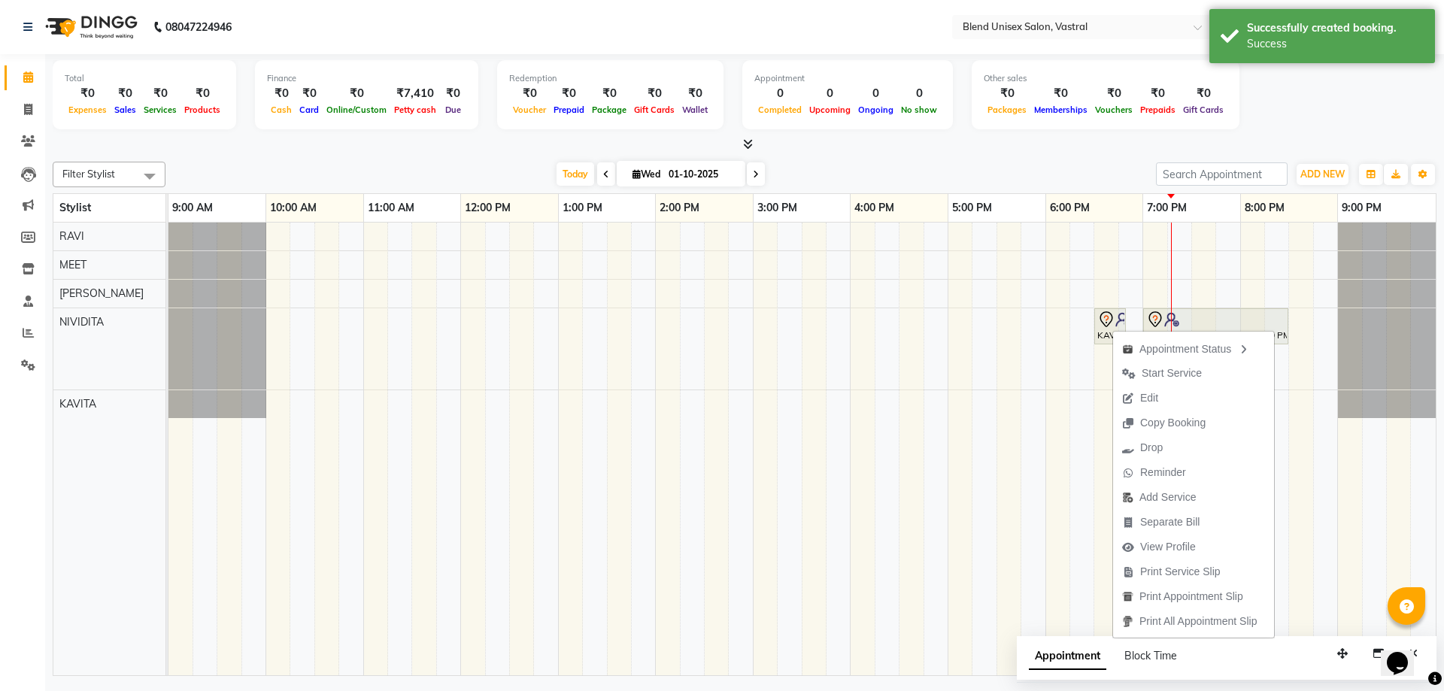
click at [1036, 165] on div "[DATE] [DATE]" at bounding box center [660, 174] width 975 height 23
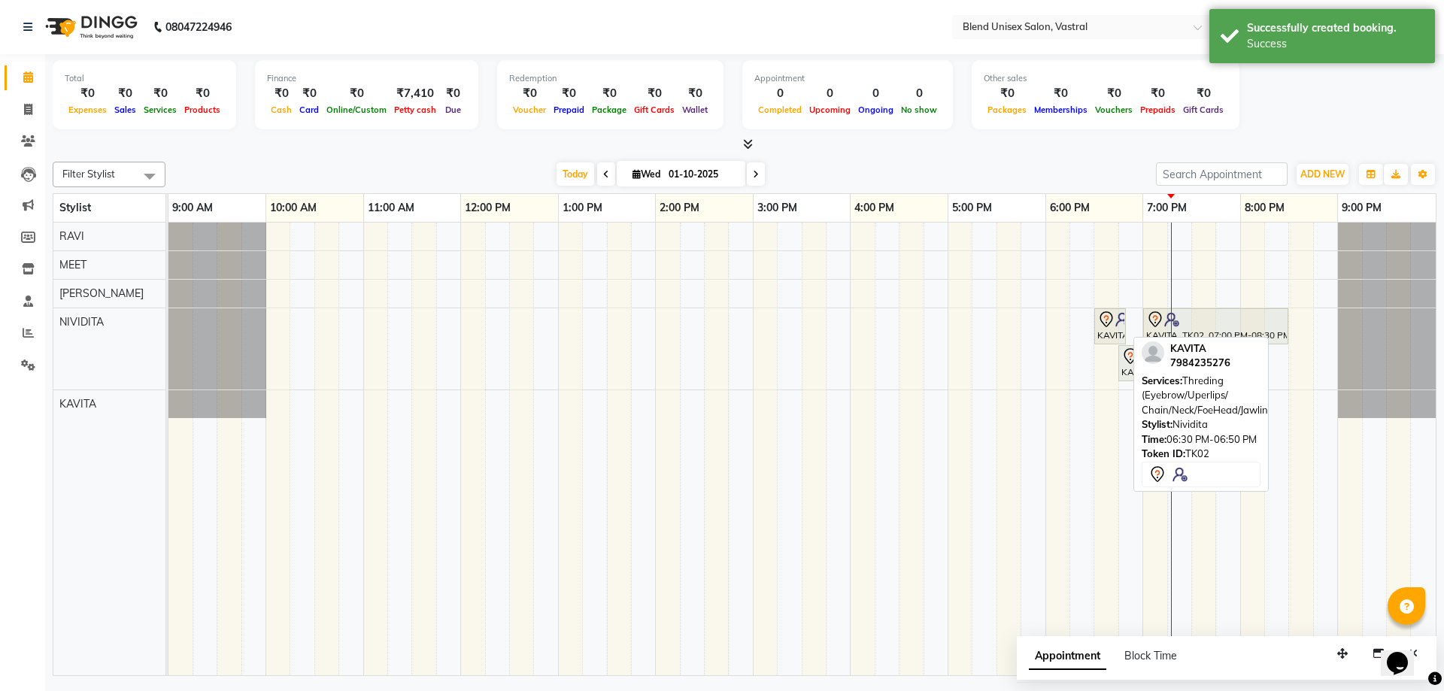
click at [1094, 322] on link "KAVITA, TK02, 06:30 PM-06:50 PM, Threding (Eyebrow/Uperlips/ Chain/Neck/FoeHead…" at bounding box center [1110, 326] width 32 height 36
click at [1101, 320] on icon at bounding box center [1105, 319] width 13 height 16
select select "7"
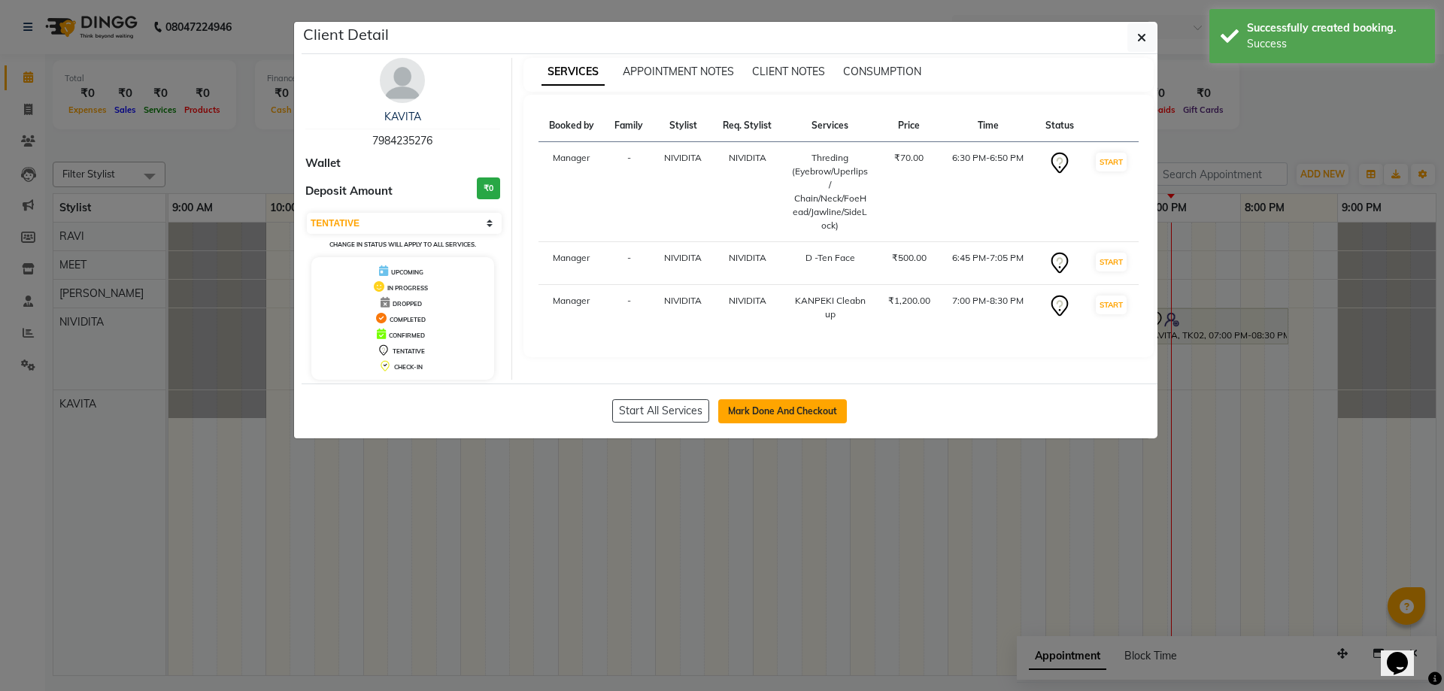
click at [821, 408] on button "Mark Done And Checkout" at bounding box center [782, 411] width 129 height 24
select select "service"
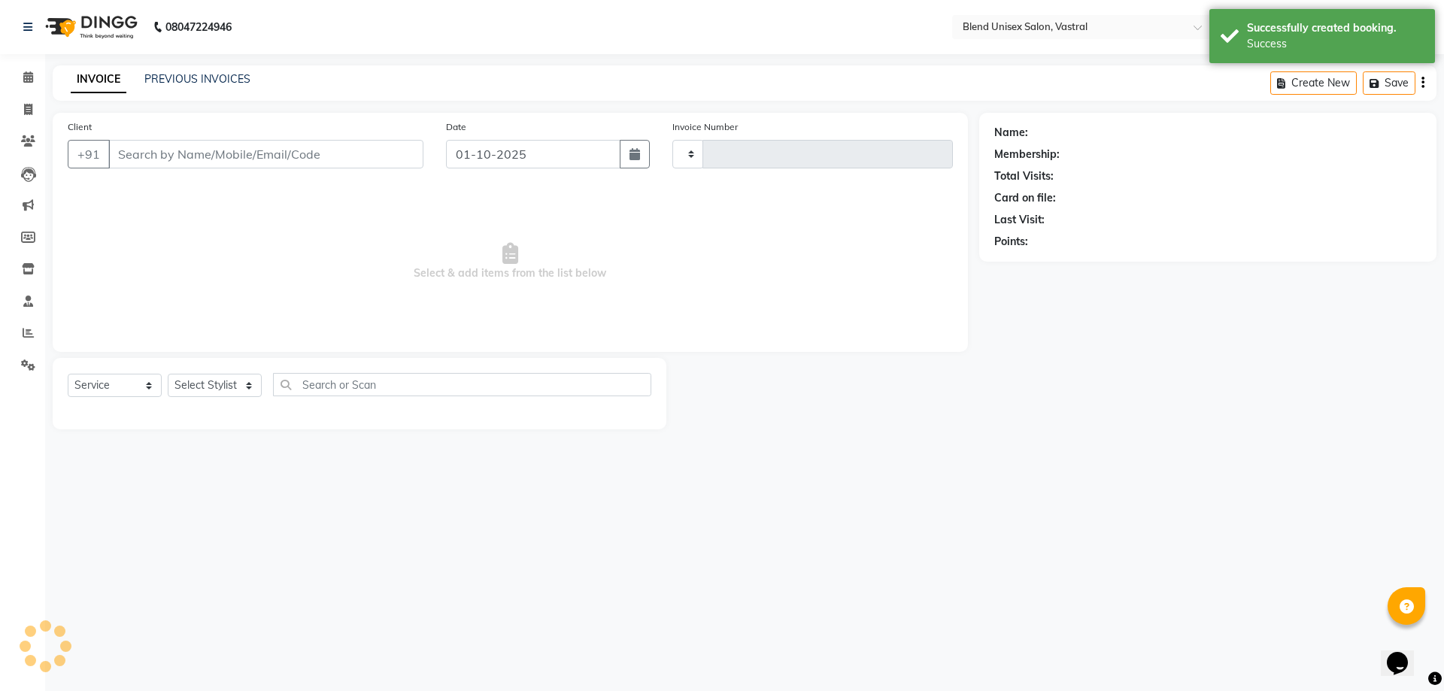
type input "0015"
select select "9095"
type input "7984235276"
select select "92889"
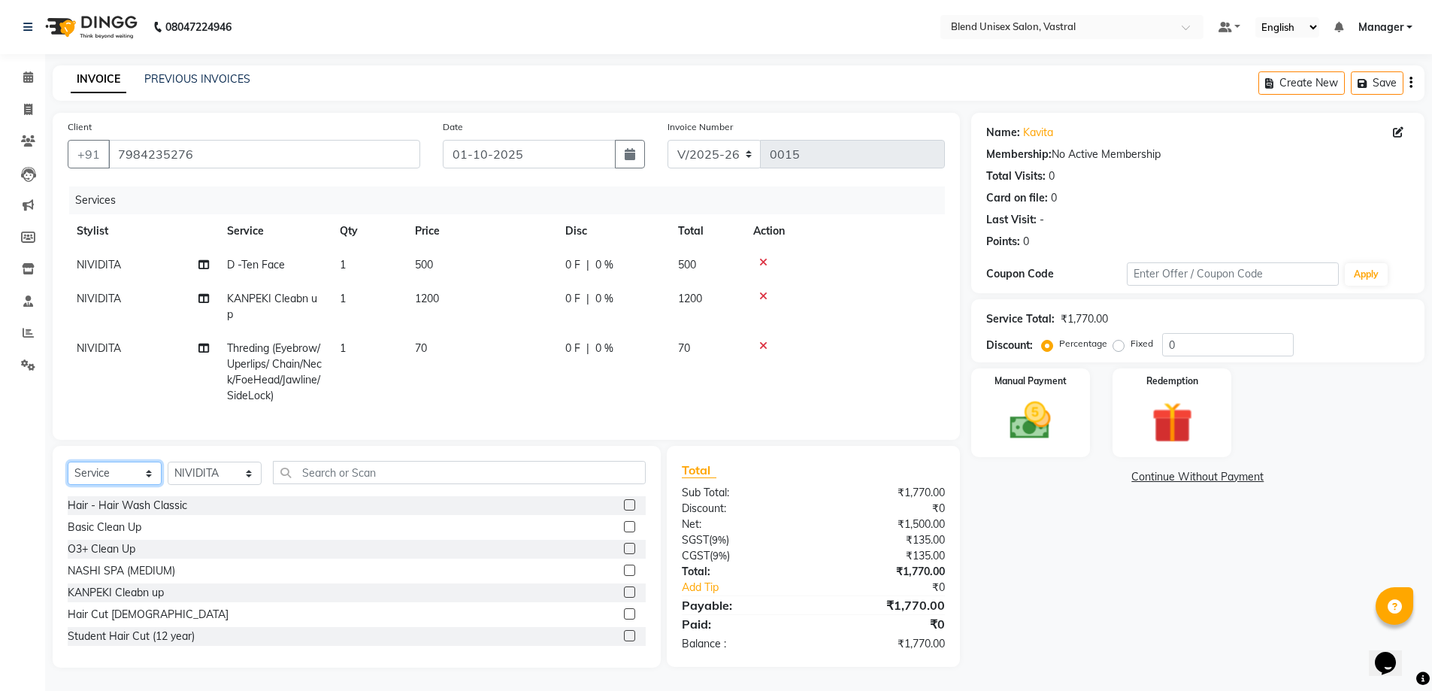
click at [120, 485] on select "Select Service Product Membership Package Voucher Prepaid Gift Card" at bounding box center [115, 473] width 94 height 23
select select "product"
click at [68, 473] on select "Select Service Product Membership Package Voucher Prepaid Gift Card" at bounding box center [115, 473] width 94 height 23
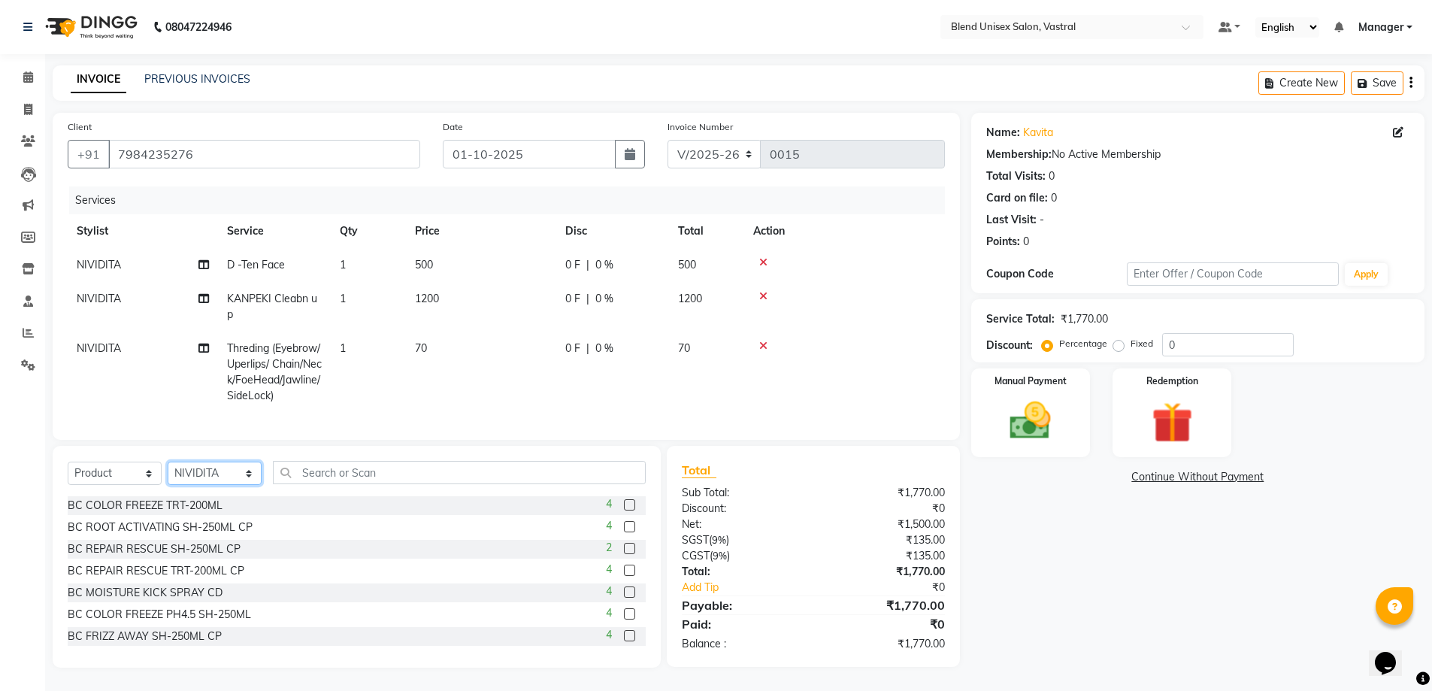
click at [188, 485] on select "Select Stylist [PERSON_NAME] Manager MEET [PERSON_NAME]" at bounding box center [215, 473] width 94 height 23
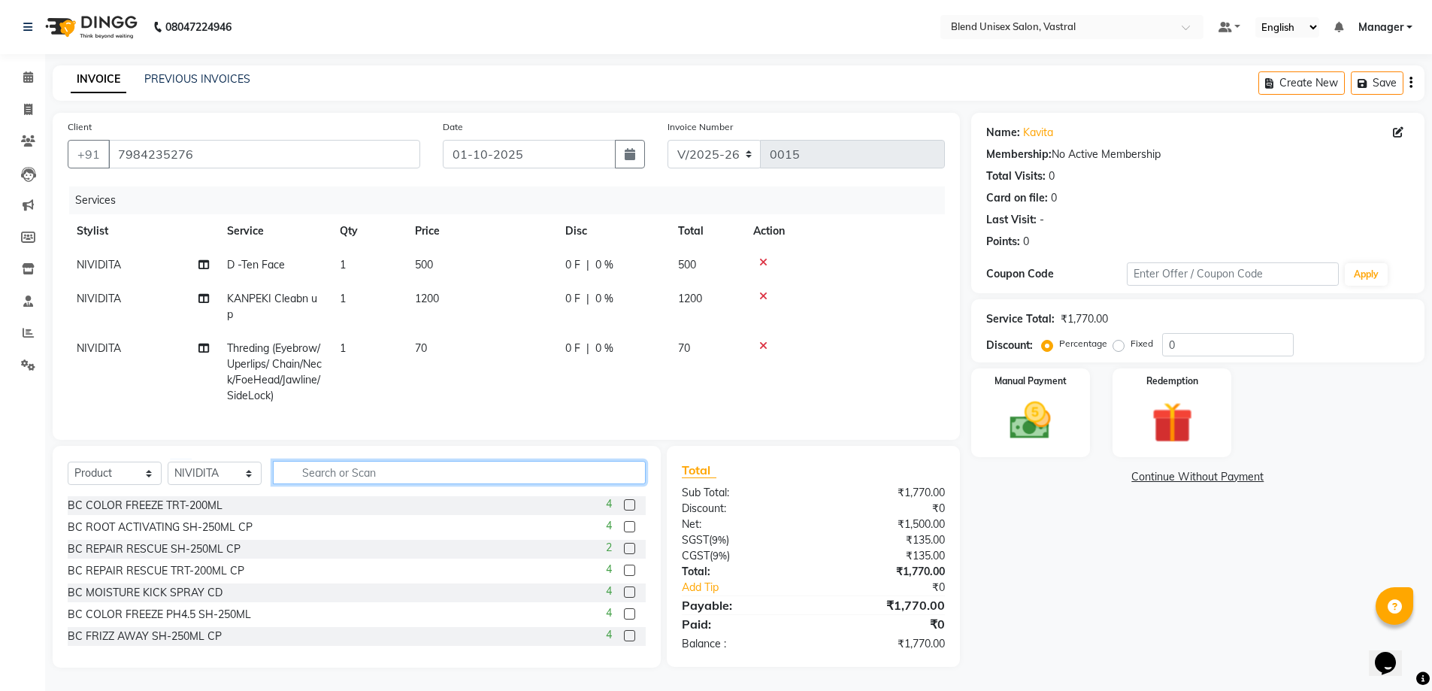
click at [308, 484] on input "text" at bounding box center [459, 472] width 373 height 23
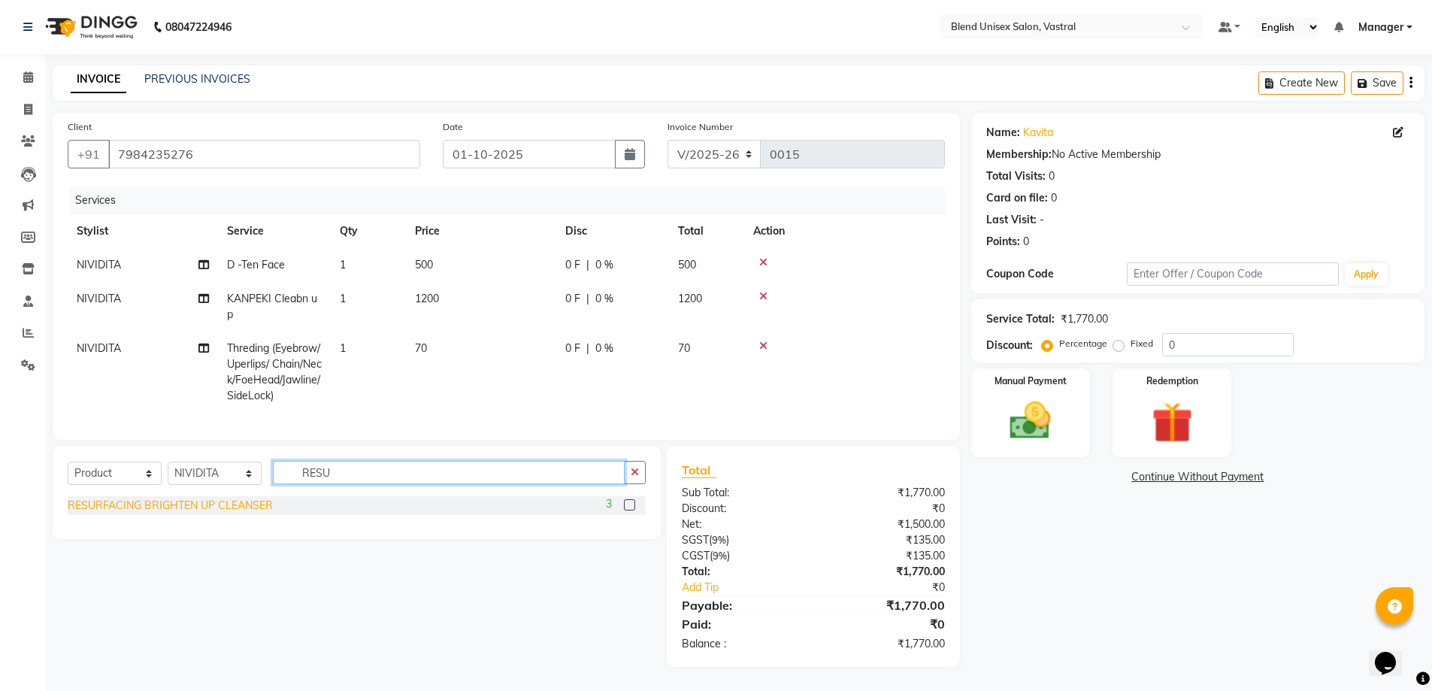
type input "RESU"
click at [242, 514] on div "RESURFACING BRIGHTEN UP CLEANSER" at bounding box center [170, 506] width 205 height 16
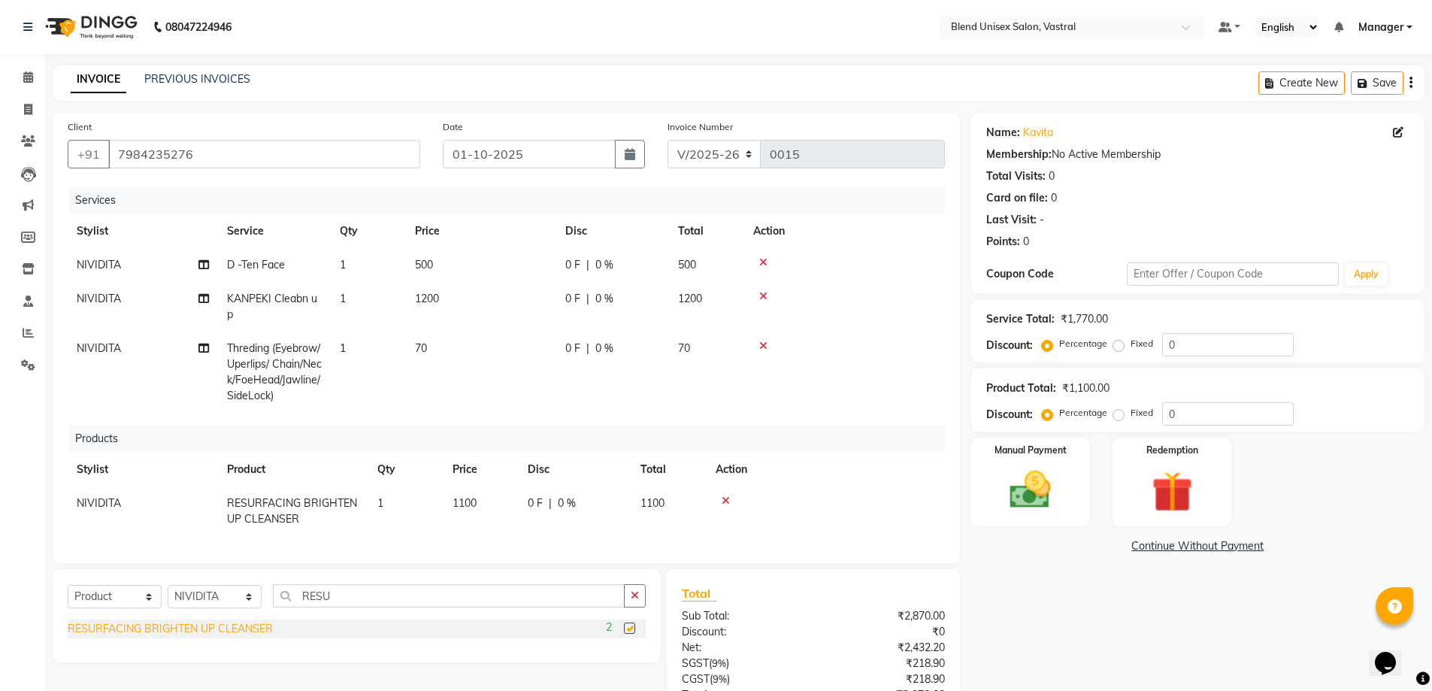
checkbox input "false"
drag, startPoint x: 587, startPoint y: 261, endPoint x: 590, endPoint y: 229, distance: 31.7
click at [587, 259] on span "|" at bounding box center [588, 265] width 3 height 16
select select "92889"
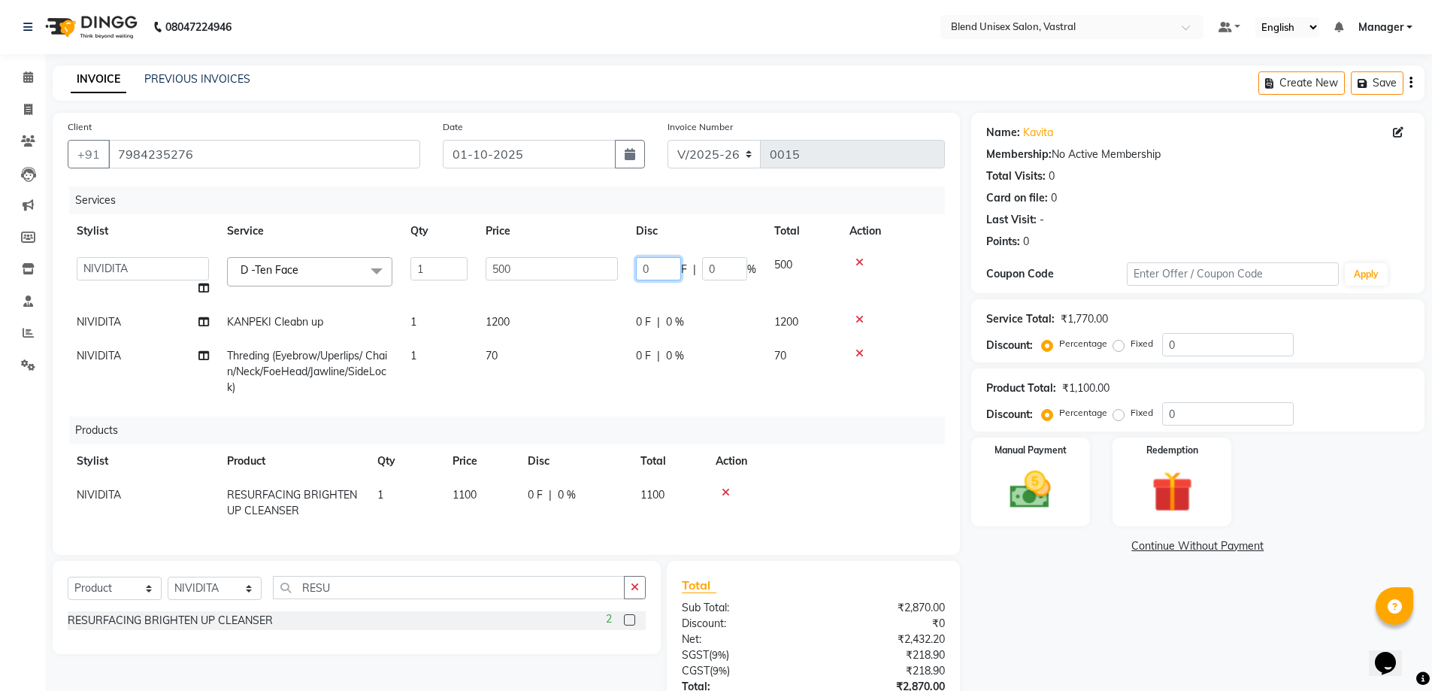
click at [670, 260] on input "0" at bounding box center [658, 268] width 45 height 23
type input "100"
click at [647, 318] on td "0 F | 0 %" at bounding box center [696, 322] width 138 height 34
select select "92889"
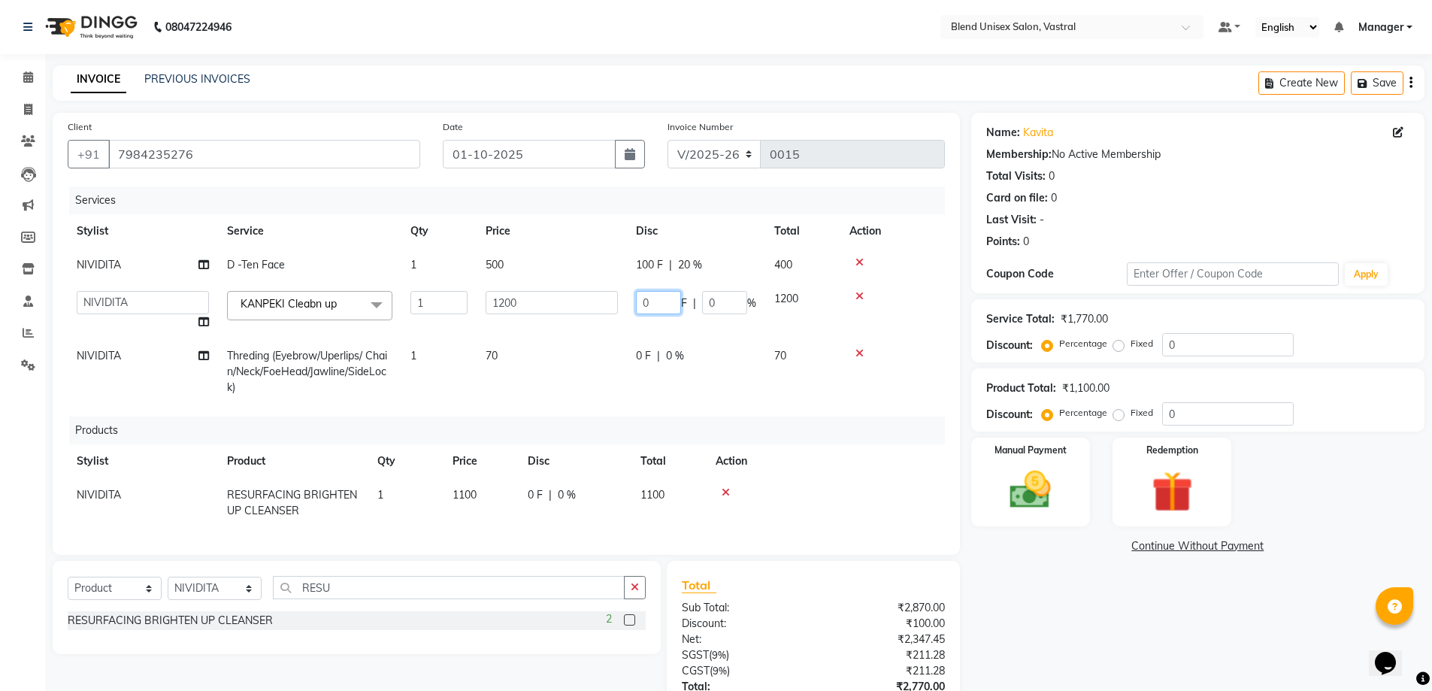
click at [659, 299] on input "0" at bounding box center [658, 302] width 45 height 23
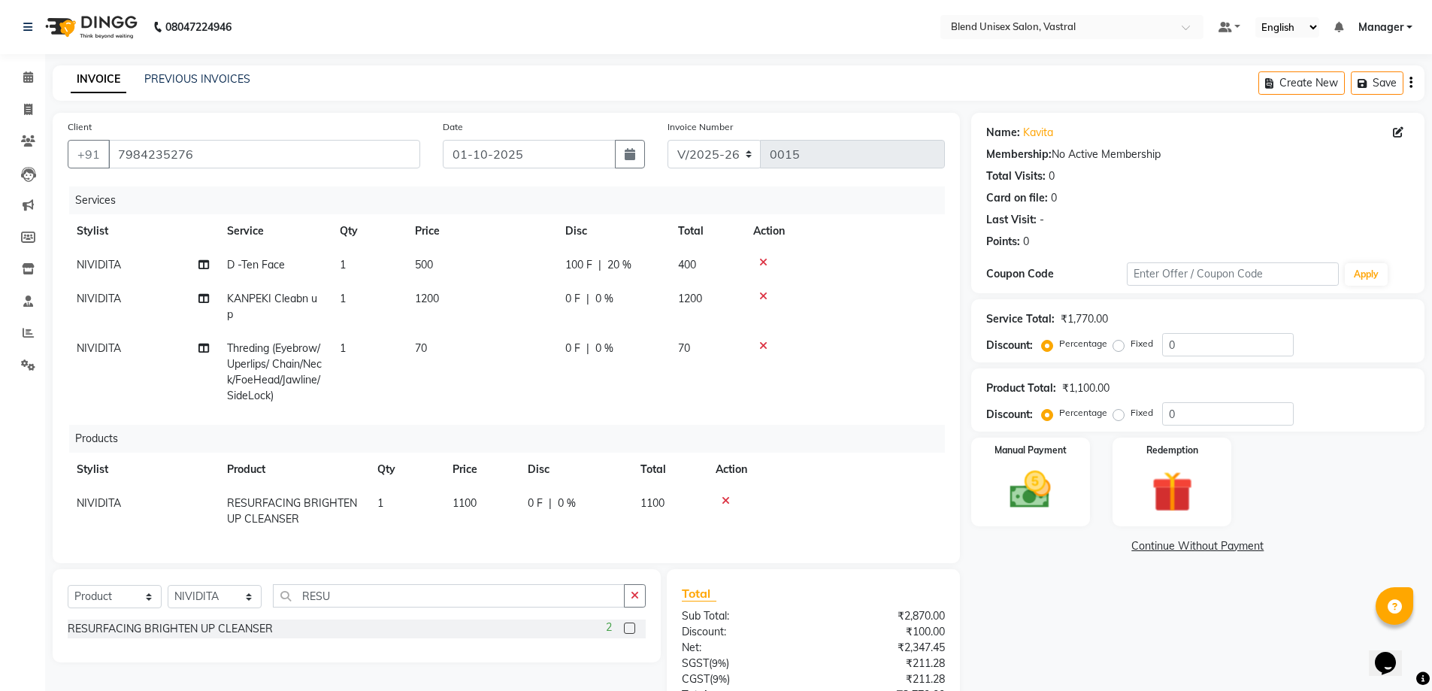
click at [660, 361] on td "0 F | 0 %" at bounding box center [612, 372] width 113 height 81
select select "92889"
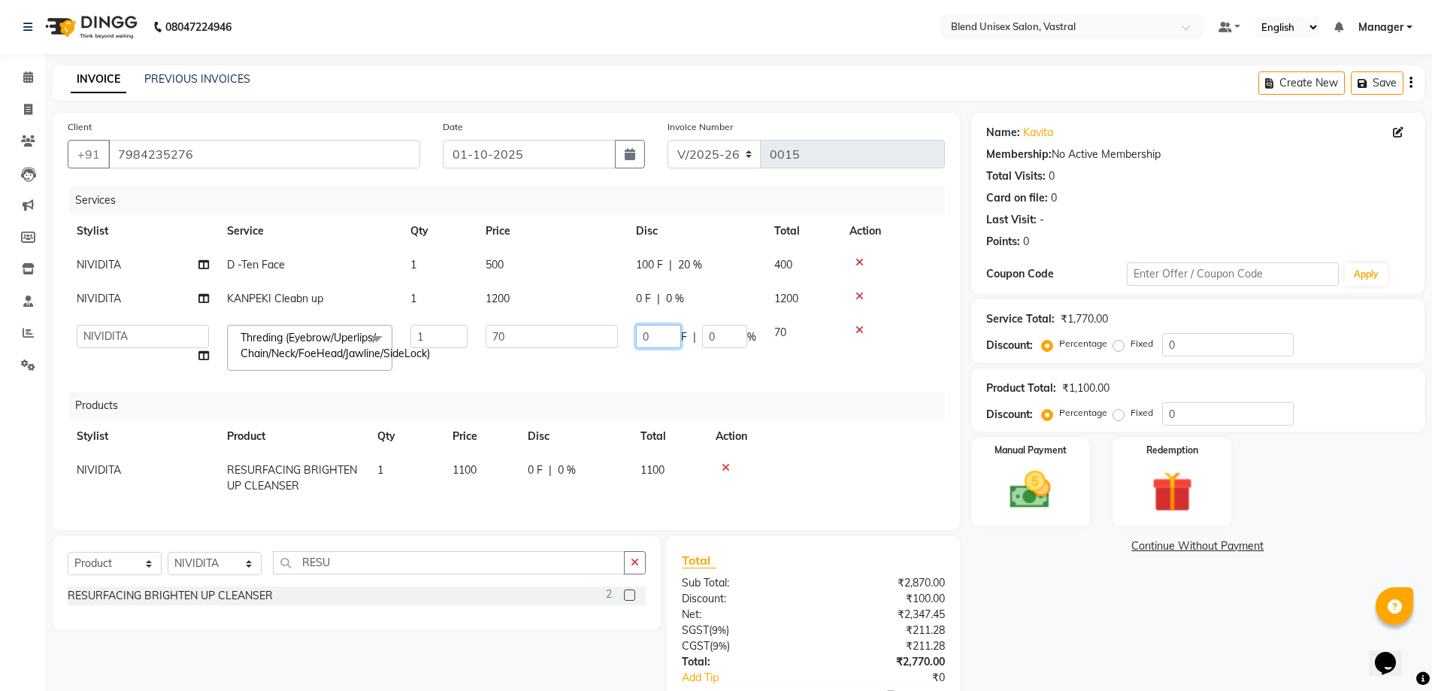
click at [663, 344] on input "0" at bounding box center [658, 336] width 45 height 23
type input "20"
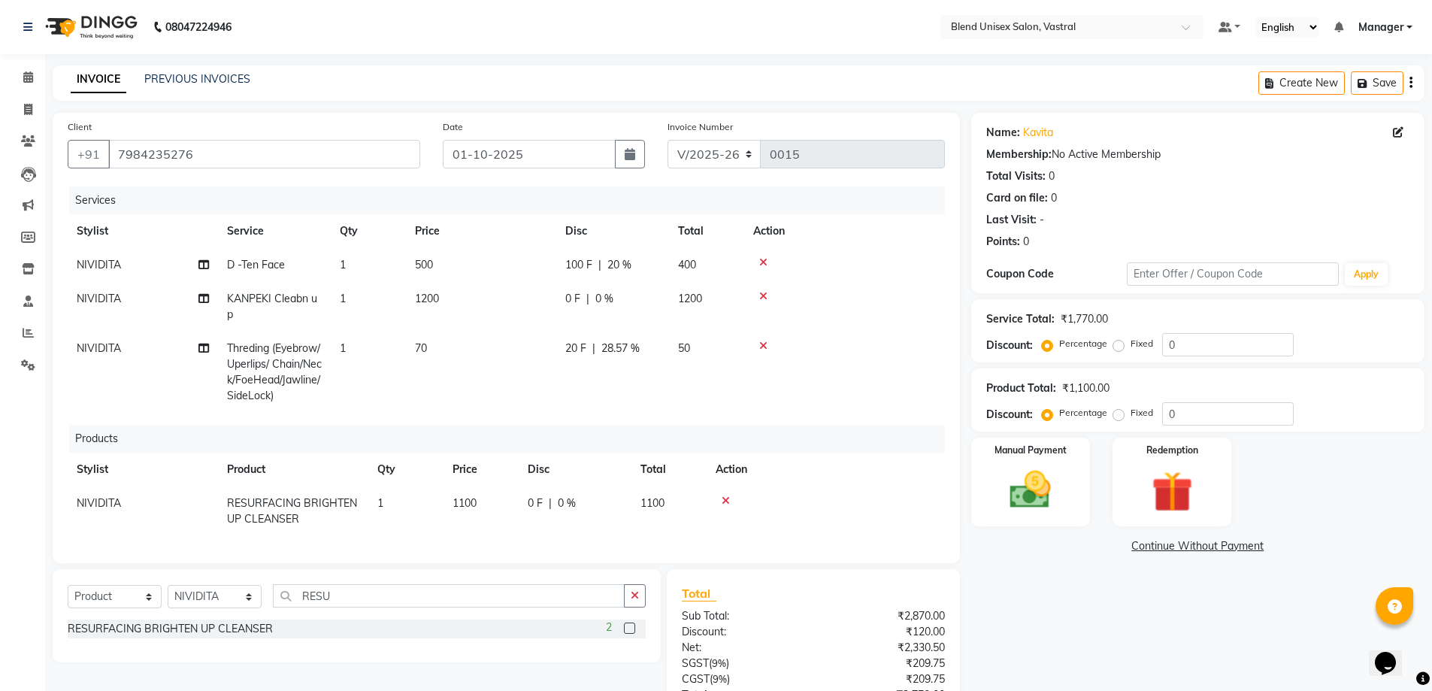
click at [904, 343] on td at bounding box center [844, 372] width 201 height 81
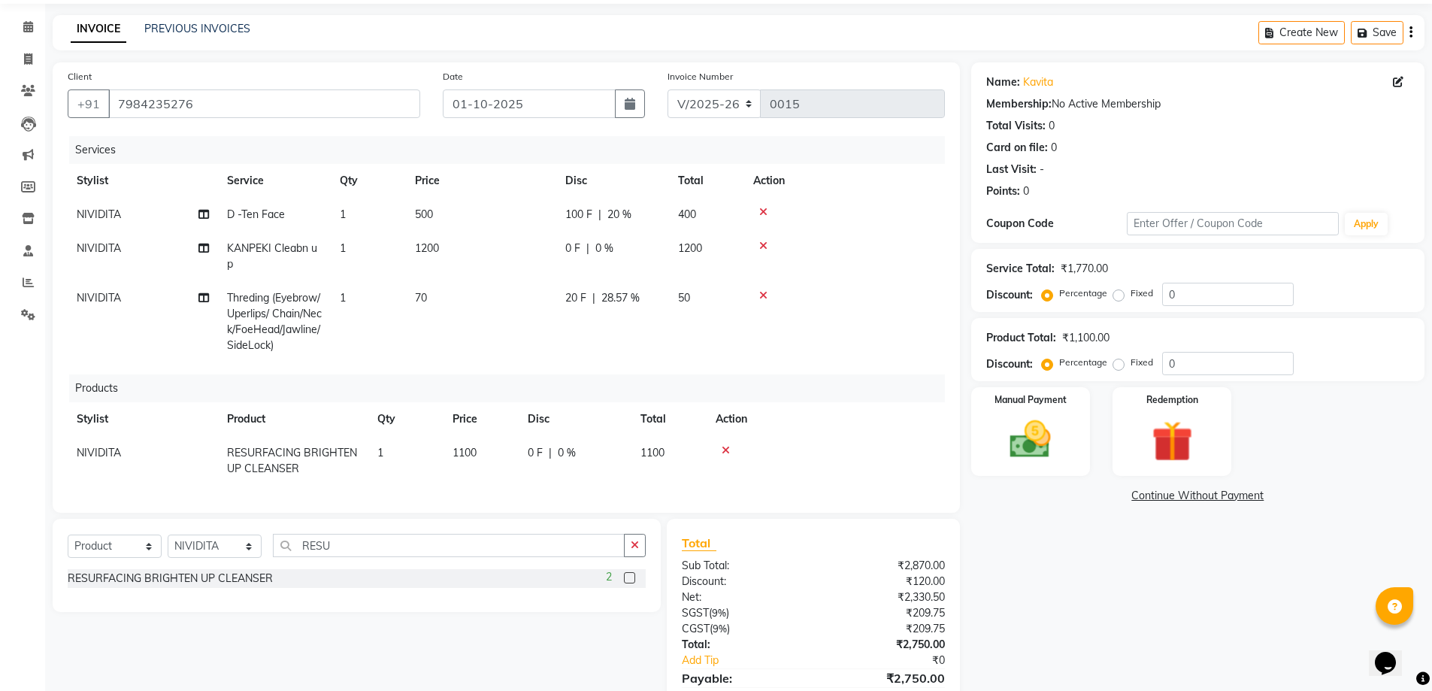
scroll to position [133, 0]
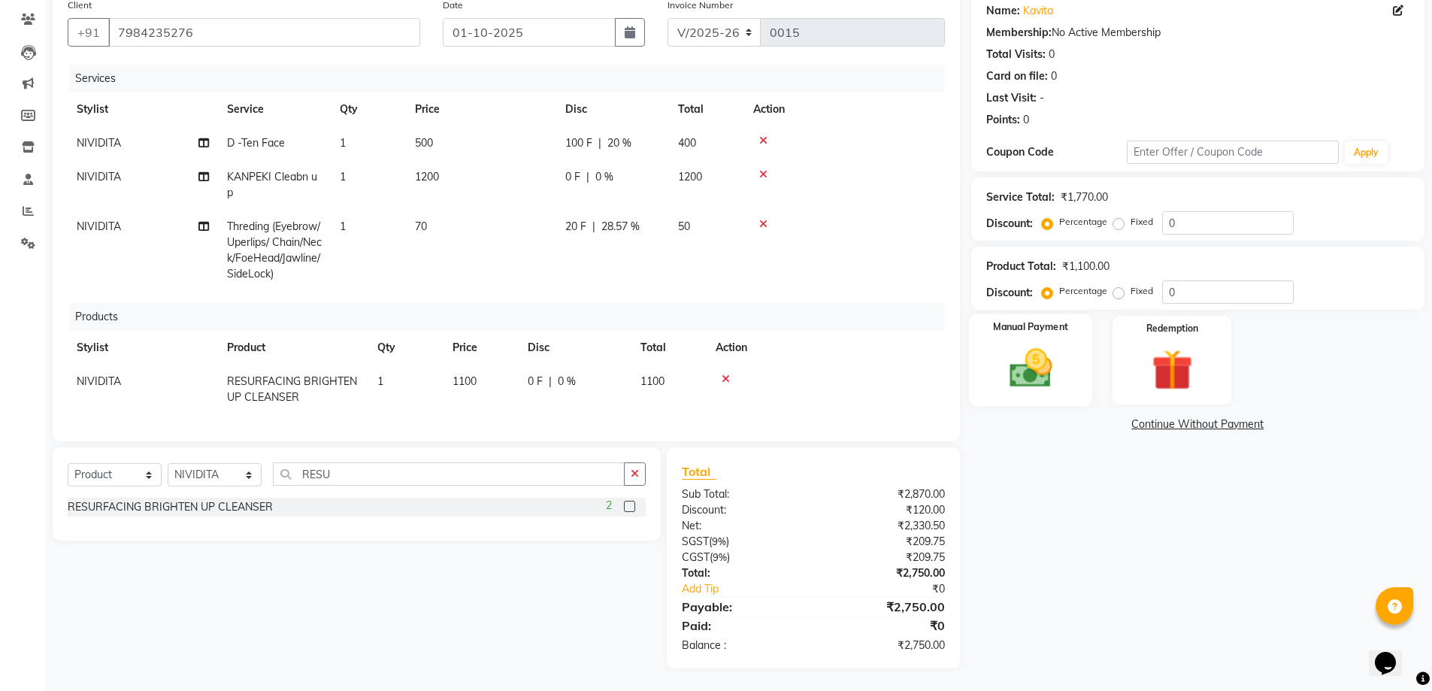
click at [1067, 371] on div "Manual Payment" at bounding box center [1031, 360] width 124 height 92
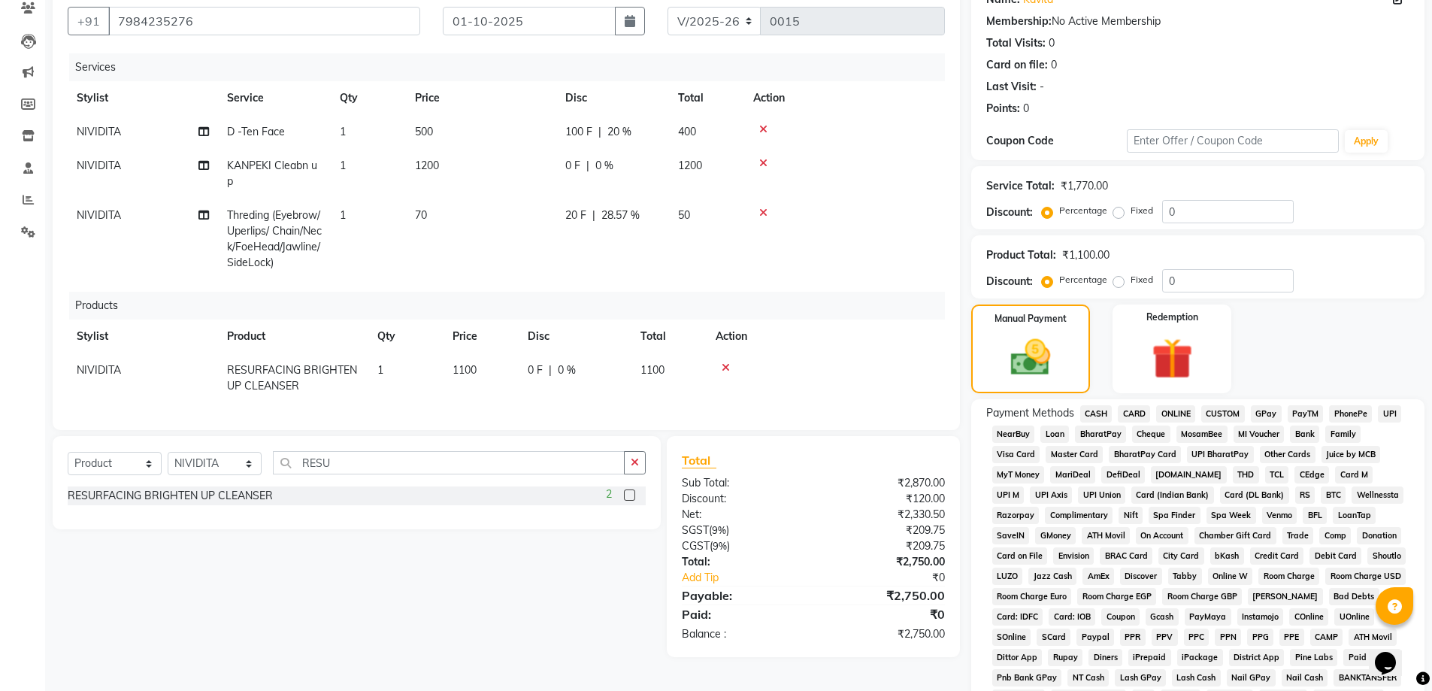
click at [1163, 413] on span "ONLINE" at bounding box center [1176, 413] width 39 height 17
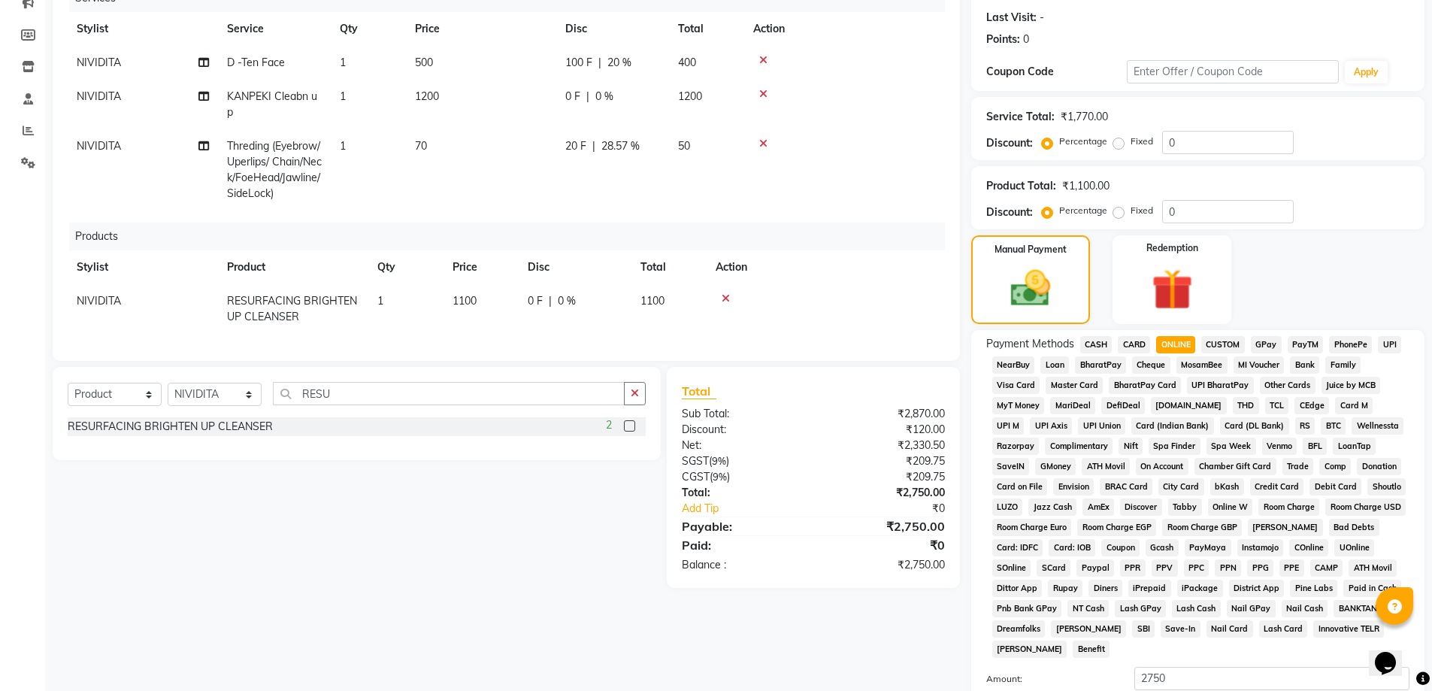
scroll to position [368, 0]
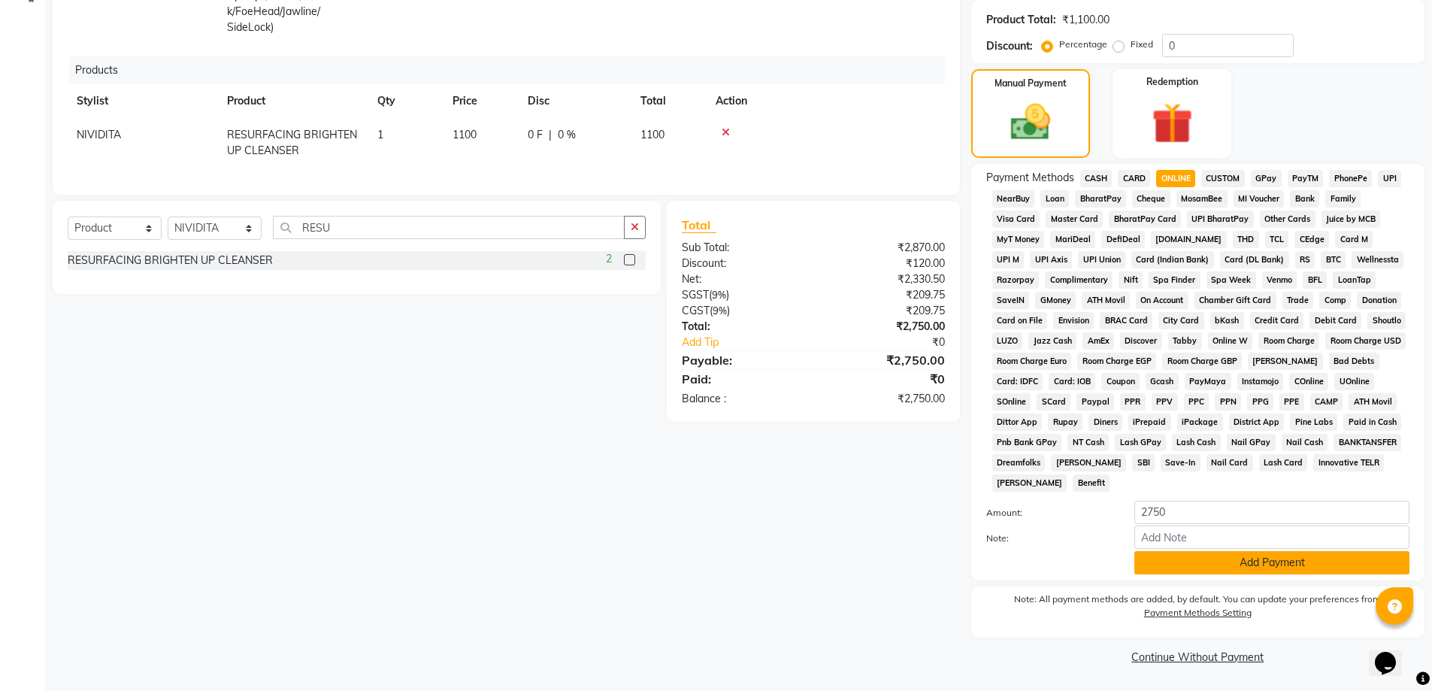
click at [1175, 562] on button "Add Payment" at bounding box center [1272, 562] width 275 height 23
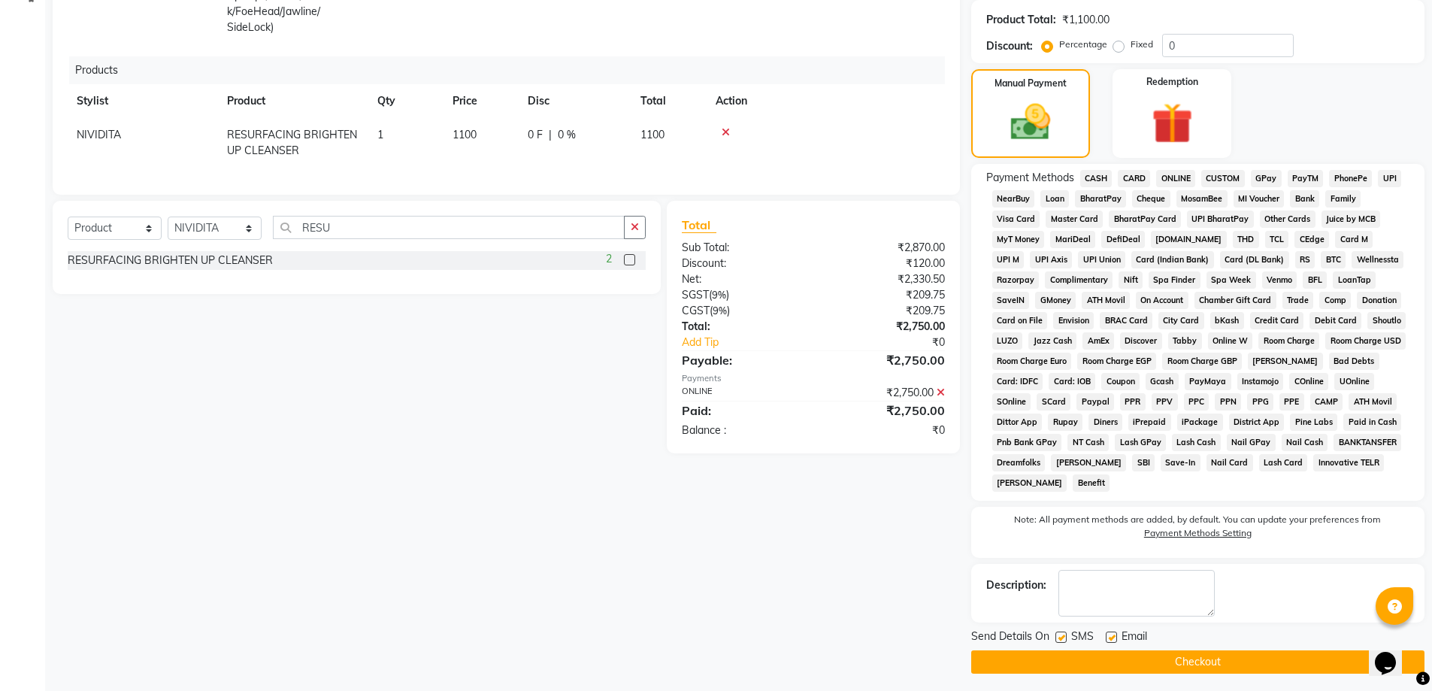
click at [1202, 659] on button "Checkout" at bounding box center [1198, 661] width 453 height 23
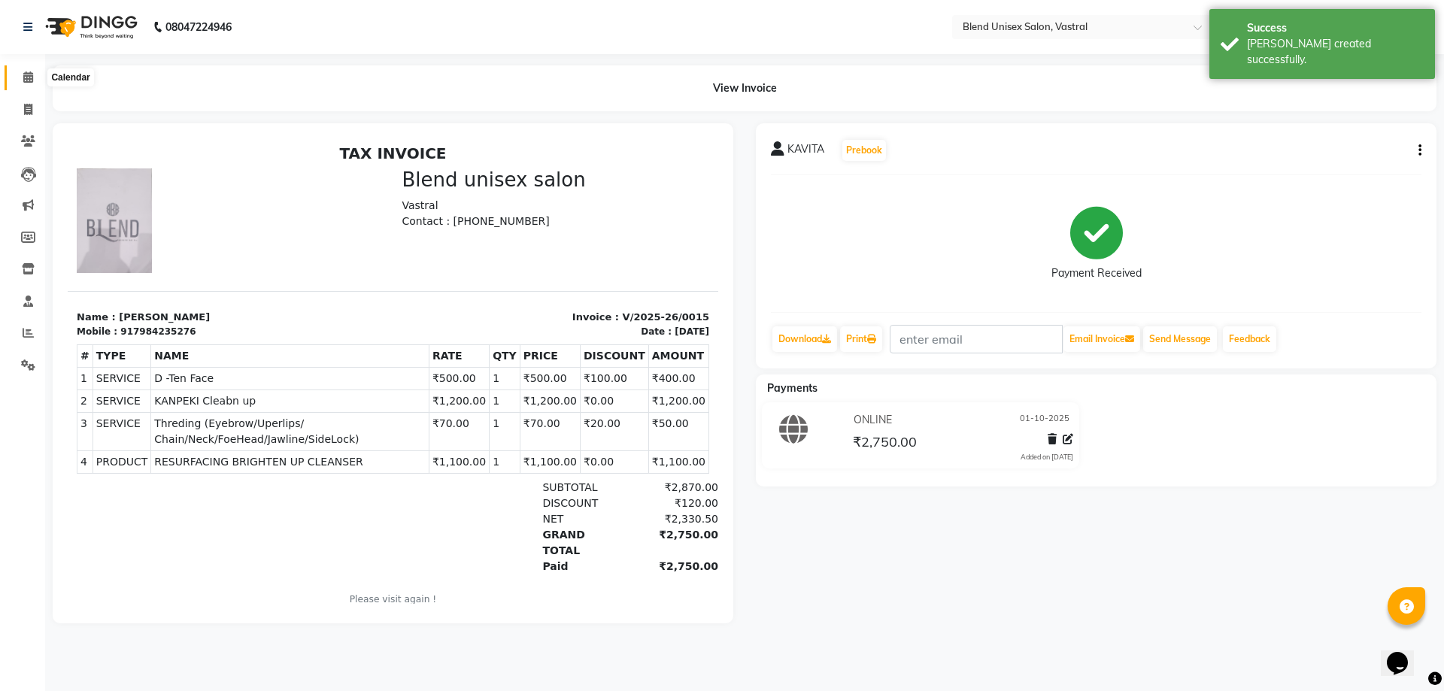
click at [31, 77] on icon at bounding box center [28, 76] width 10 height 11
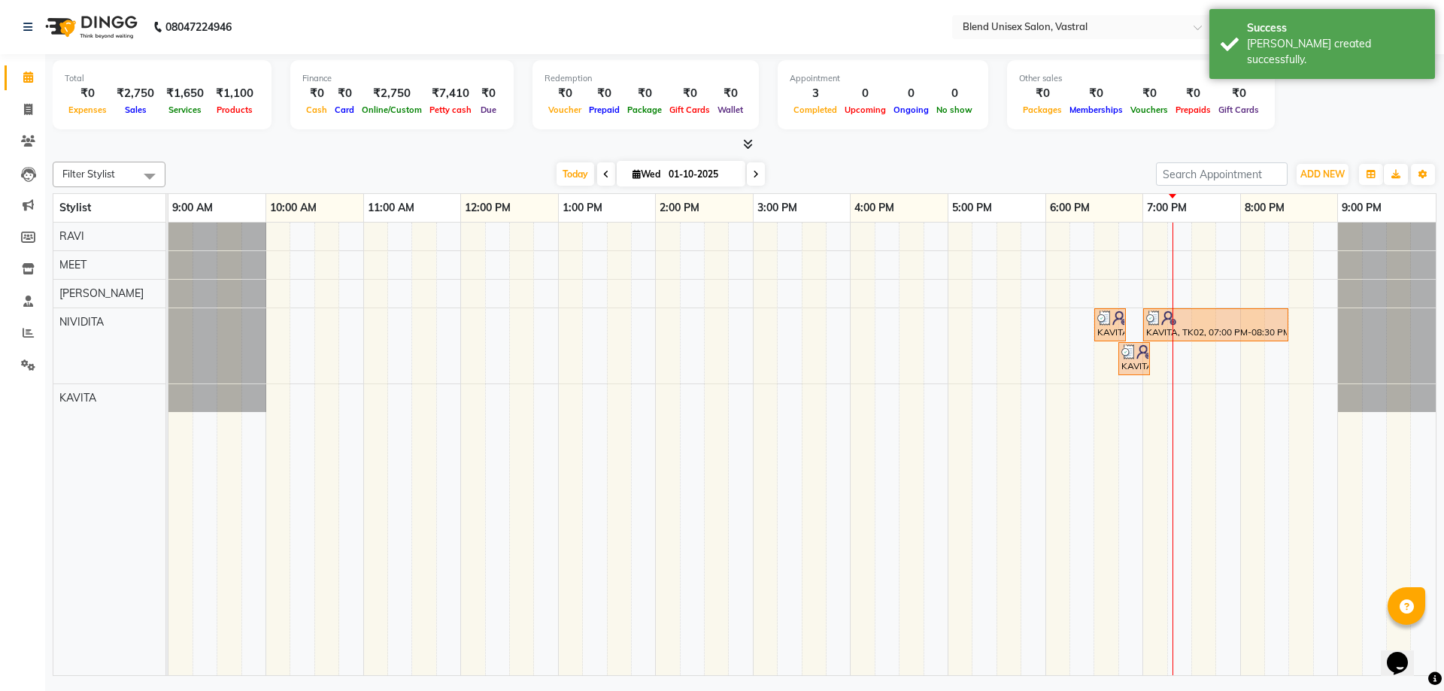
click at [322, 170] on div "[DATE] [DATE]" at bounding box center [660, 174] width 975 height 23
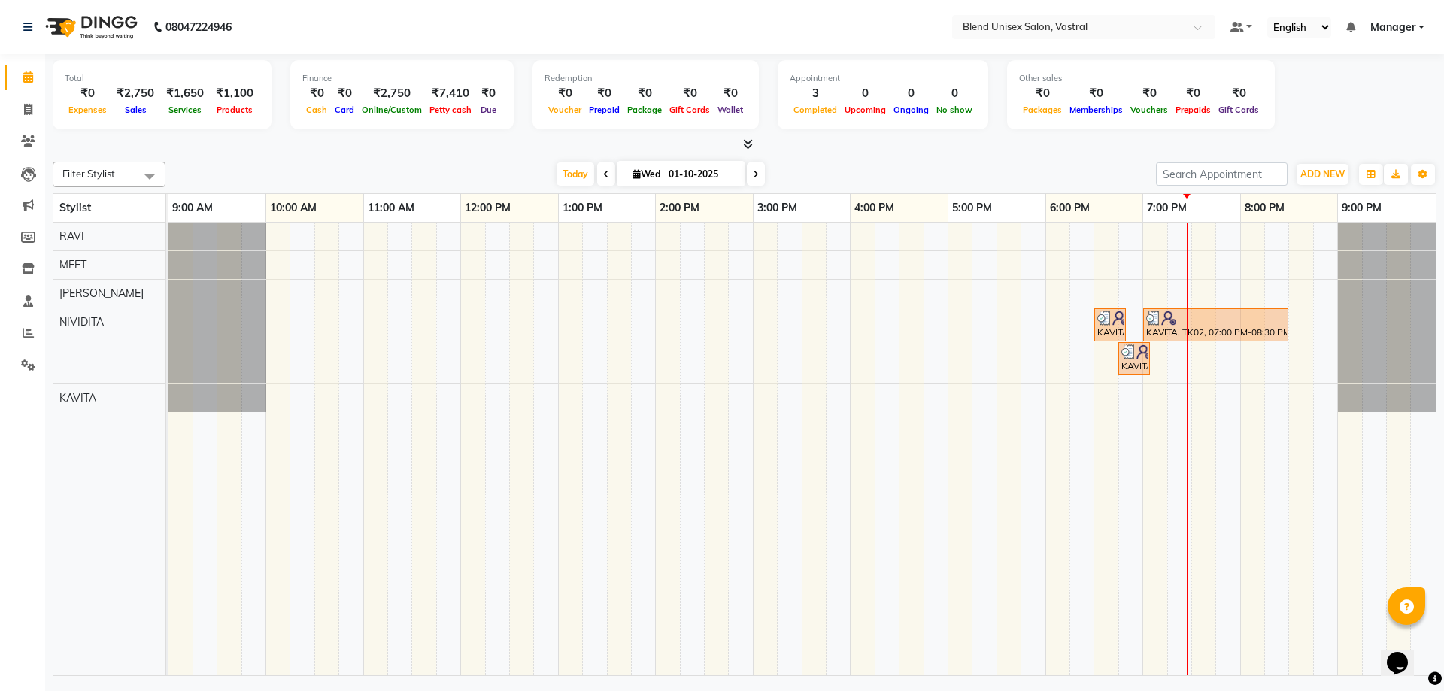
click at [1158, 286] on div "KAVITA, TK02, 06:30 PM-06:50 PM, Threding (Eyebrow/Uperlips/ Chain/Neck/FoeHead…" at bounding box center [801, 449] width 1267 height 453
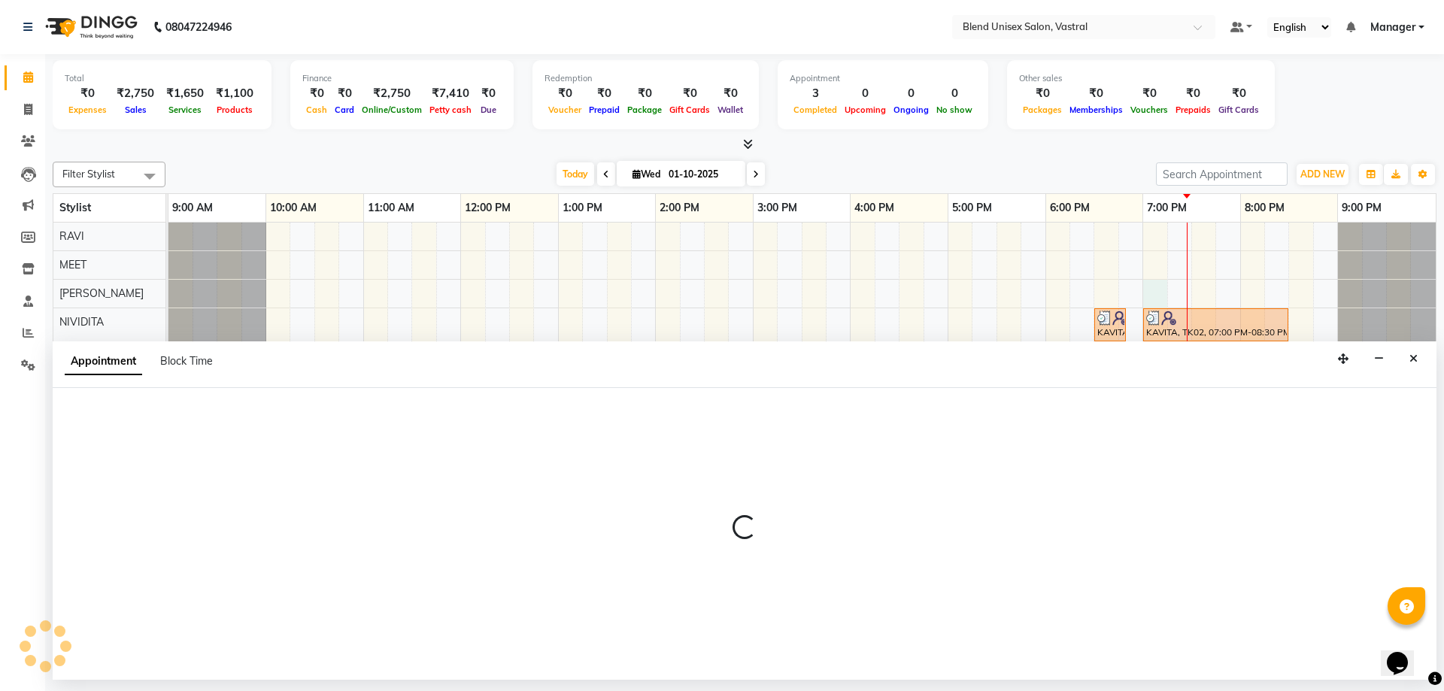
select select "92887"
select select "1140"
select select "tentative"
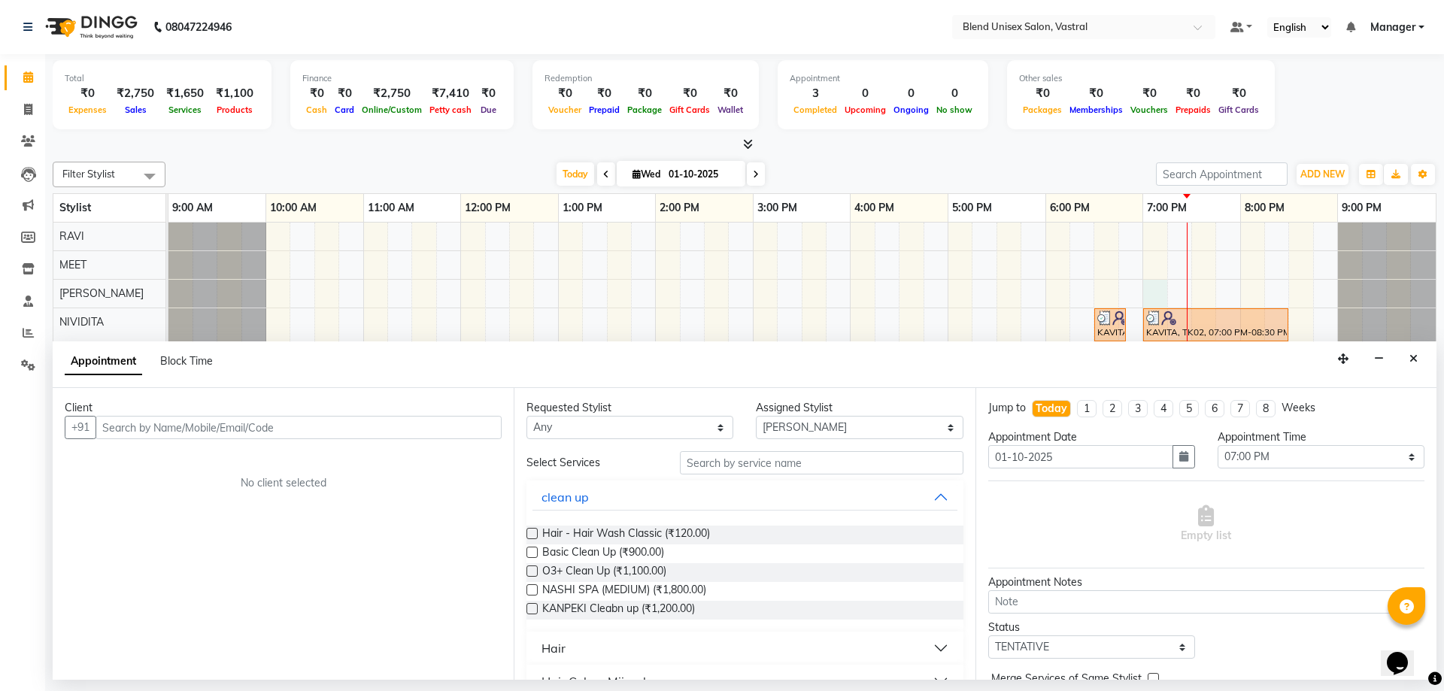
drag, startPoint x: 475, startPoint y: 424, endPoint x: 472, endPoint y: 411, distance: 13.9
click at [474, 420] on input "text" at bounding box center [298, 427] width 406 height 23
type input "J"
type input "K"
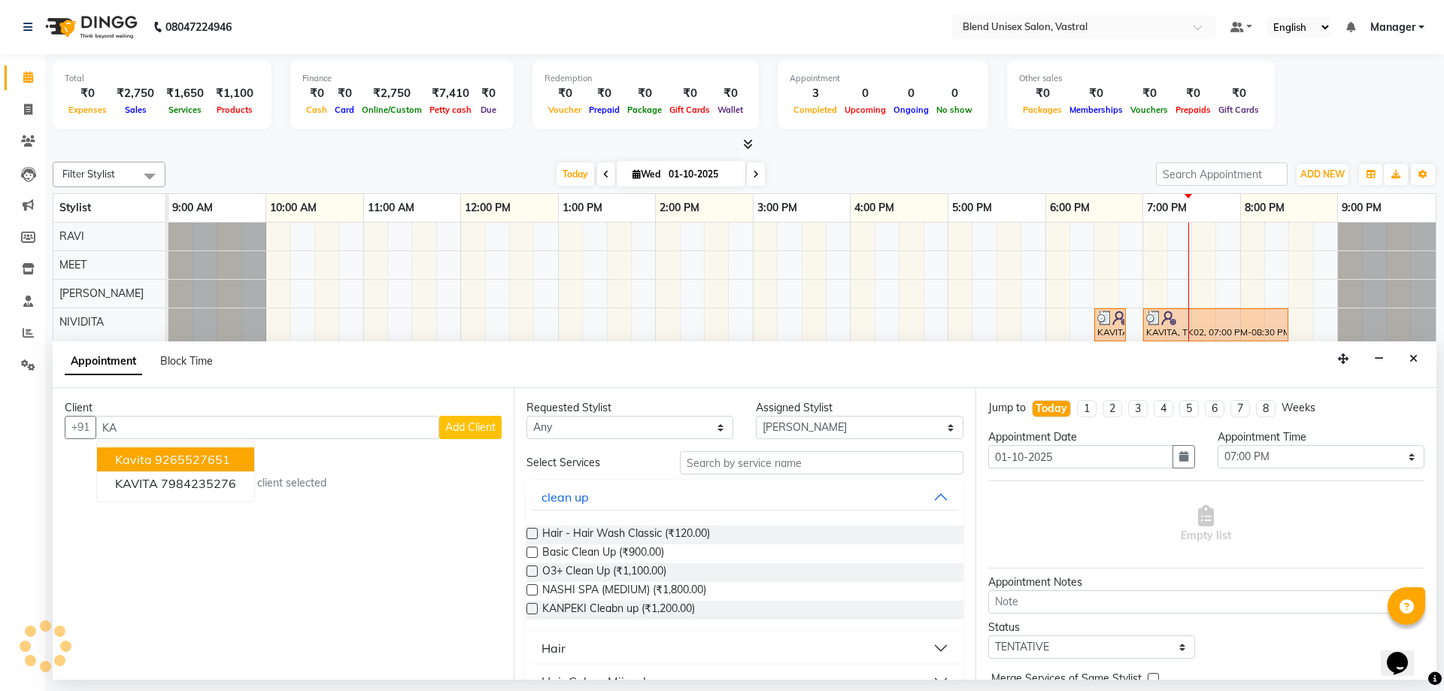
type input "K"
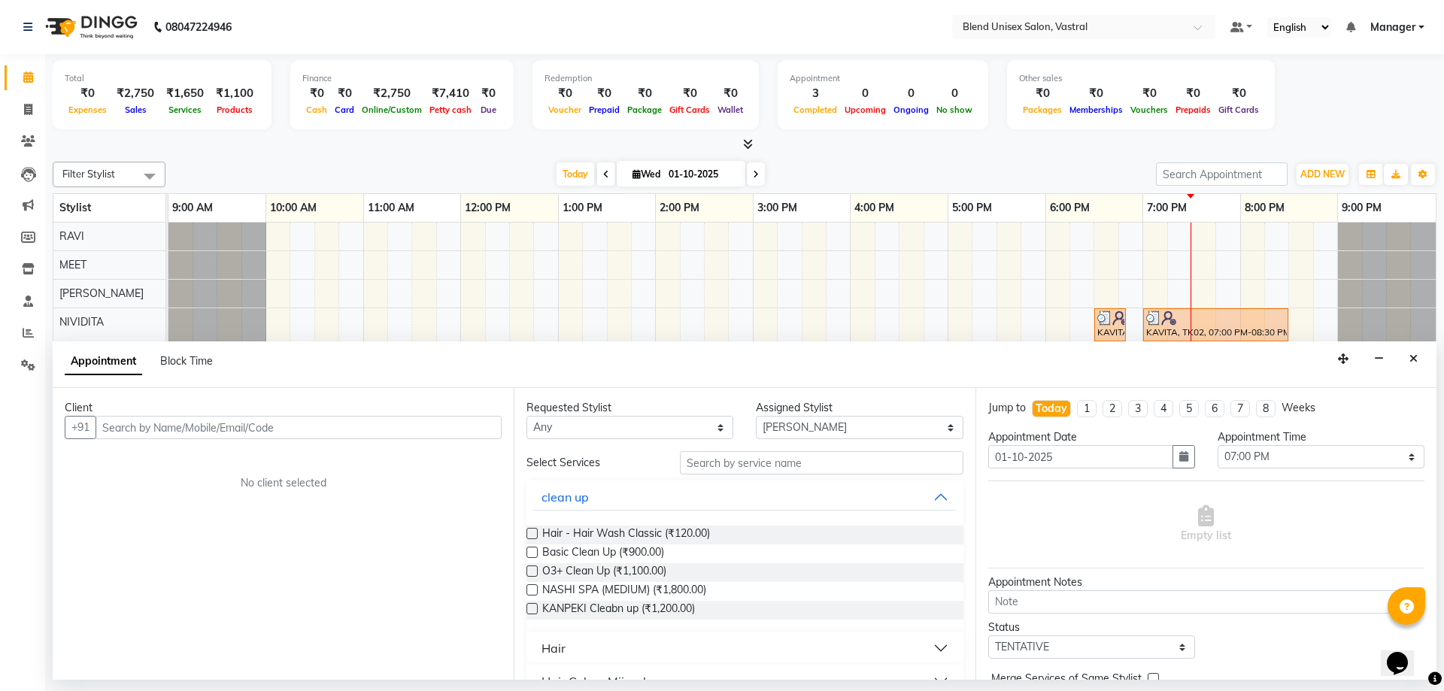
click at [465, 429] on input "text" at bounding box center [298, 427] width 406 height 23
type input "9662336699"
click at [460, 427] on span "Add Client" at bounding box center [470, 427] width 50 height 14
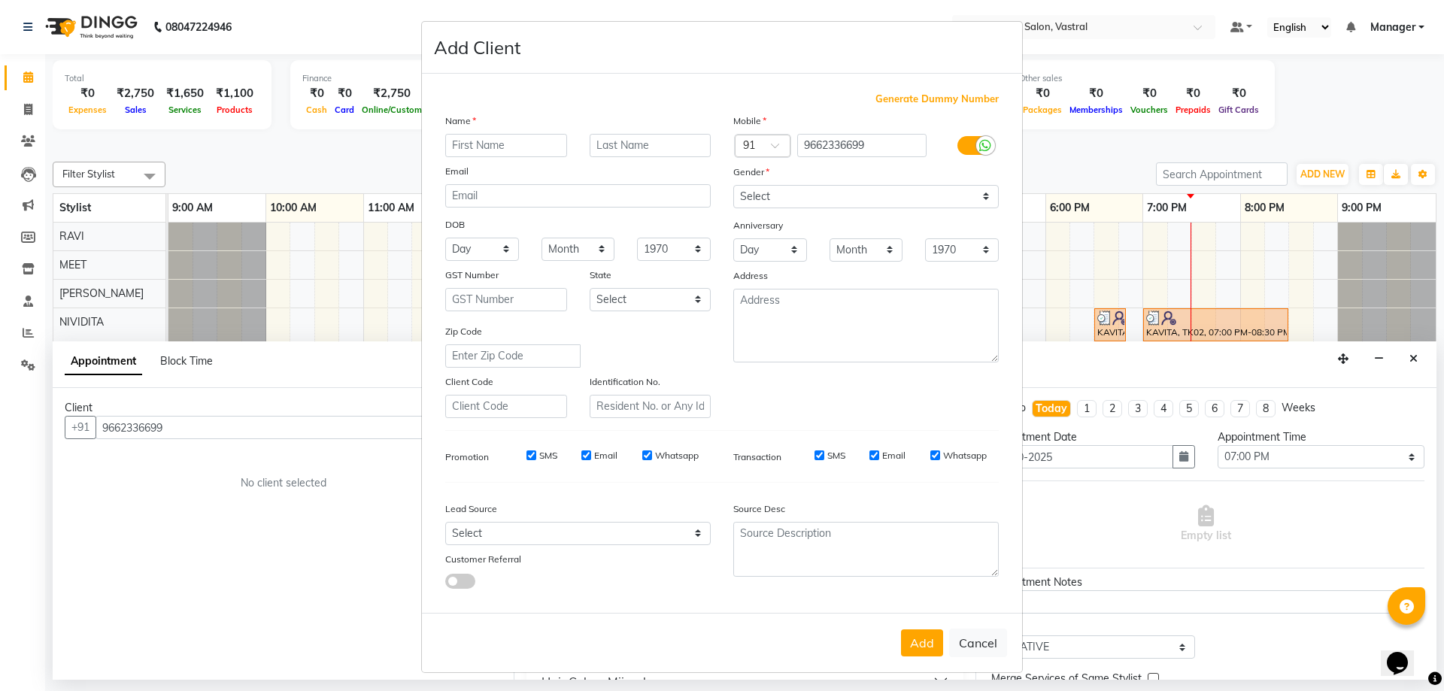
click at [502, 145] on input "text" at bounding box center [506, 145] width 122 height 23
type input "[PERSON_NAME]"
click at [756, 196] on select "Select [DEMOGRAPHIC_DATA] [DEMOGRAPHIC_DATA] Other Prefer Not To Say" at bounding box center [865, 196] width 265 height 23
select select "[DEMOGRAPHIC_DATA]"
click at [733, 185] on select "Select [DEMOGRAPHIC_DATA] [DEMOGRAPHIC_DATA] Other Prefer Not To Say" at bounding box center [865, 196] width 265 height 23
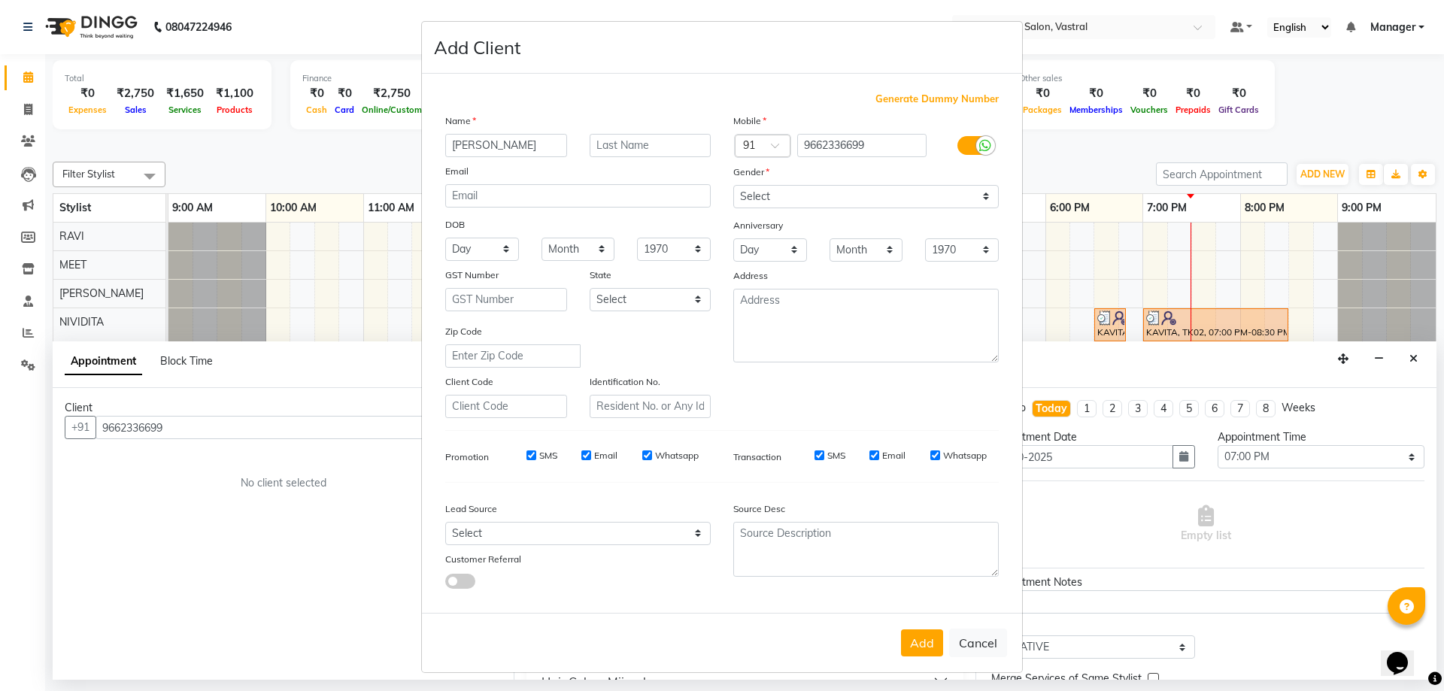
click at [929, 644] on button "Add" at bounding box center [922, 642] width 42 height 27
select select
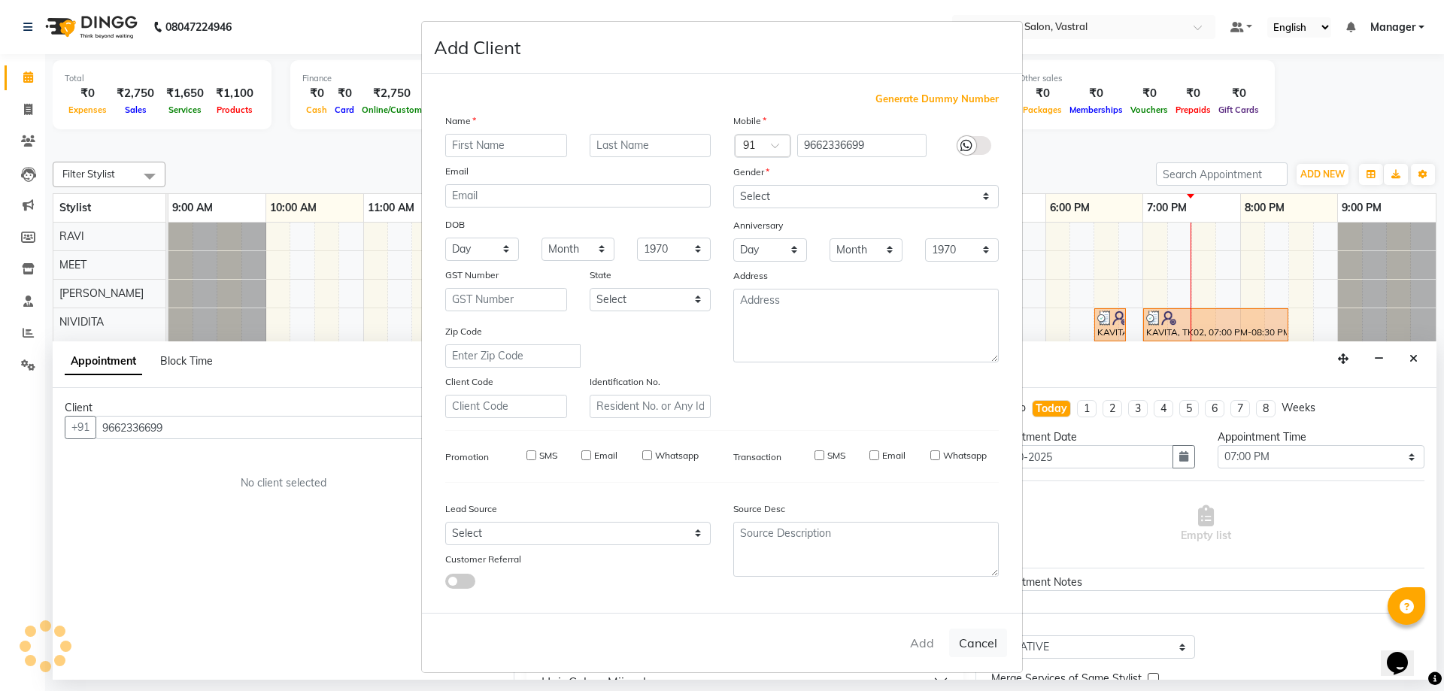
select select
checkbox input "false"
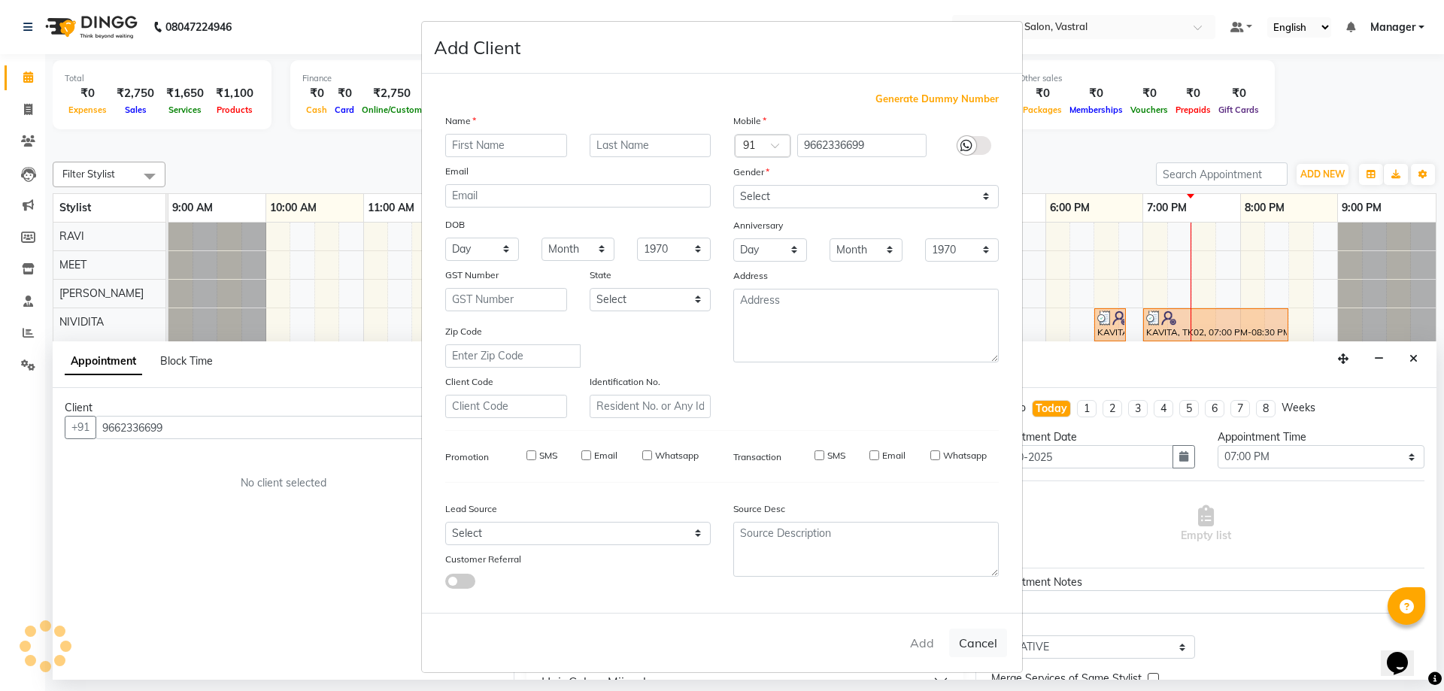
checkbox input "false"
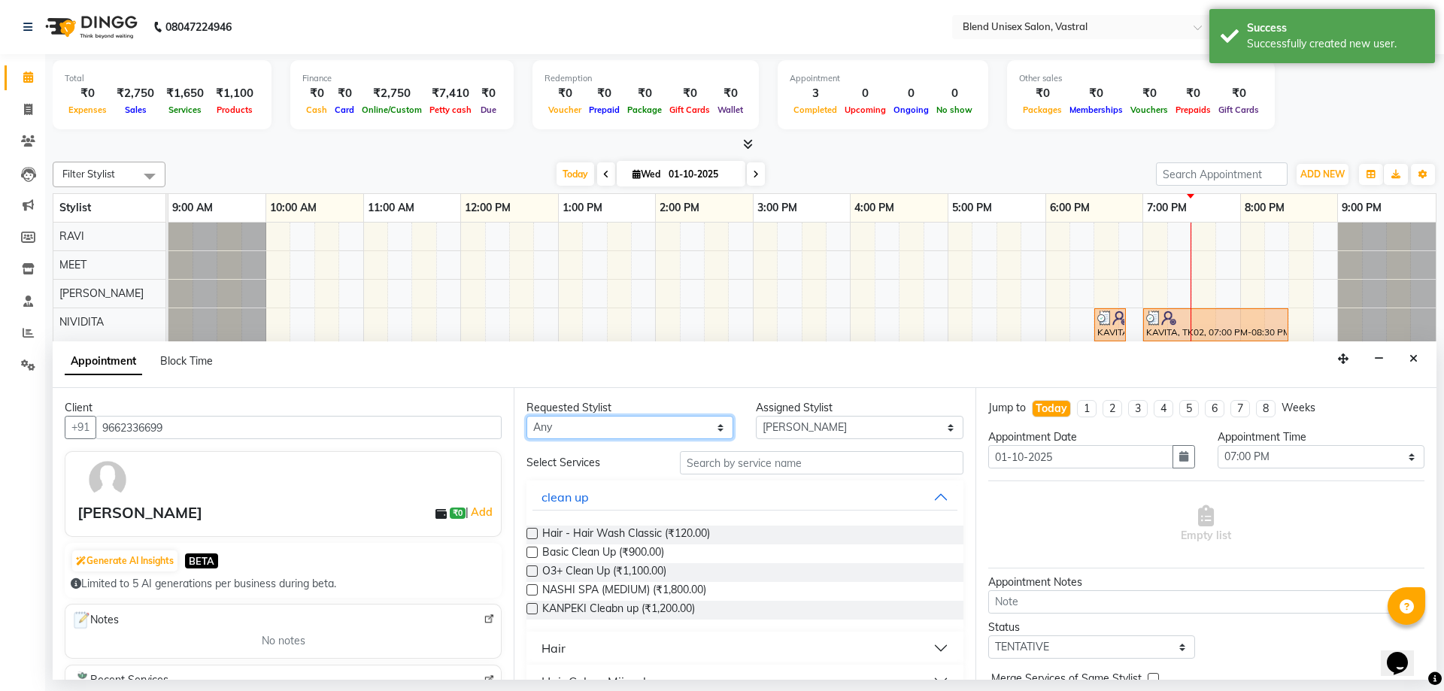
click at [586, 432] on select "Any [PERSON_NAME] MEET [PERSON_NAME]" at bounding box center [629, 427] width 207 height 23
select select "92890"
click at [526, 416] on select "Any [PERSON_NAME] MEET [PERSON_NAME]" at bounding box center [629, 427] width 207 height 23
select select "92890"
click at [606, 429] on select "Any [PERSON_NAME] MEET [PERSON_NAME]" at bounding box center [629, 427] width 207 height 23
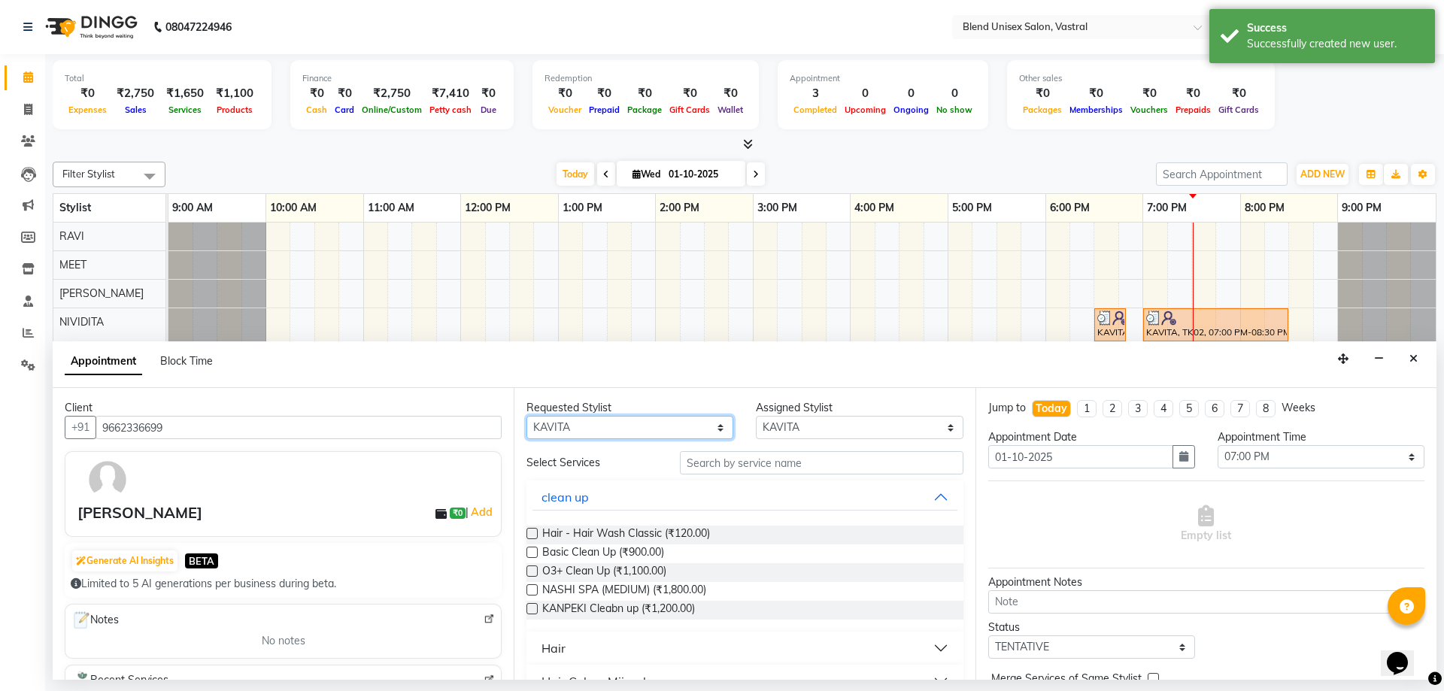
select select "92887"
click at [526, 416] on select "Any [PERSON_NAME] MEET [PERSON_NAME]" at bounding box center [629, 427] width 207 height 23
select select "92887"
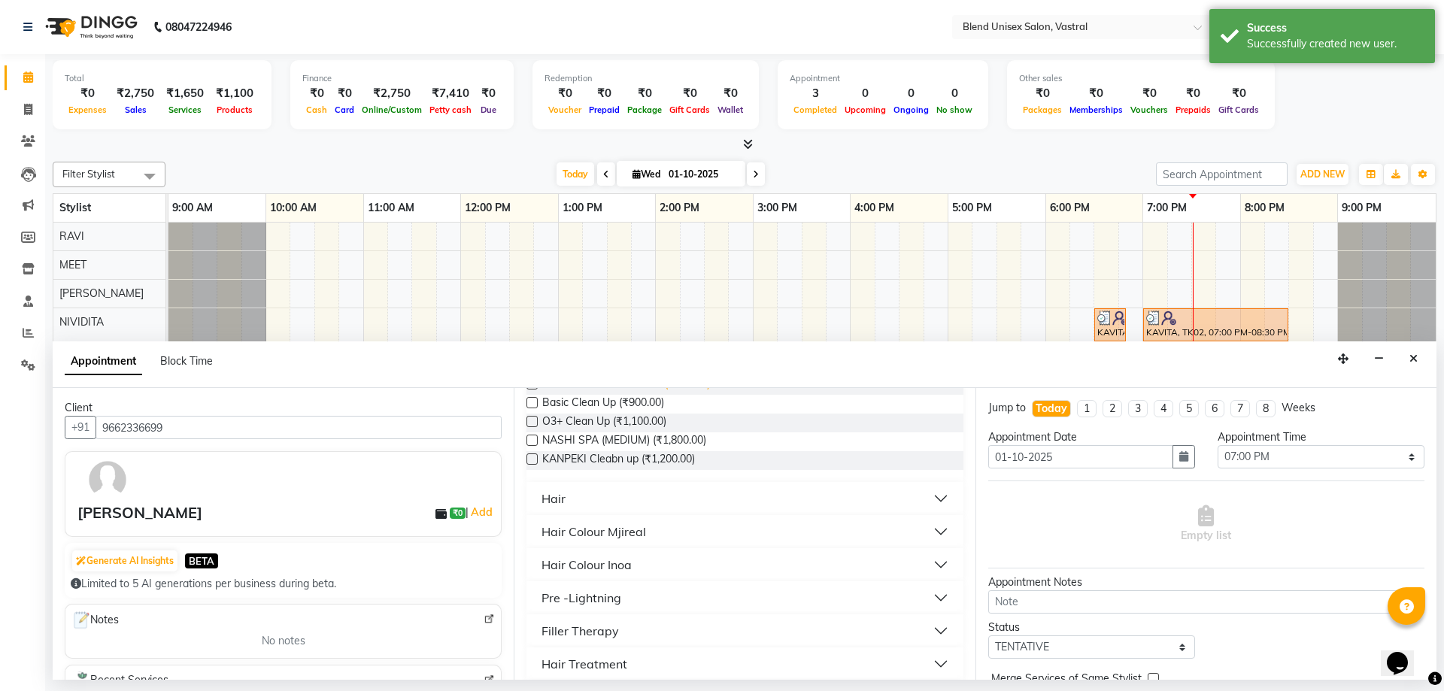
scroll to position [150, 0]
click at [607, 502] on button "Hair" at bounding box center [744, 497] width 424 height 27
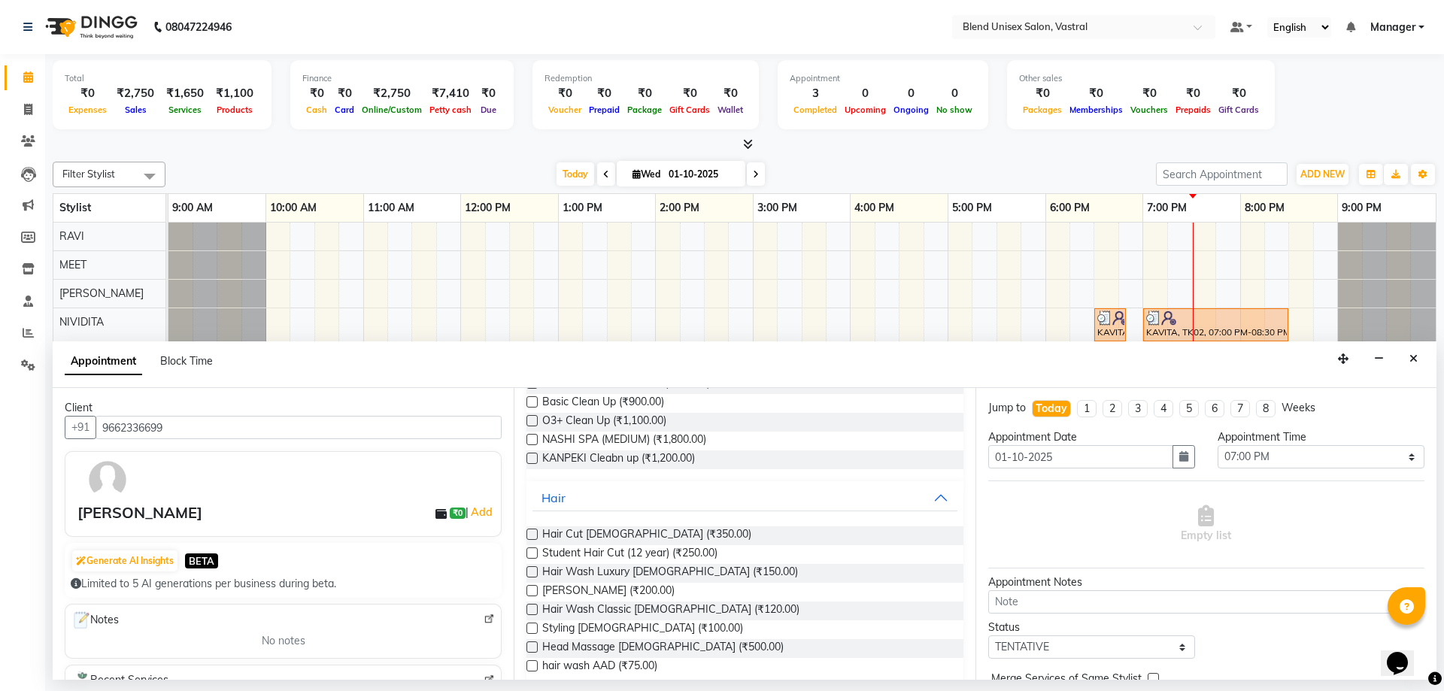
click at [529, 592] on label at bounding box center [531, 590] width 11 height 11
click at [529, 592] on input "checkbox" at bounding box center [531, 592] width 10 height 10
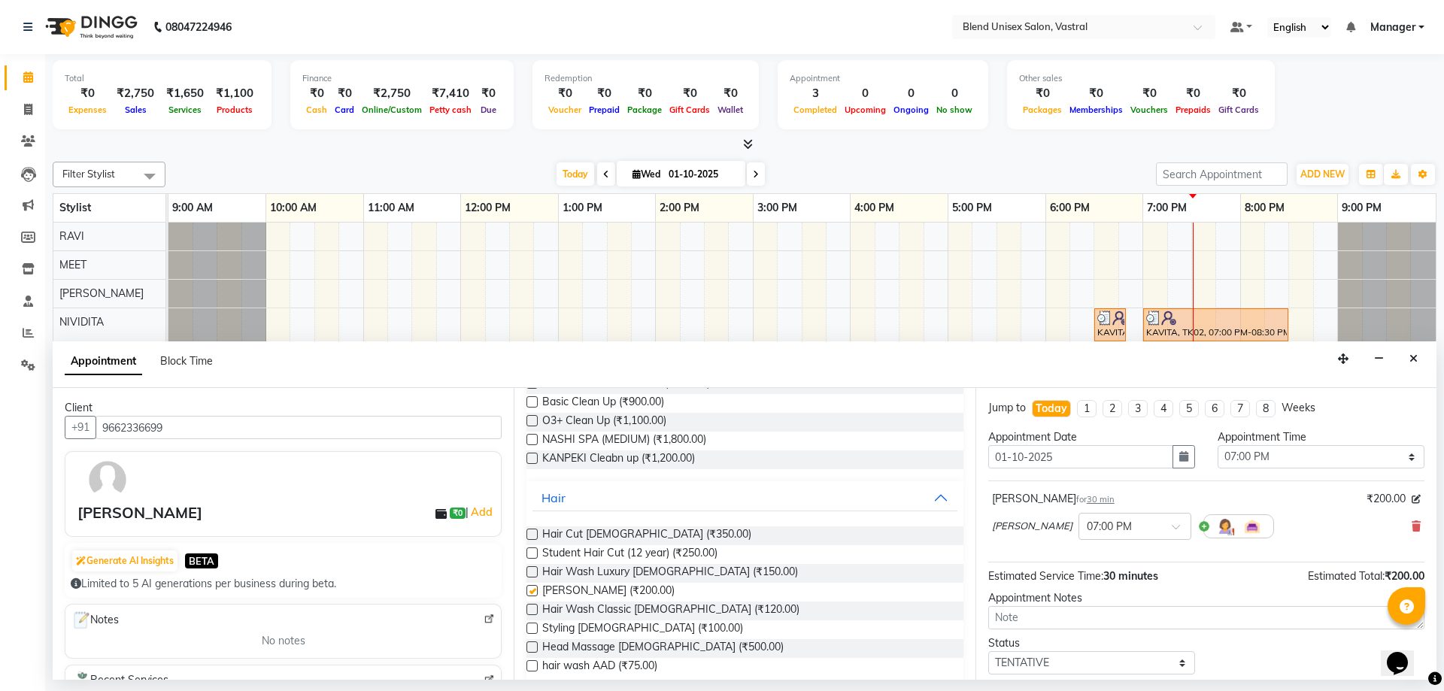
checkbox input "false"
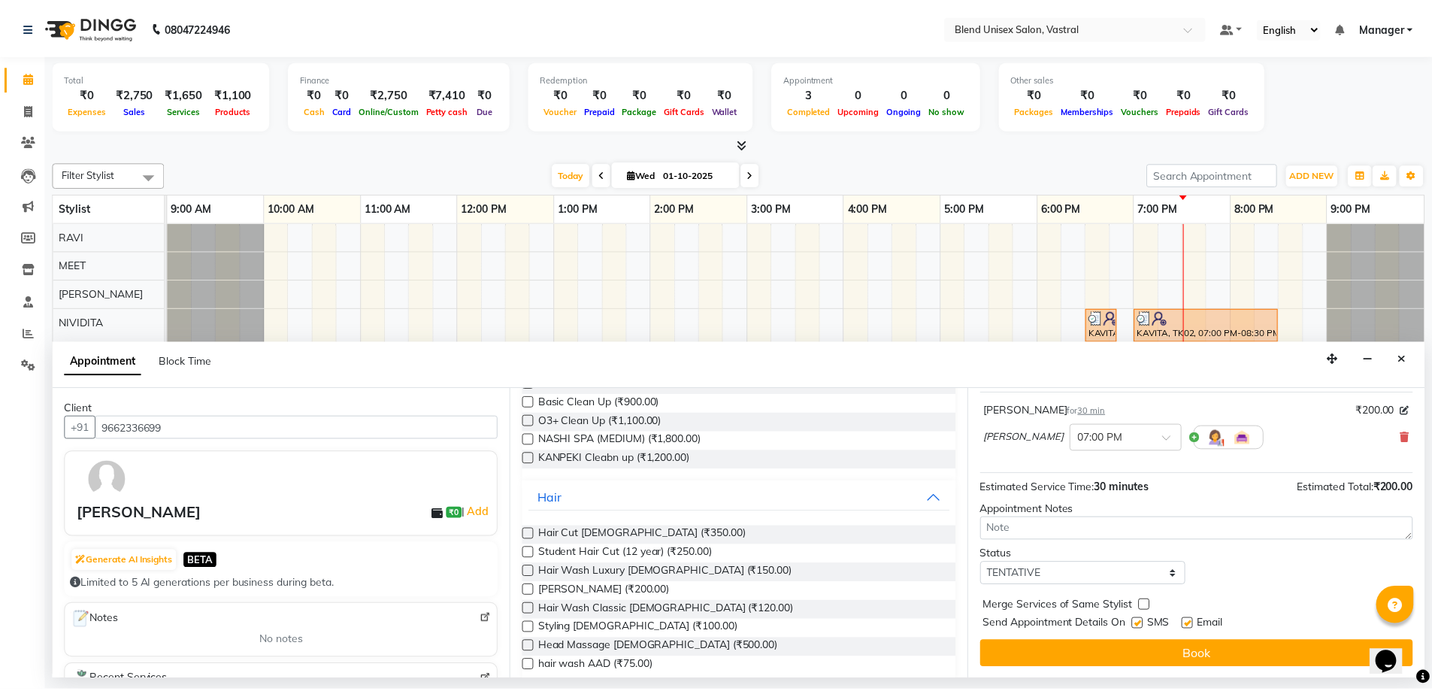
scroll to position [89, 0]
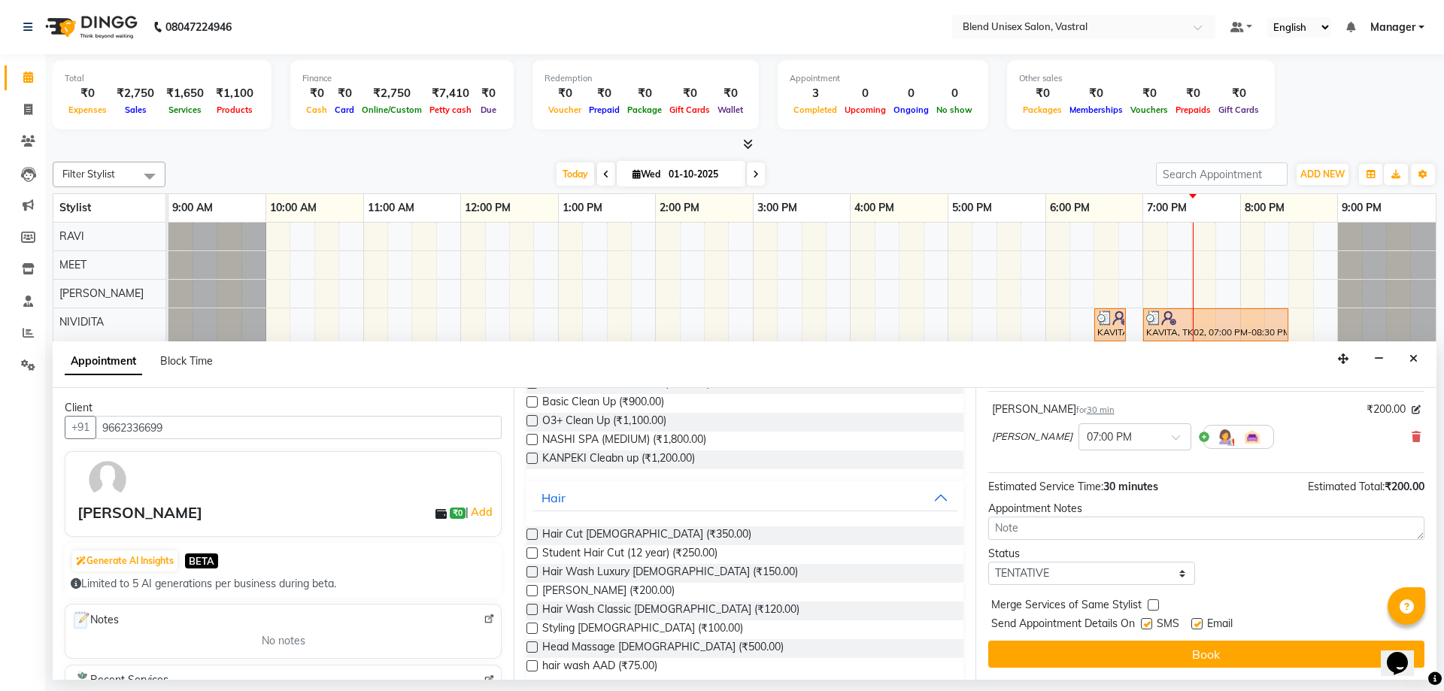
click at [1173, 658] on button "Book" at bounding box center [1206, 654] width 436 height 27
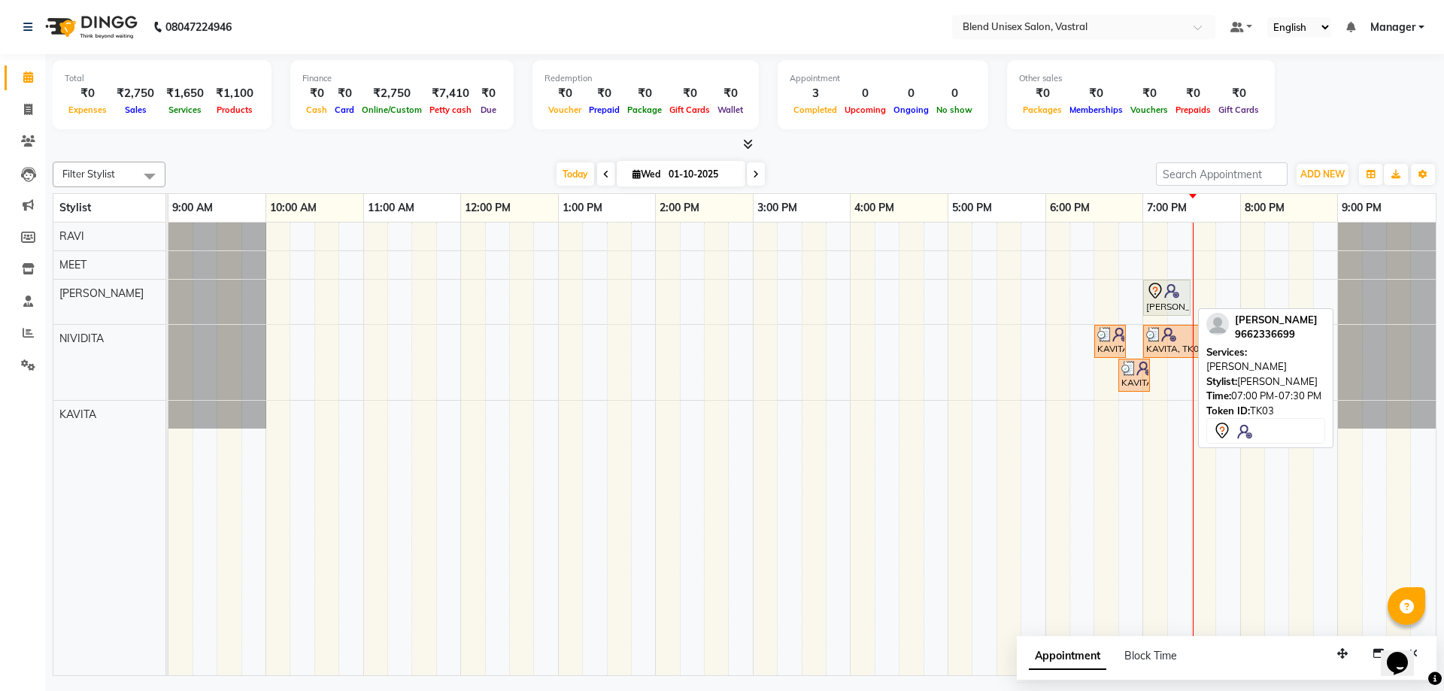
click at [1166, 290] on img at bounding box center [1171, 290] width 15 height 15
select select "7"
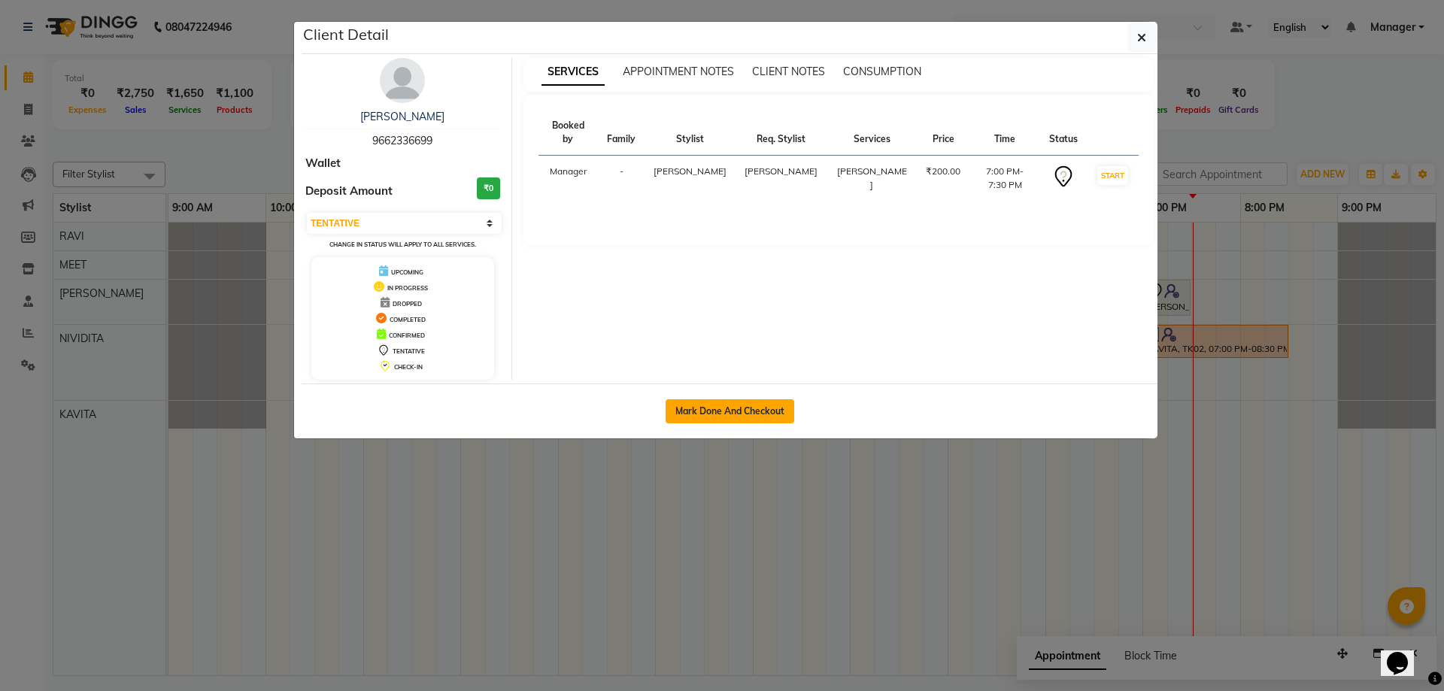
click at [699, 405] on button "Mark Done And Checkout" at bounding box center [729, 411] width 129 height 24
select select "service"
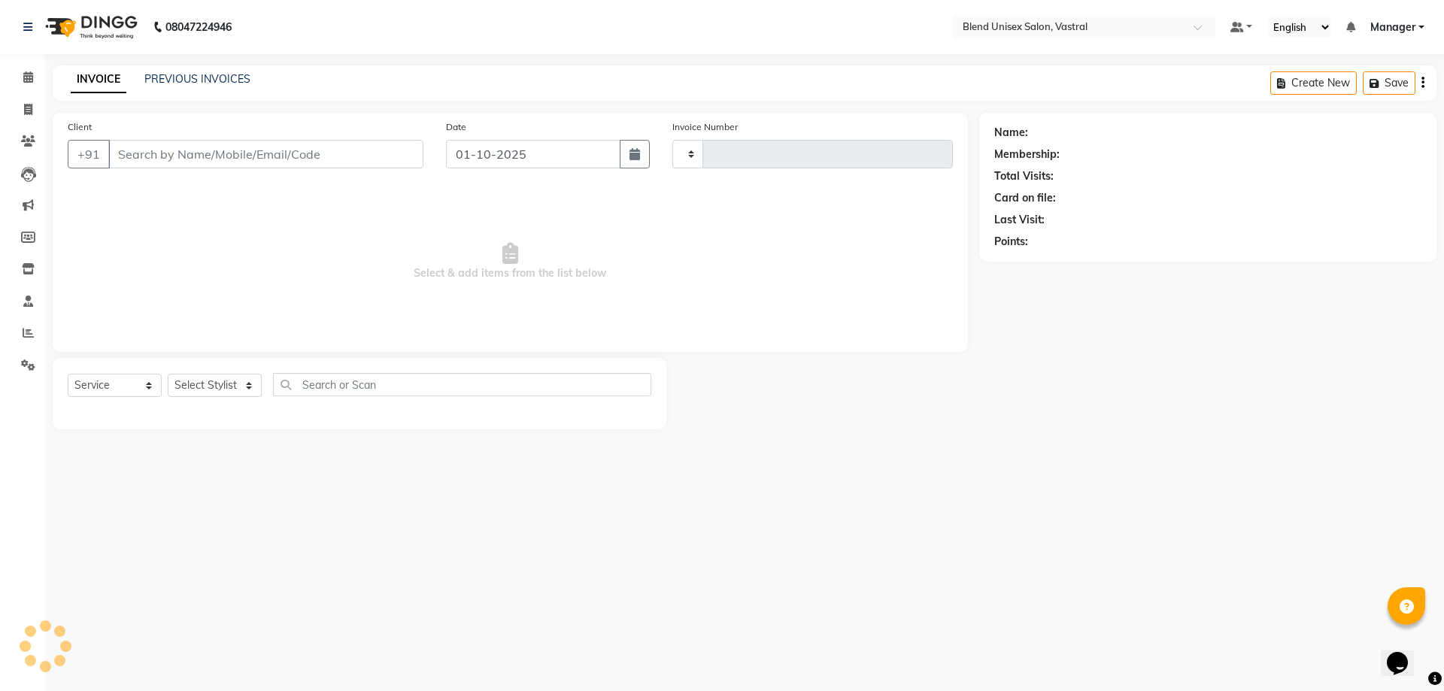
type input "0016"
select select "9095"
type input "9662336699"
select select "92887"
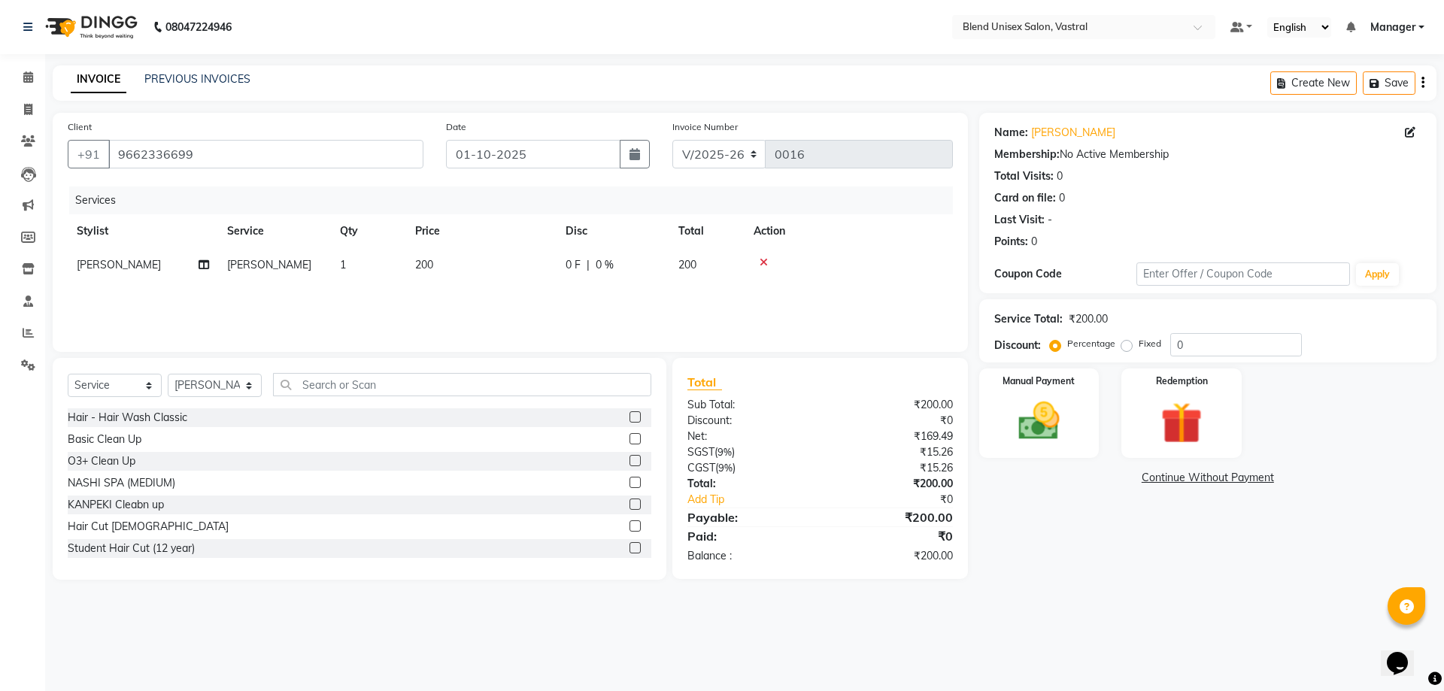
click at [588, 267] on span "|" at bounding box center [588, 265] width 3 height 16
click at [641, 269] on input "0" at bounding box center [658, 268] width 45 height 23
click at [672, 270] on input "0" at bounding box center [658, 268] width 45 height 23
type input "50"
click at [884, 274] on td at bounding box center [897, 276] width 112 height 57
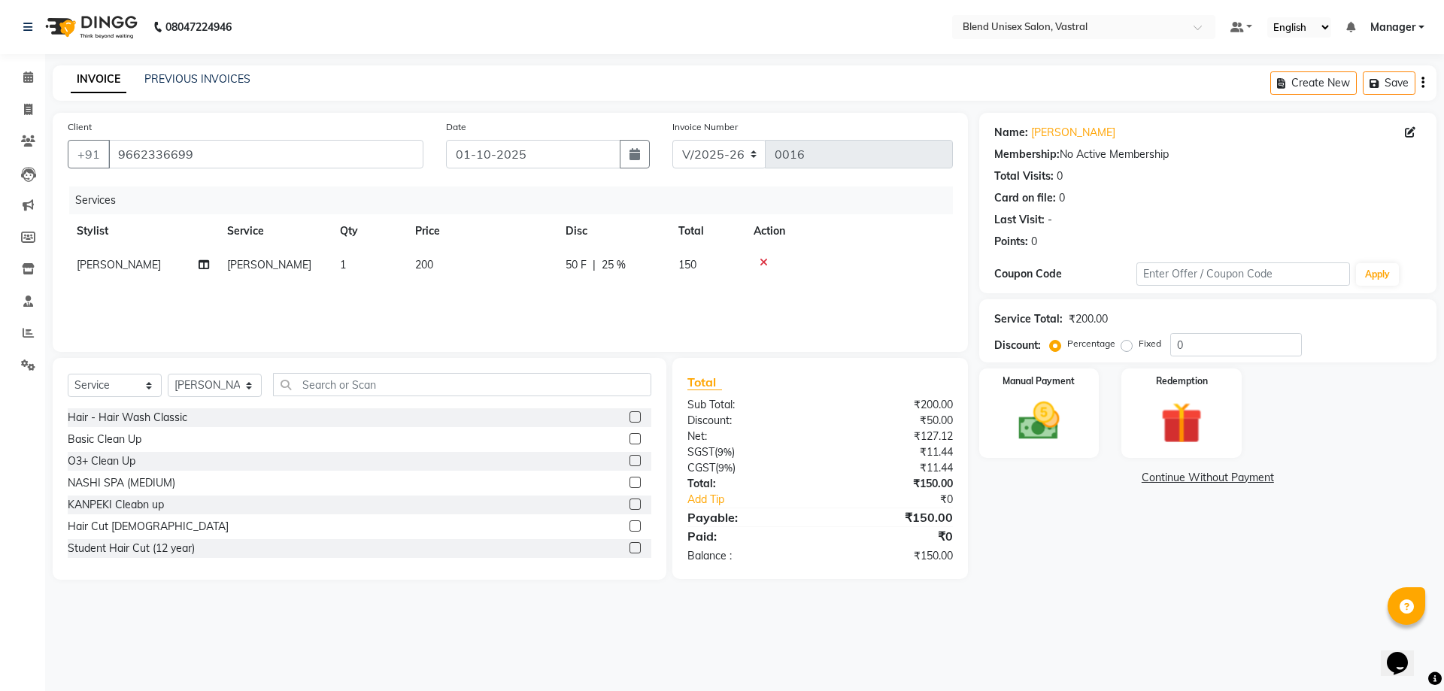
click at [1038, 355] on div "Discount: Percentage Fixed 0" at bounding box center [1207, 344] width 427 height 23
click at [1047, 393] on div "Manual Payment" at bounding box center [1038, 413] width 125 height 92
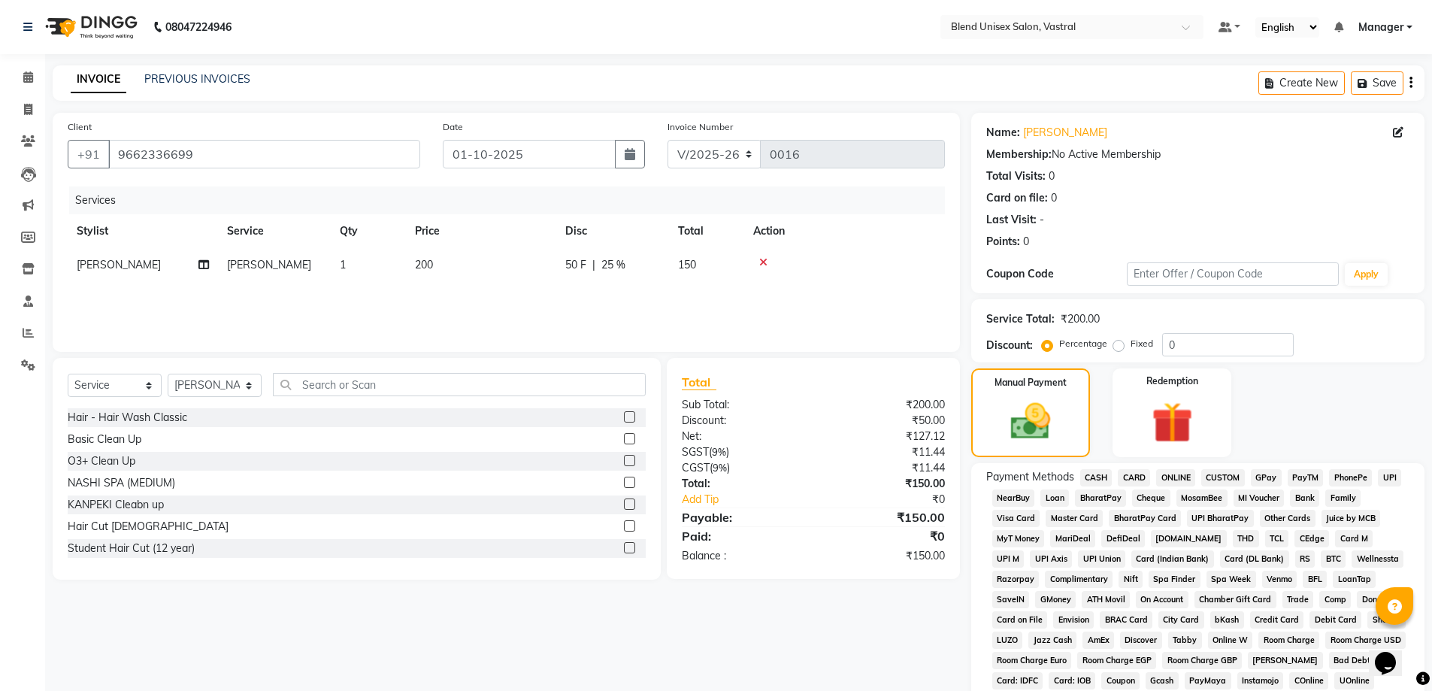
click at [1099, 475] on span "CASH" at bounding box center [1097, 477] width 32 height 17
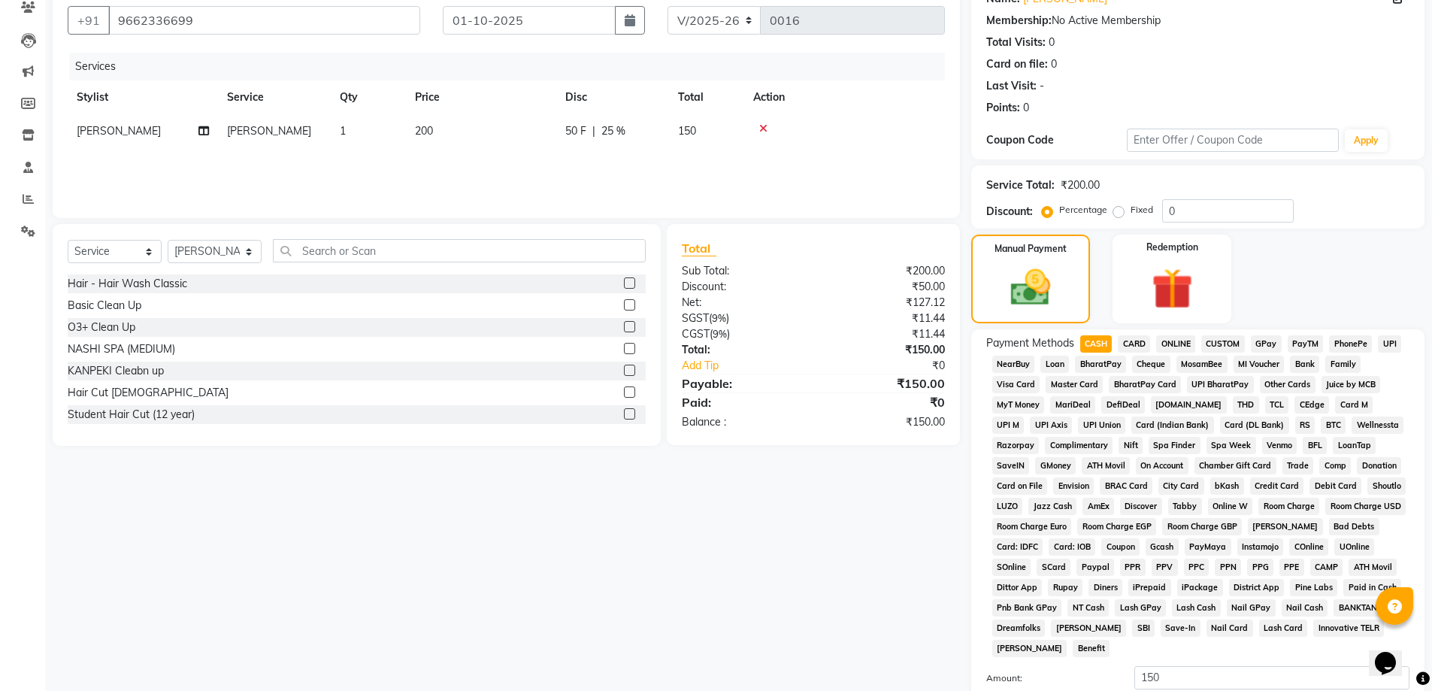
scroll to position [299, 0]
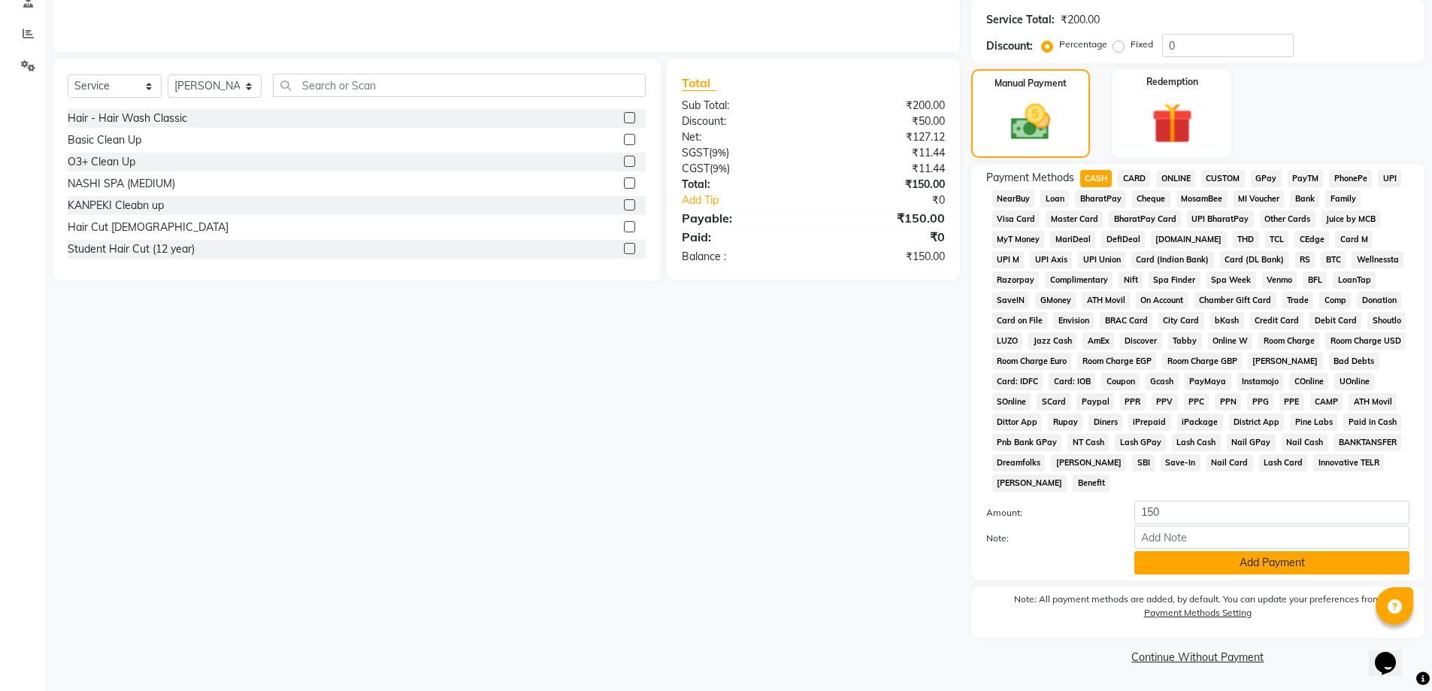
click at [1214, 561] on button "Add Payment" at bounding box center [1272, 562] width 275 height 23
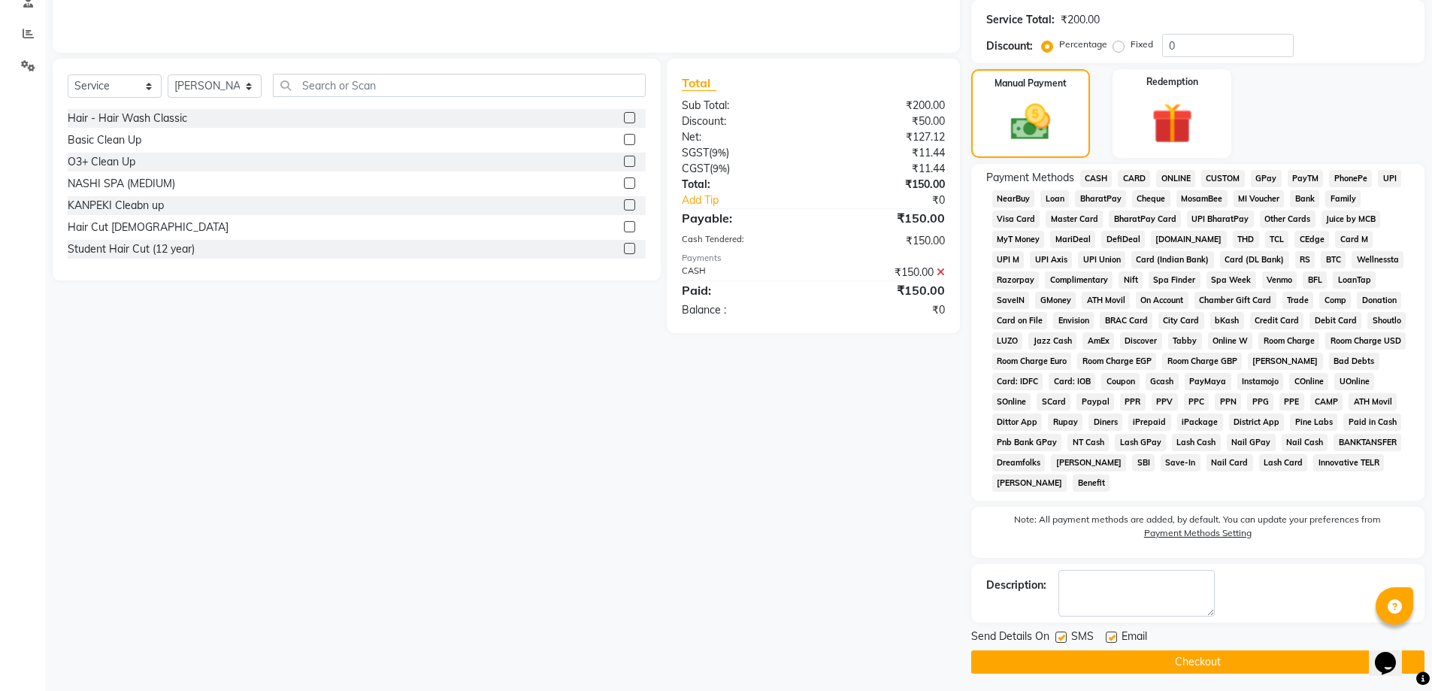
click at [1227, 658] on button "Checkout" at bounding box center [1198, 661] width 453 height 23
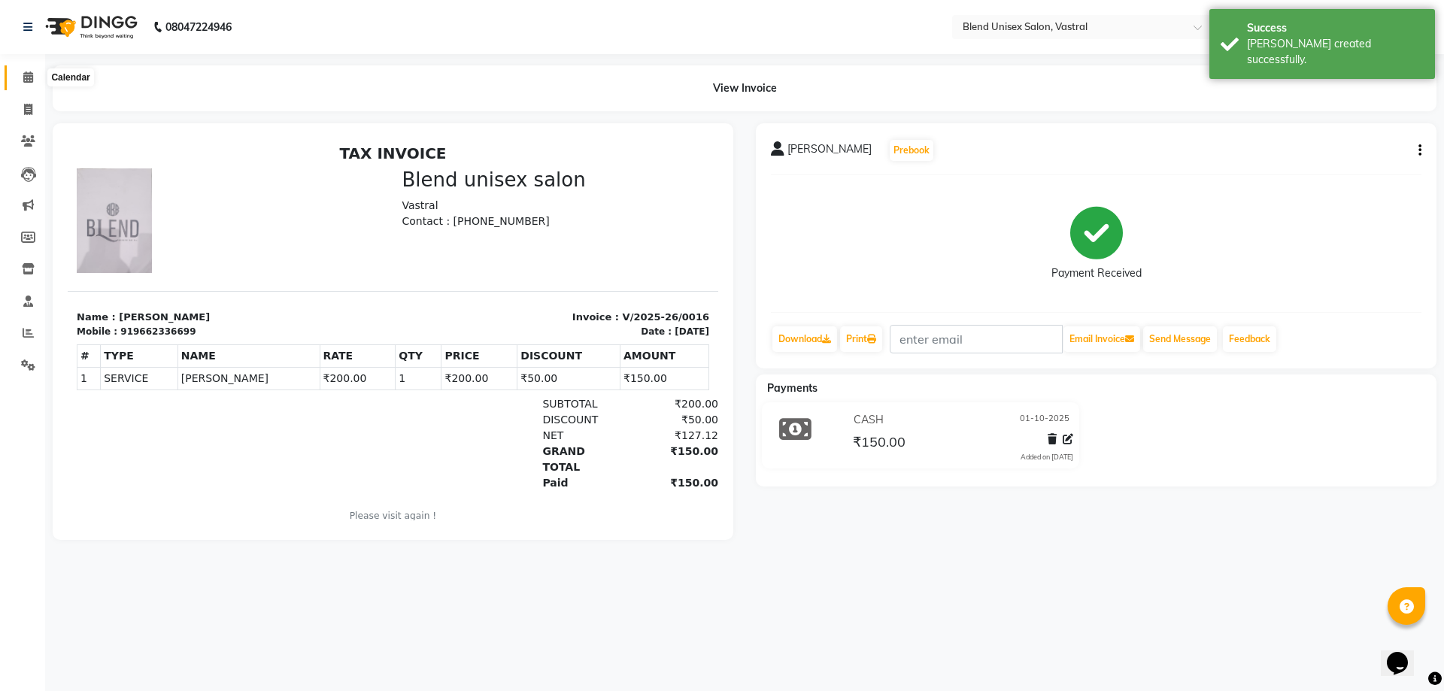
click at [30, 79] on icon at bounding box center [28, 76] width 10 height 11
